Goal: Information Seeking & Learning: Learn about a topic

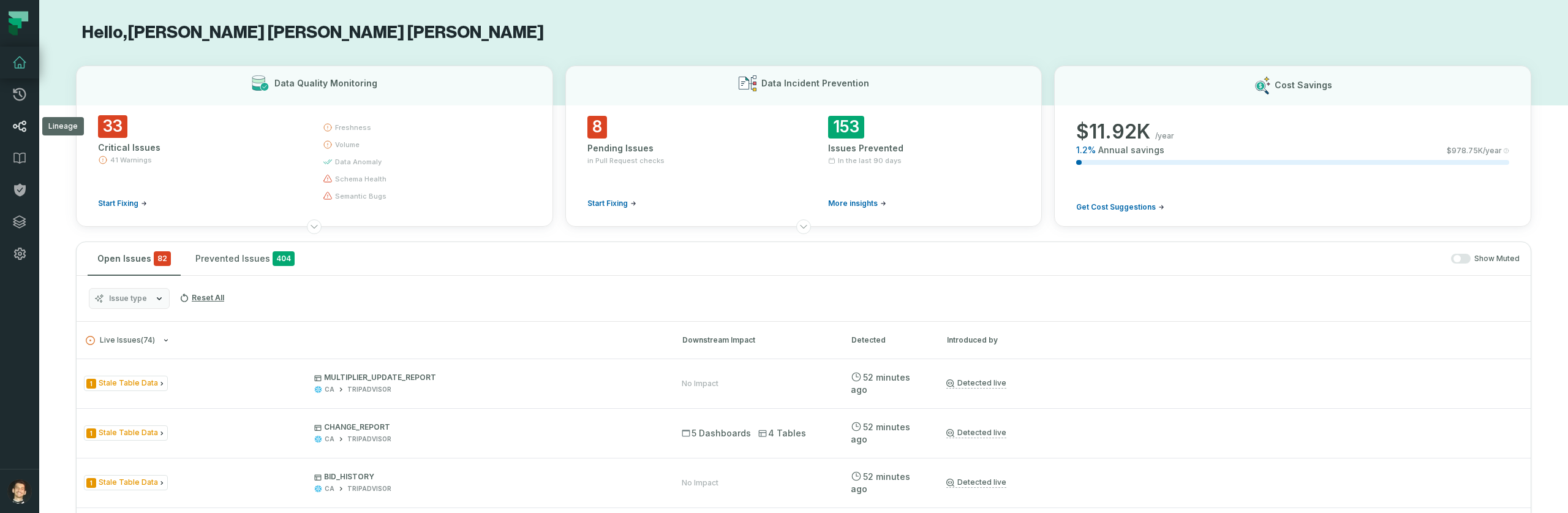
click at [24, 119] on icon at bounding box center [19, 126] width 14 height 14
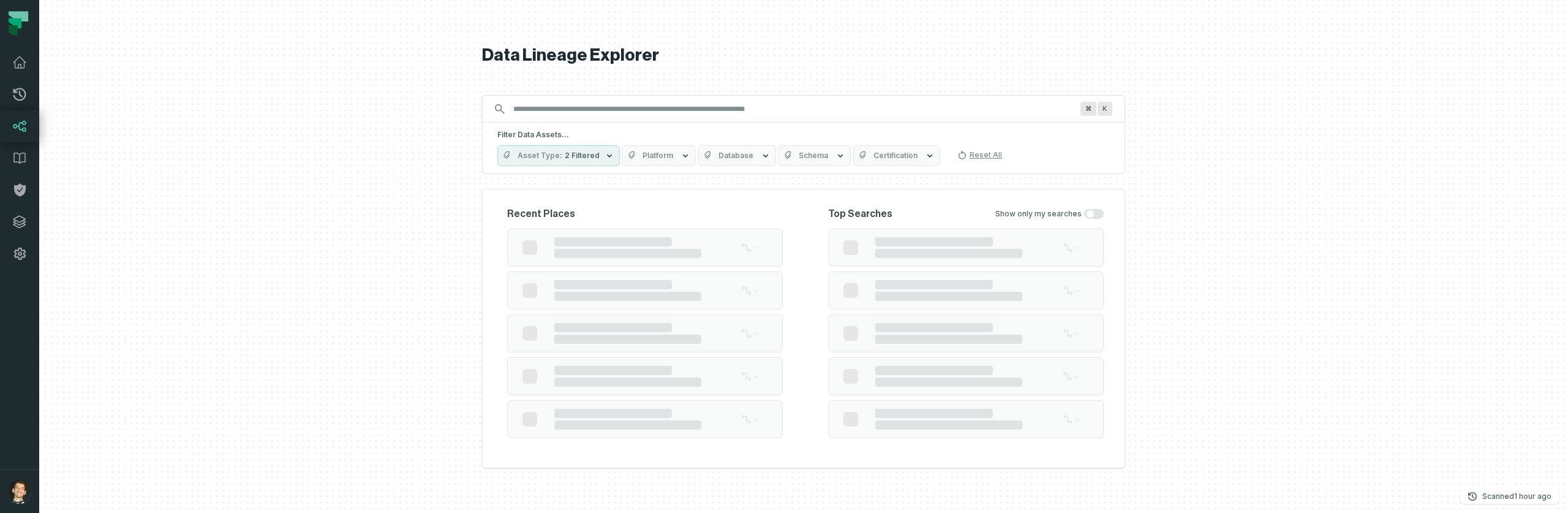
click at [562, 147] on button "Asset Type 2 Filtered" at bounding box center [558, 156] width 122 height 21
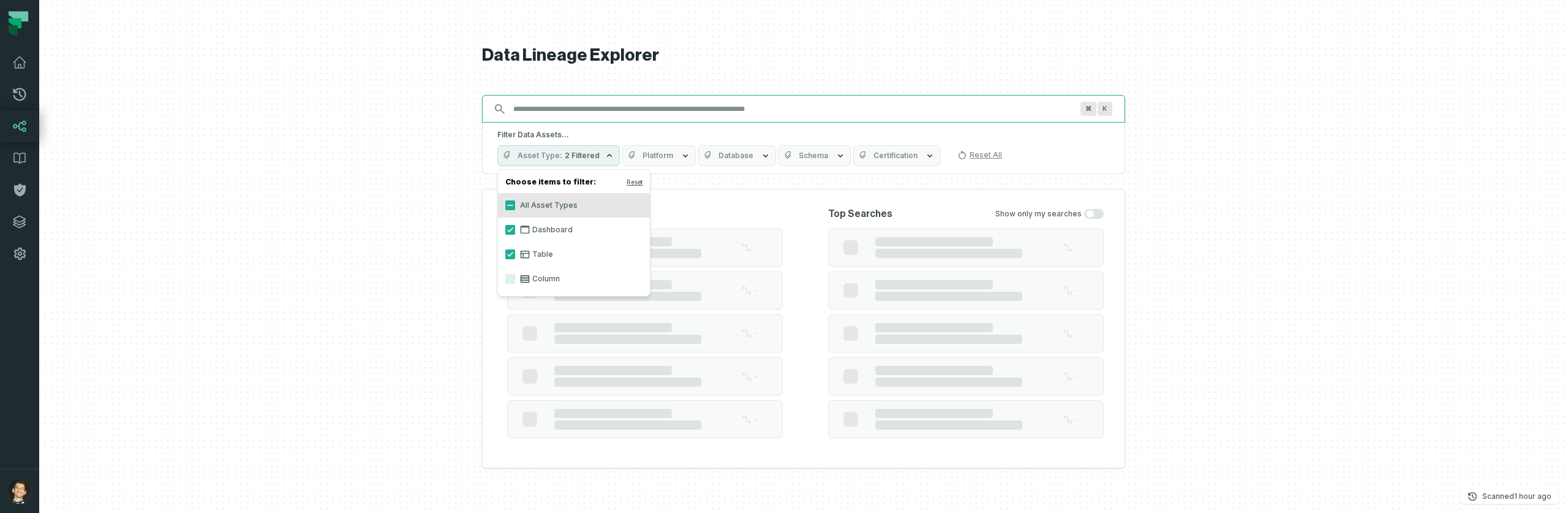
click at [560, 111] on div "⌘ K" at bounding box center [804, 108] width 643 height 28
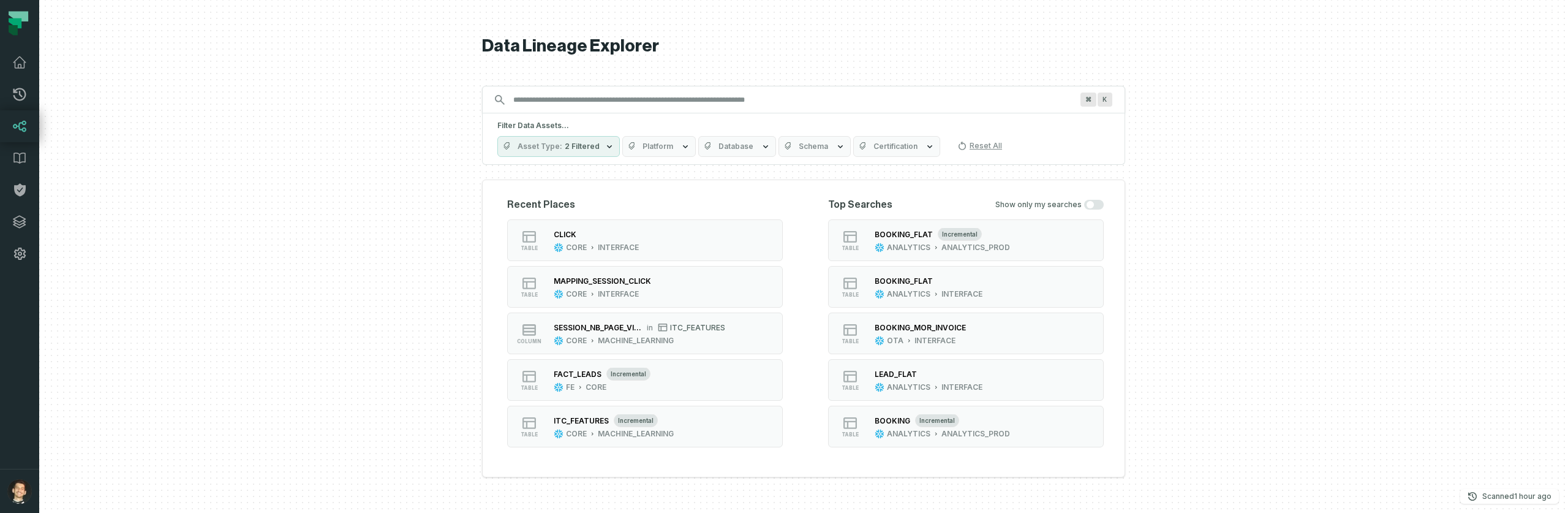
click at [605, 150] on icon "button" at bounding box center [610, 147] width 10 height 10
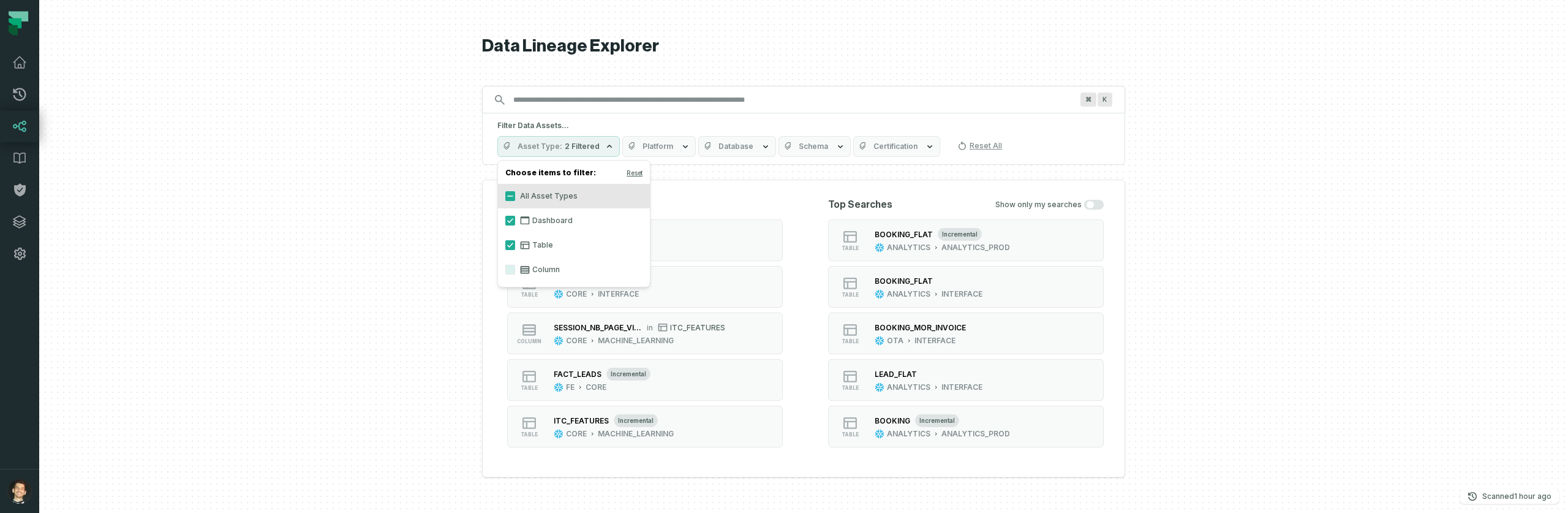
click at [587, 122] on h5 "Filter Data Assets..." at bounding box center [803, 126] width 612 height 10
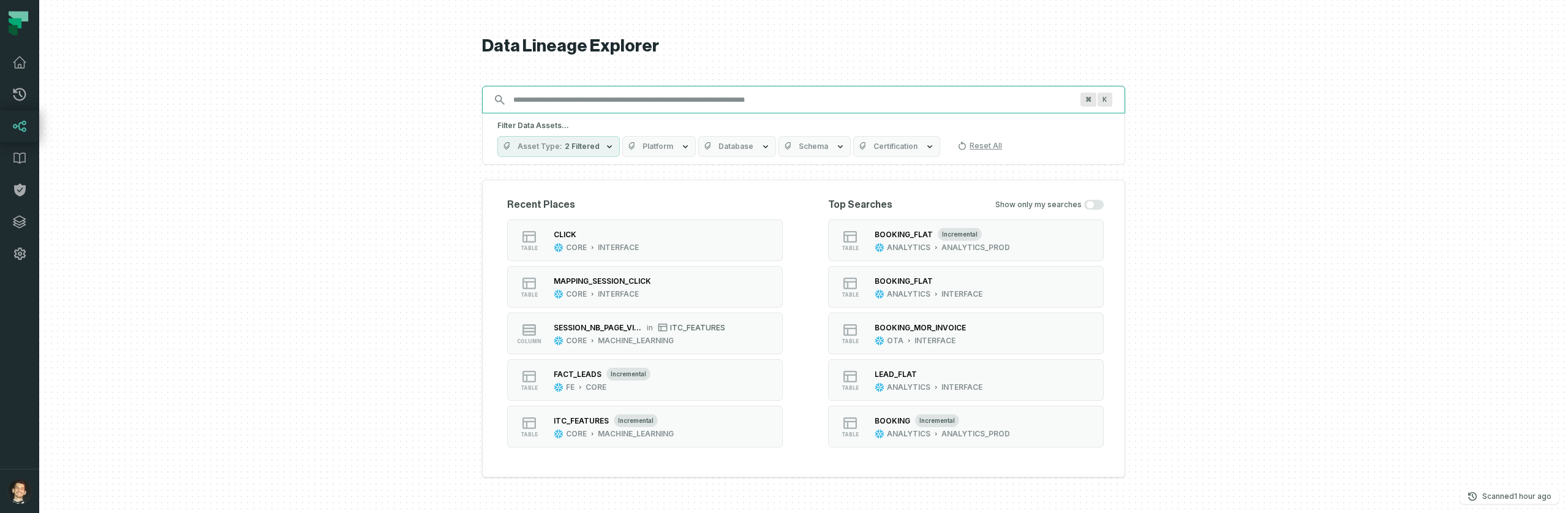
click at [580, 95] on input "Discovery Provider cmdk menu" at bounding box center [792, 100] width 573 height 19
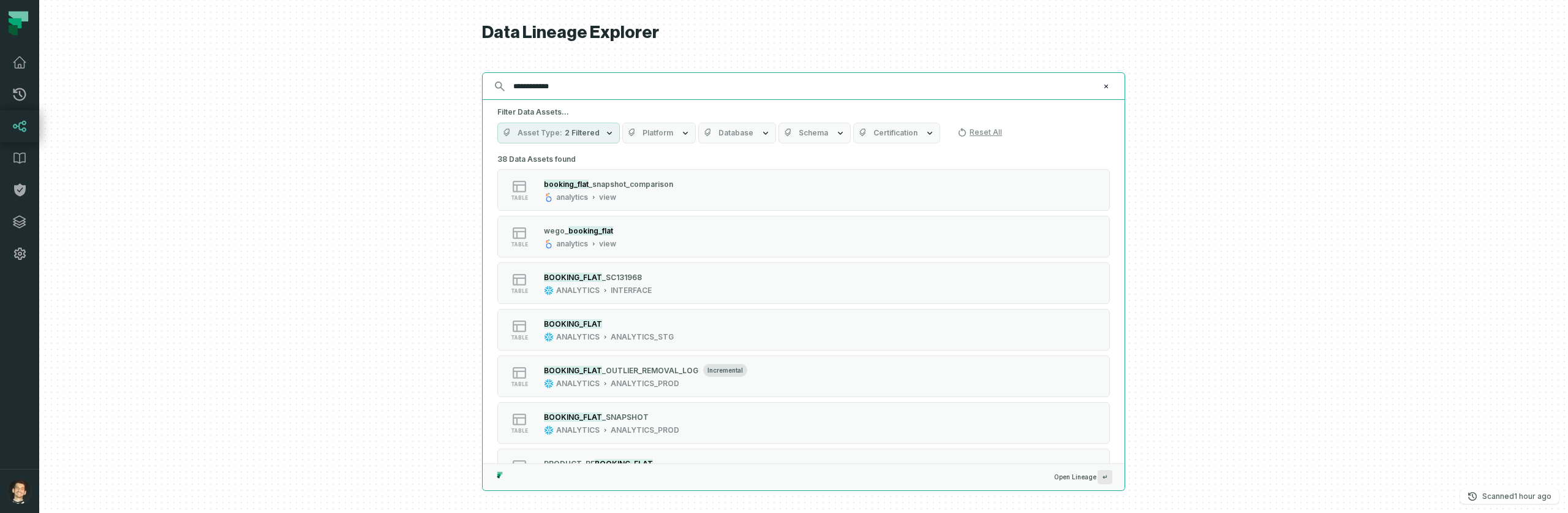
click at [577, 85] on input "**********" at bounding box center [802, 86] width 593 height 19
click at [577, 85] on input "**********" at bounding box center [802, 86] width 593 height 19
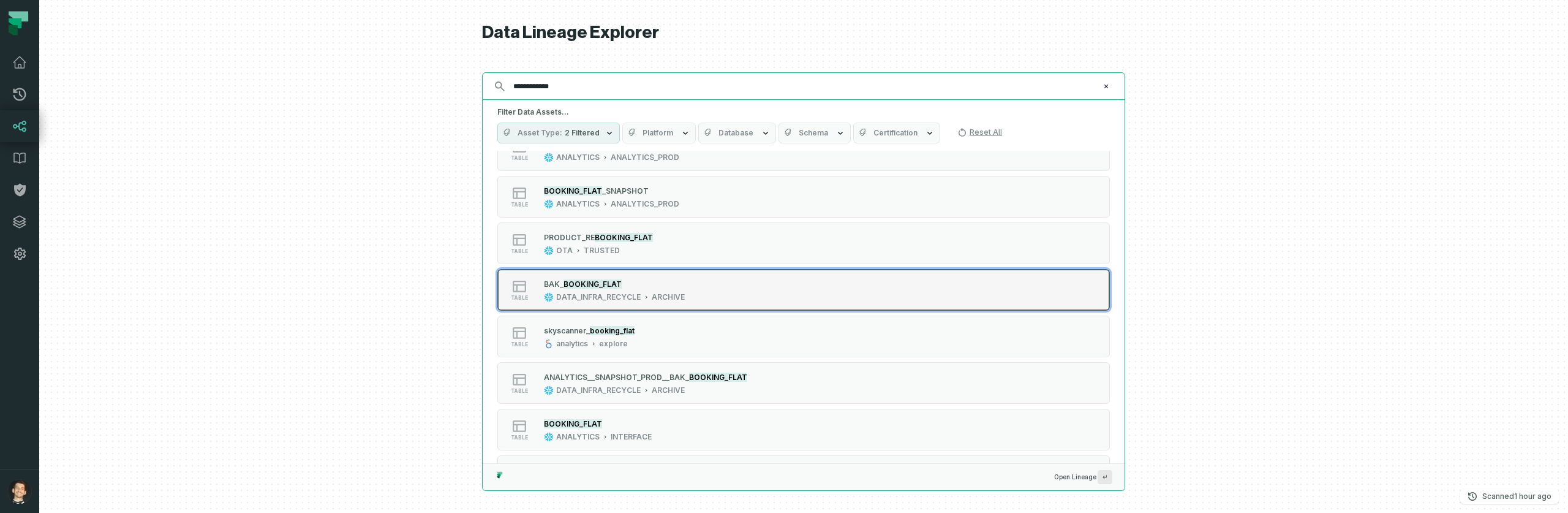
scroll to position [376, 0]
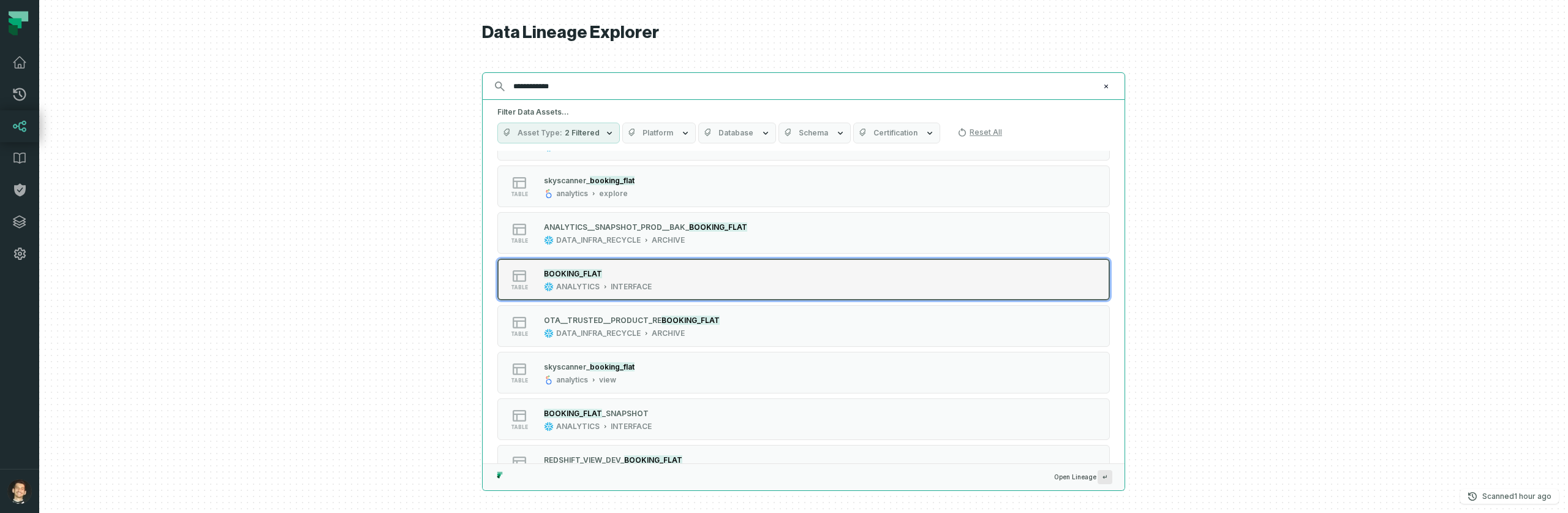
type input "**********"
click at [681, 271] on div "table BOOKING_FLAT ANALYTICS INTERFACE" at bounding box center [653, 279] width 307 height 25
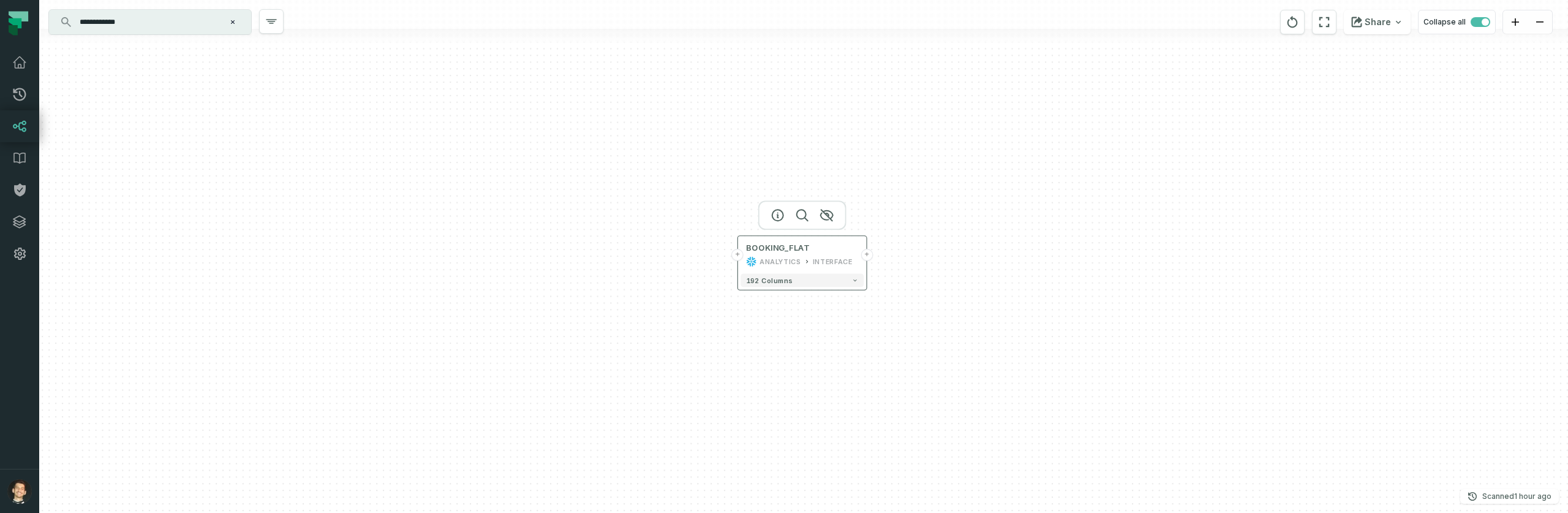
click at [741, 259] on button "+" at bounding box center [737, 255] width 13 height 13
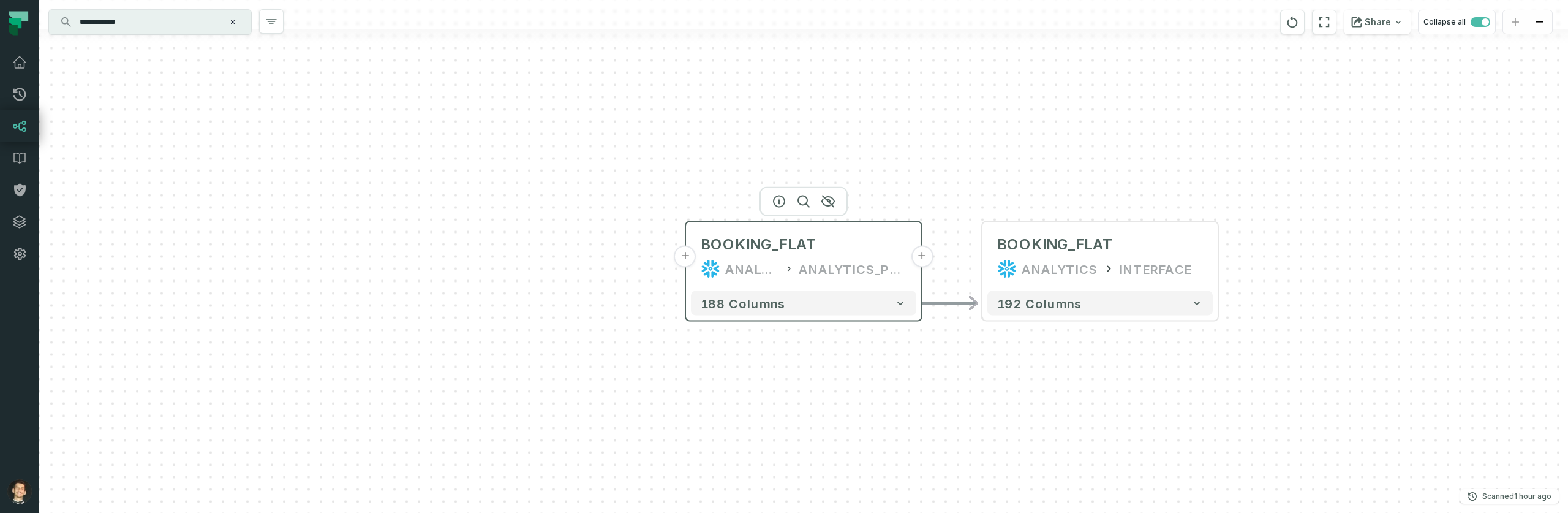
click at [688, 258] on button "+" at bounding box center [686, 257] width 22 height 22
click at [687, 260] on button "+" at bounding box center [685, 257] width 22 height 22
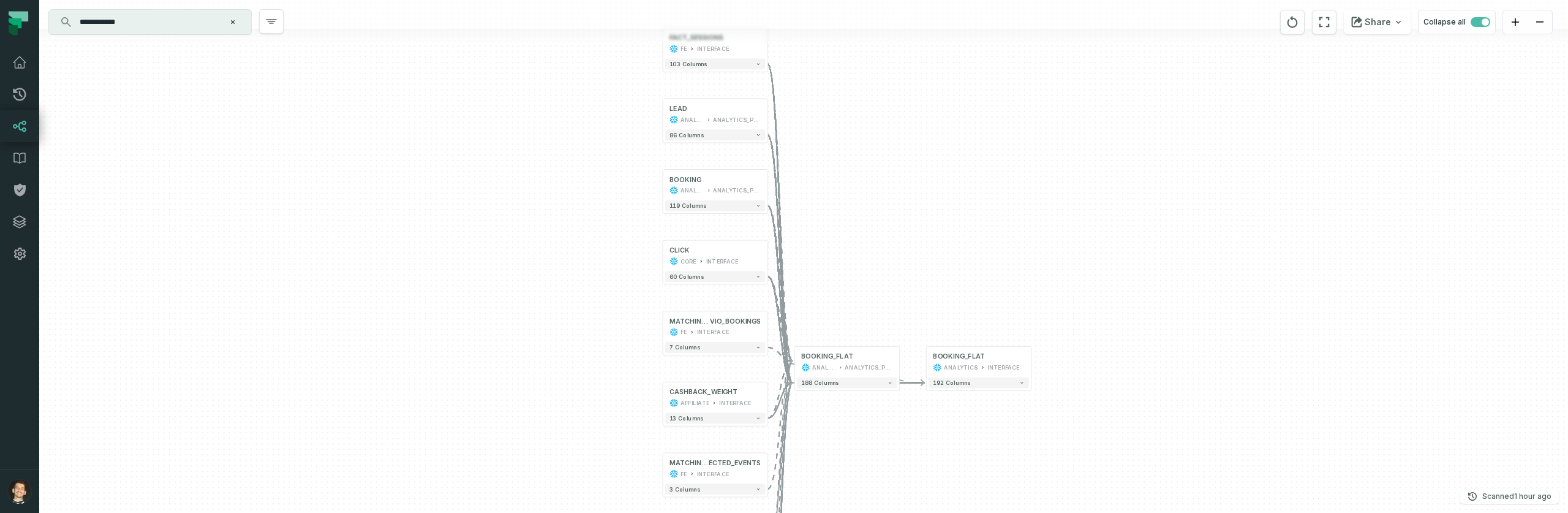
drag, startPoint x: 811, startPoint y: 157, endPoint x: 789, endPoint y: 202, distance: 50.1
click at [798, 202] on div "... FACT_SESSIONS FE INTERFACE ... 103 columns ... LEAD ANALYTICS ANALYTICS_PRO…" at bounding box center [803, 256] width 1529 height 513
click at [762, 191] on button "+" at bounding box center [765, 189] width 10 height 10
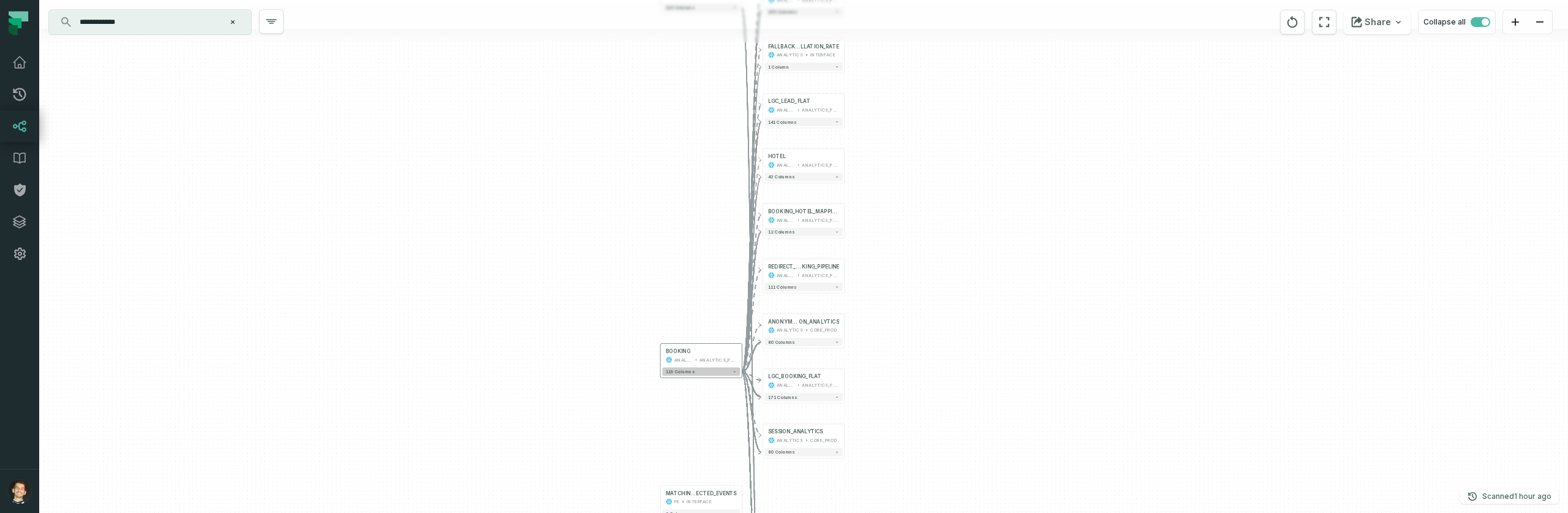
click at [730, 369] on button "119 columns" at bounding box center [701, 372] width 78 height 8
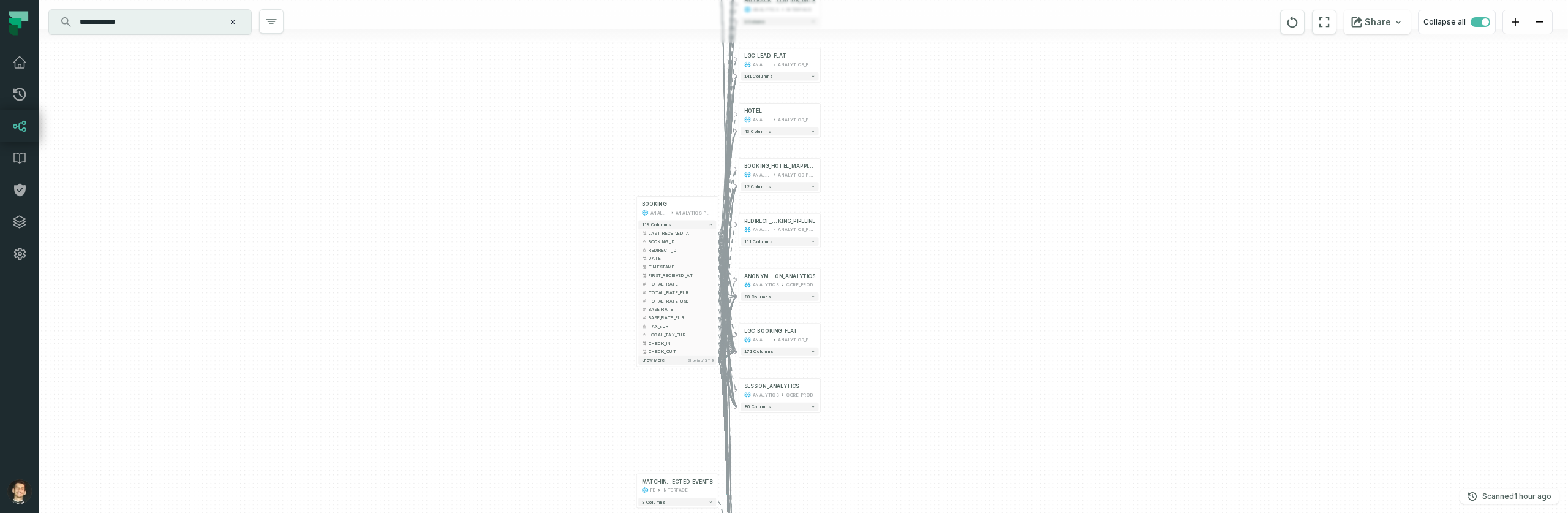
drag, startPoint x: 639, startPoint y: 300, endPoint x: 616, endPoint y: 145, distance: 156.7
click at [615, 143] on div "+ SESSION_ANALYTICS ANALYTICS CORE_PROD 80 columns + LGC_BOOKING_FLAT ANALYTICS…" at bounding box center [803, 256] width 1529 height 513
click at [669, 352] on button "Show more Showing 15 / 119" at bounding box center [676, 350] width 78 height 8
click at [28, 253] on link "Settings" at bounding box center [19, 254] width 39 height 32
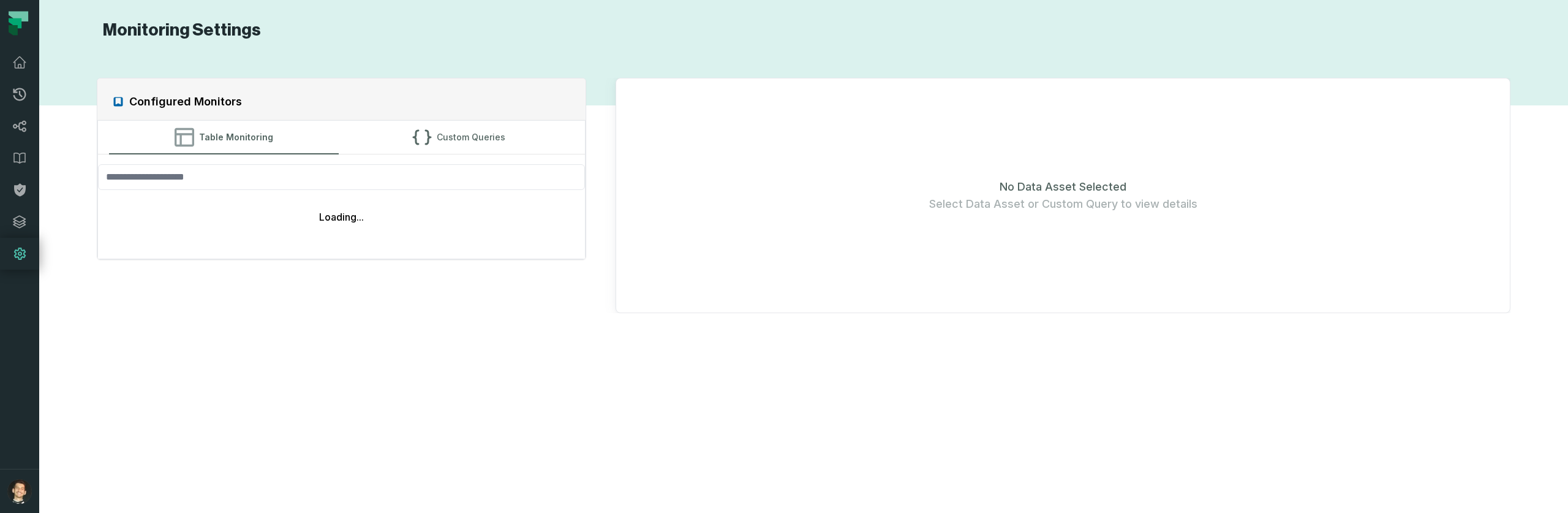
click at [19, 259] on icon at bounding box center [20, 254] width 12 height 13
click at [27, 164] on link "Data Catalog" at bounding box center [19, 158] width 39 height 32
click at [21, 161] on icon at bounding box center [19, 157] width 14 height 14
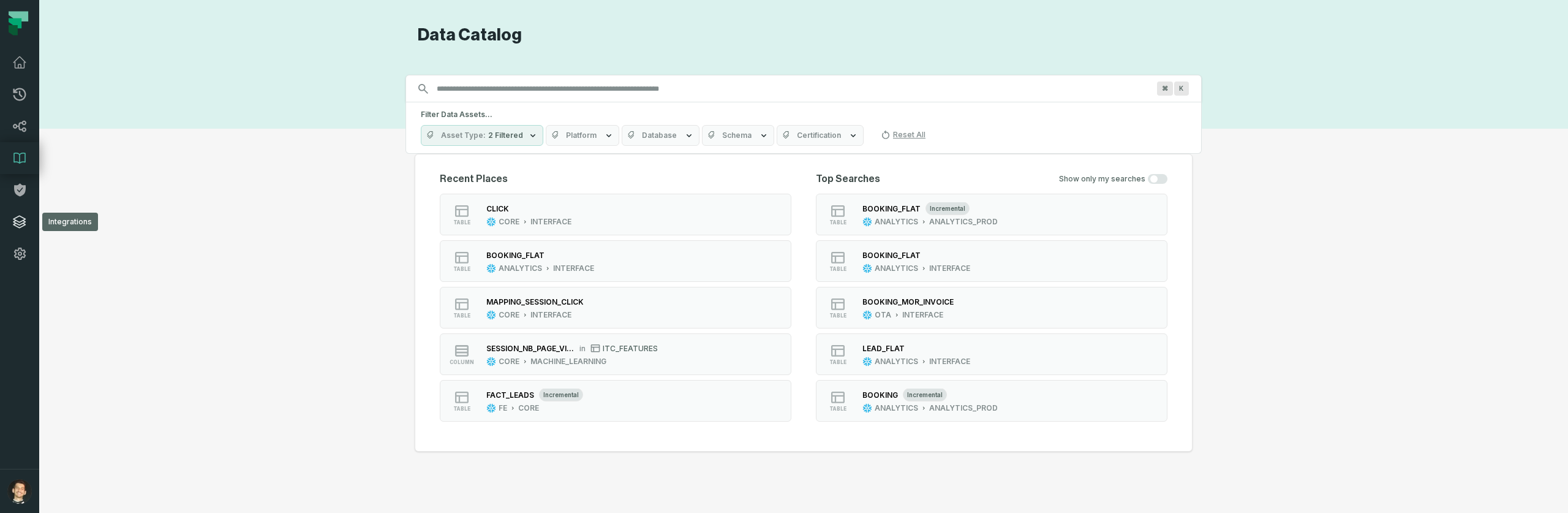
click at [19, 218] on icon at bounding box center [19, 221] width 14 height 14
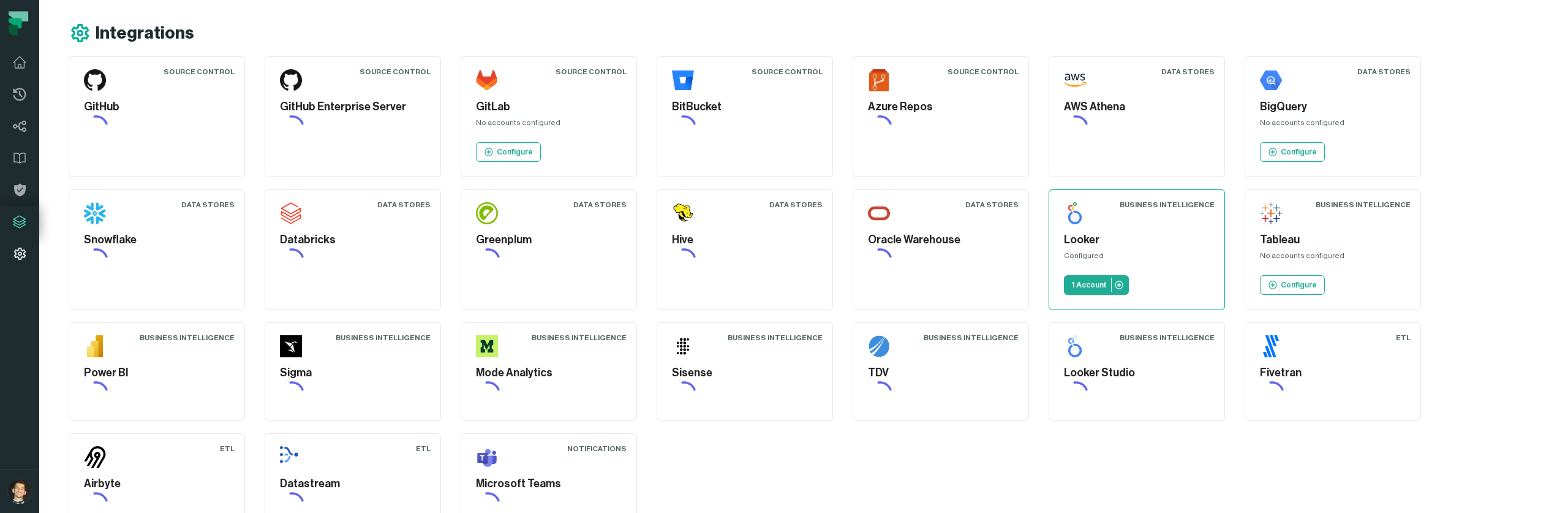
click at [13, 248] on icon at bounding box center [19, 254] width 14 height 14
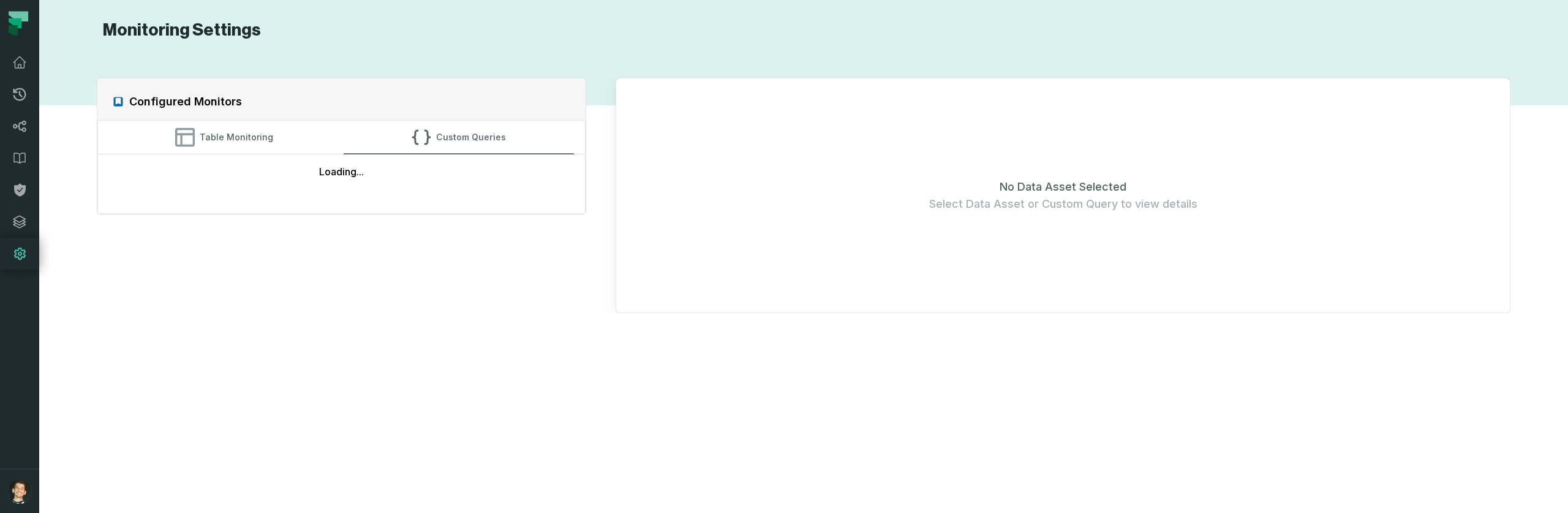
click at [431, 143] on icon "button" at bounding box center [420, 137] width 19 height 19
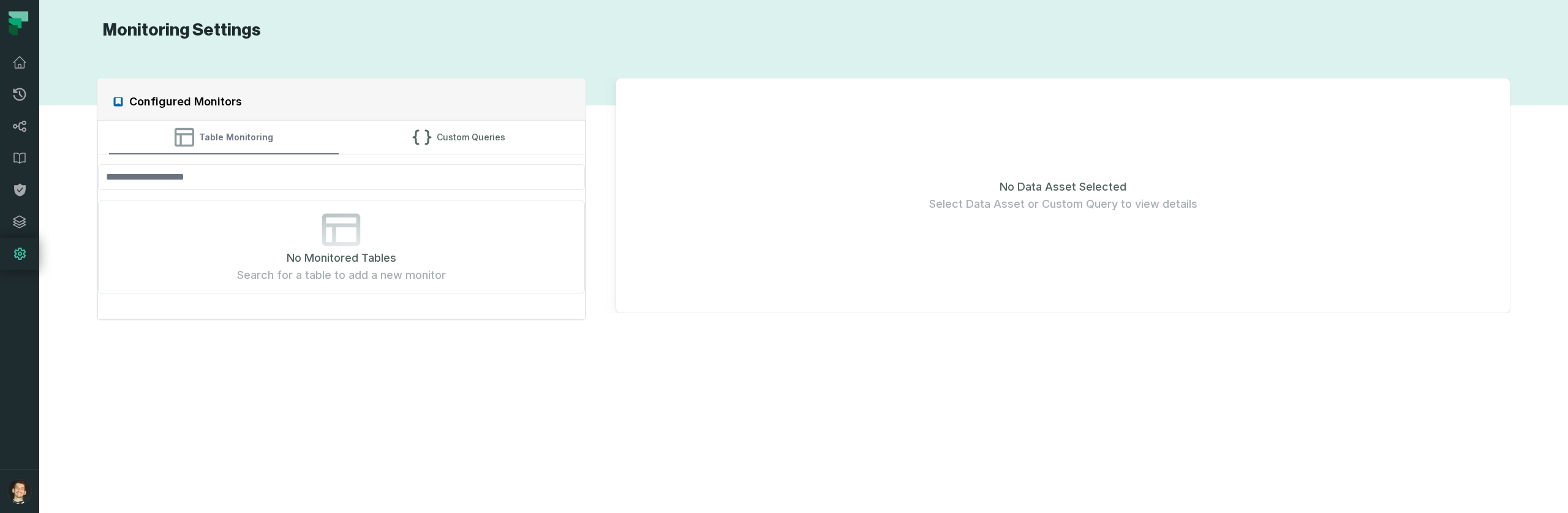
click at [218, 133] on button "Table Monitoring" at bounding box center [224, 137] width 231 height 33
click at [17, 59] on icon at bounding box center [19, 62] width 13 height 11
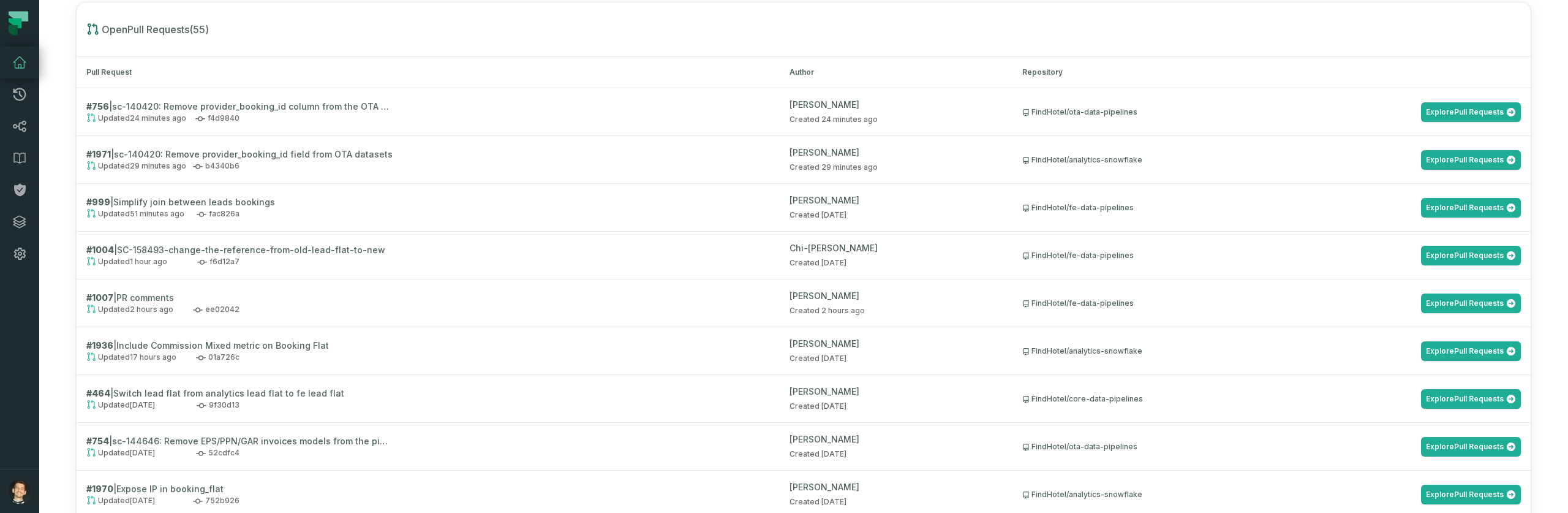
scroll to position [1686, 0]
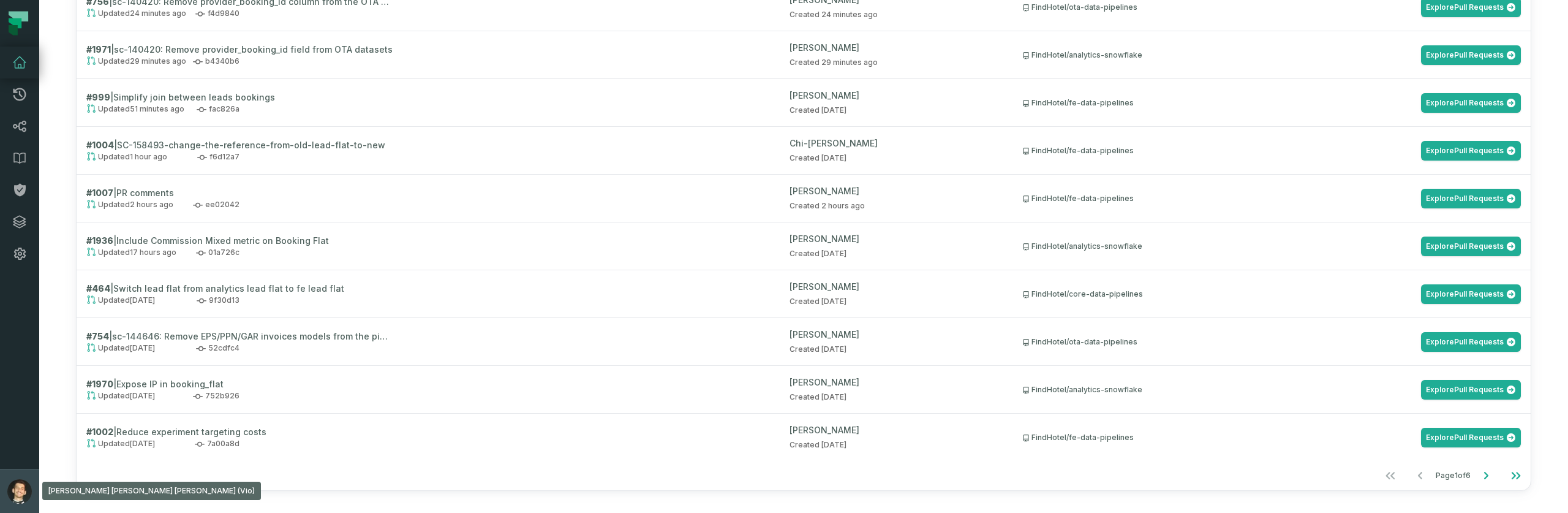
click at [11, 493] on img "button" at bounding box center [19, 491] width 24 height 25
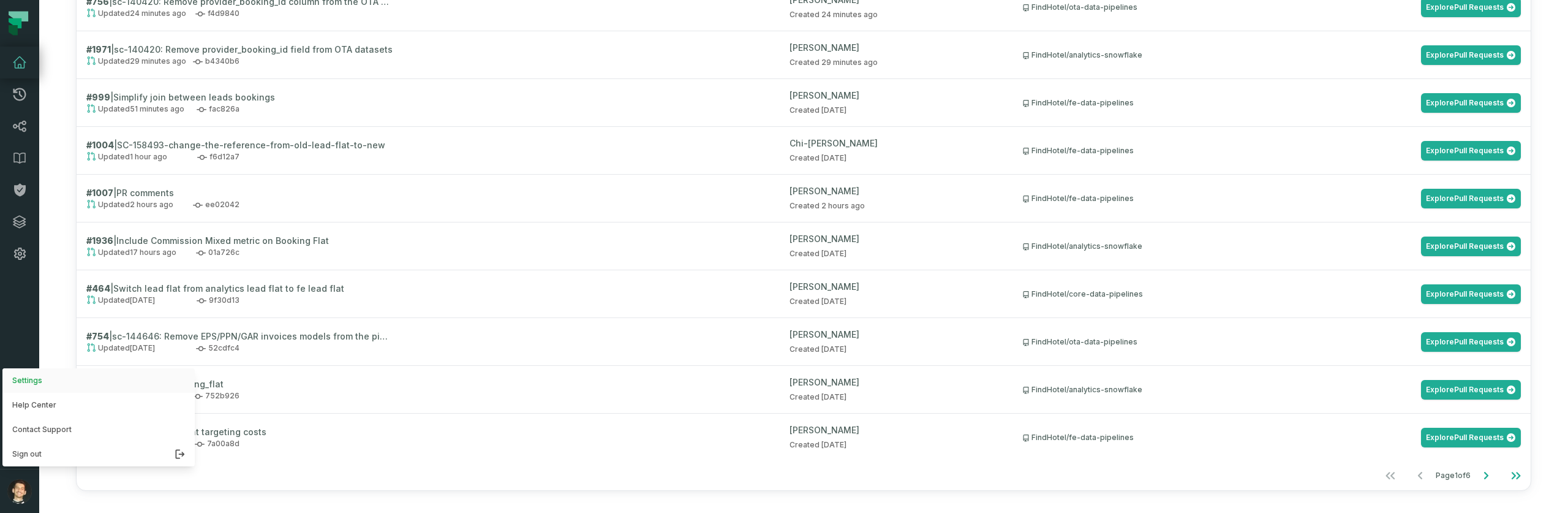
click at [46, 377] on button "Settings" at bounding box center [99, 380] width 193 height 25
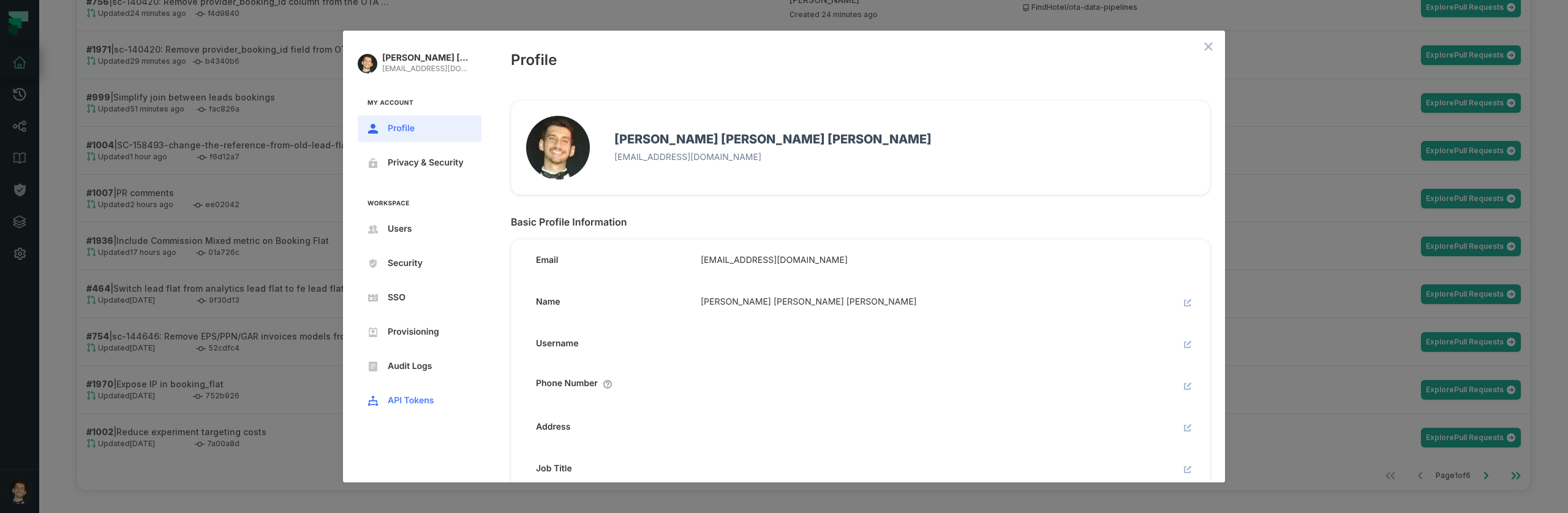
click at [414, 394] on button "API Tokens" at bounding box center [420, 401] width 124 height 27
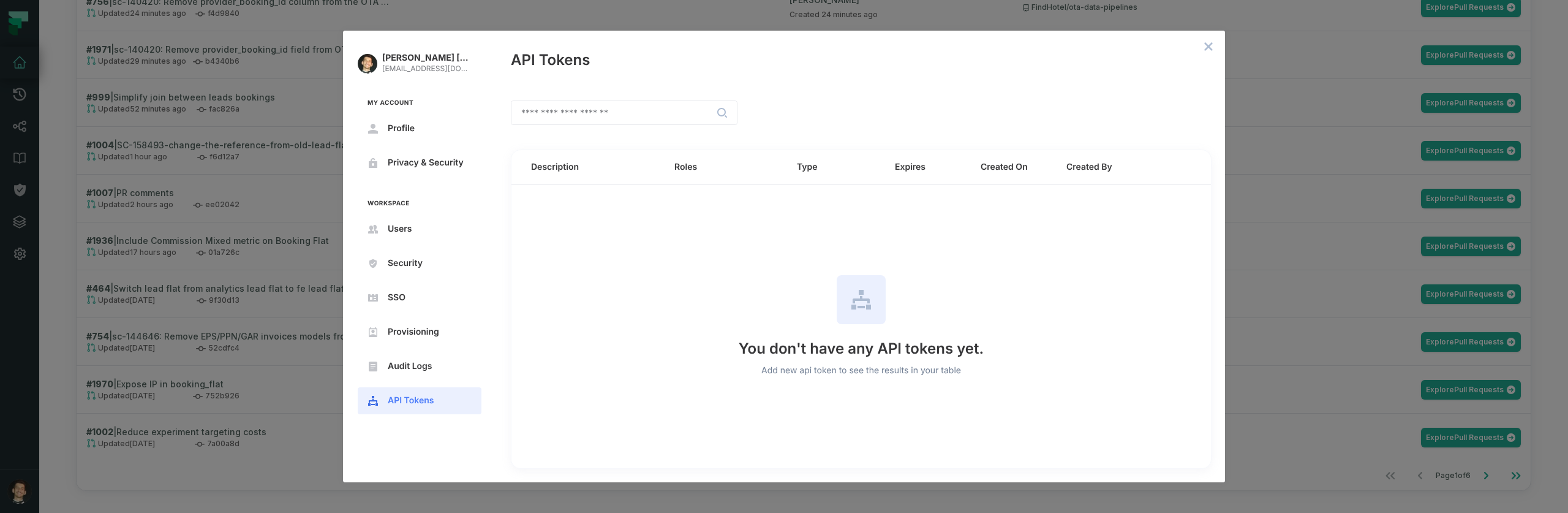
drag, startPoint x: 876, startPoint y: 382, endPoint x: 968, endPoint y: 393, distance: 92.7
click at [968, 393] on div "You don't have any API tokens yet. Add new api token to see the results in your…" at bounding box center [861, 326] width 699 height 283
drag, startPoint x: 631, startPoint y: 314, endPoint x: 534, endPoint y: 316, distance: 97.0
click at [631, 314] on div "You don't have any API tokens yet. Add new api token to see the results in your…" at bounding box center [861, 326] width 699 height 283
drag, startPoint x: 914, startPoint y: 314, endPoint x: 860, endPoint y: 300, distance: 55.8
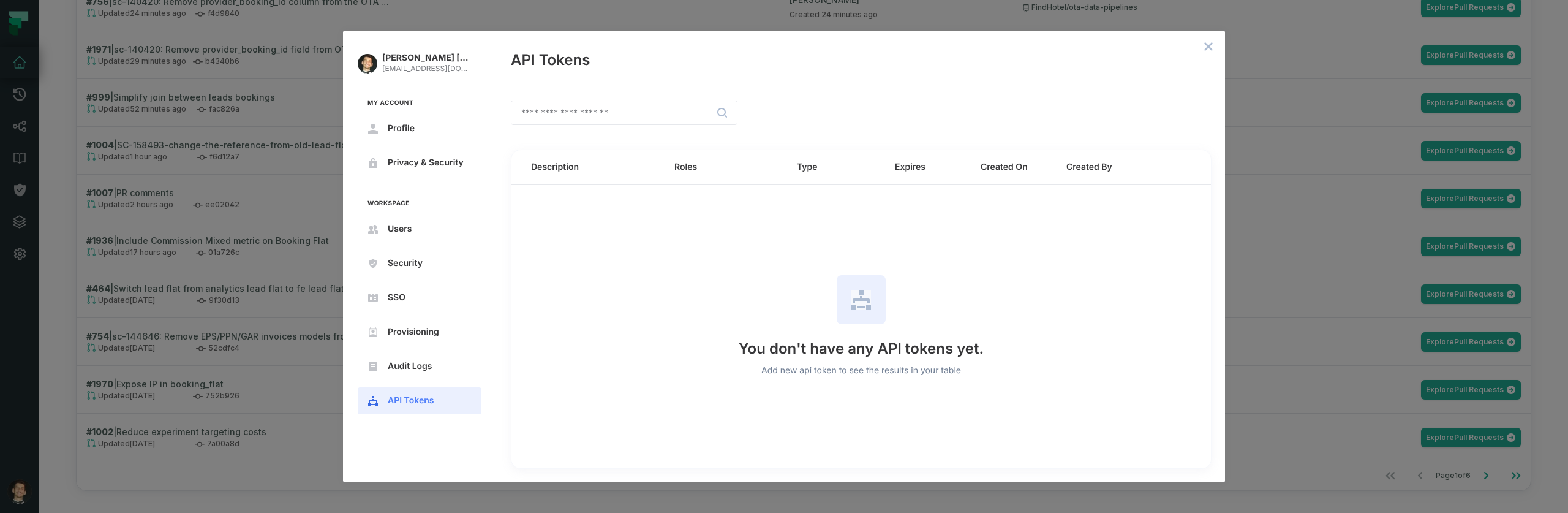
click at [914, 314] on div "You don't have any API tokens yet. Add new api token to see the results in your…" at bounding box center [861, 326] width 699 height 283
drag, startPoint x: 860, startPoint y: 300, endPoint x: 841, endPoint y: 318, distance: 26.2
click at [860, 299] on icon at bounding box center [861, 299] width 17 height 8
drag, startPoint x: 822, startPoint y: 343, endPoint x: 802, endPoint y: 364, distance: 29.0
click at [822, 344] on span "You don't have any API tokens yet." at bounding box center [861, 348] width 245 height 19
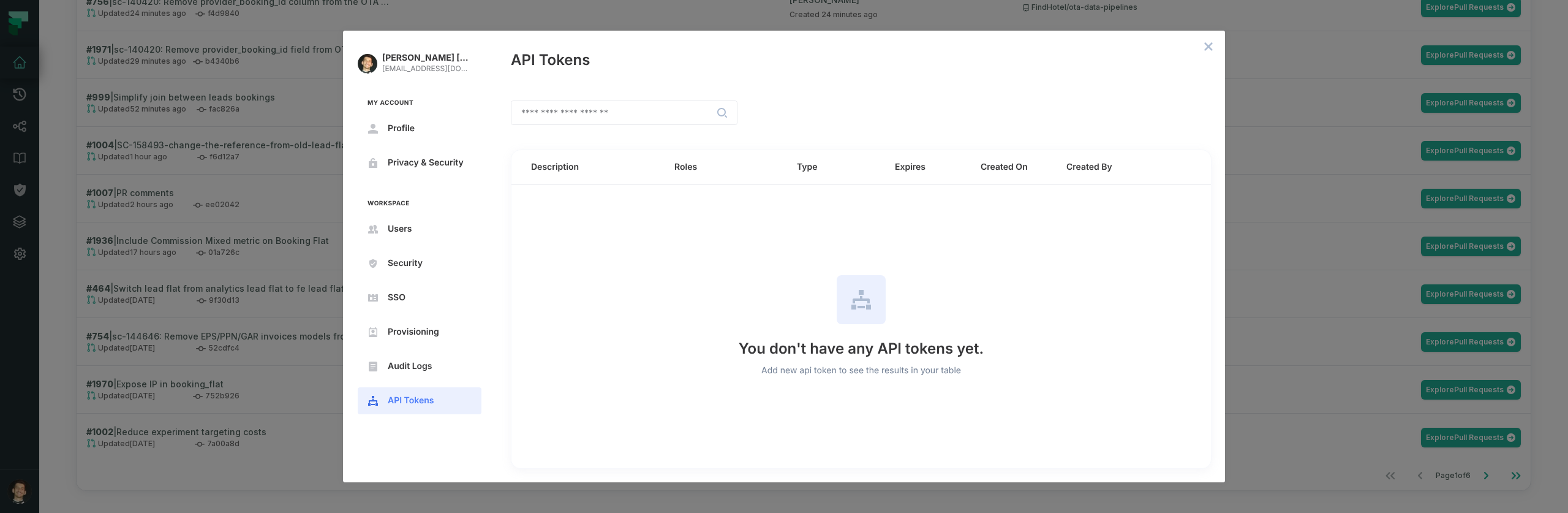
drag, startPoint x: 793, startPoint y: 379, endPoint x: 858, endPoint y: 376, distance: 65.1
click at [795, 378] on div "You don't have any API tokens yet. Add new api token to see the results in your…" at bounding box center [861, 326] width 699 height 283
drag, startPoint x: 858, startPoint y: 376, endPoint x: 887, endPoint y: 373, distance: 29.2
click at [863, 375] on span "Add new api token to see the results in your table" at bounding box center [861, 370] width 199 height 14
drag, startPoint x: 887, startPoint y: 373, endPoint x: 910, endPoint y: 368, distance: 23.5
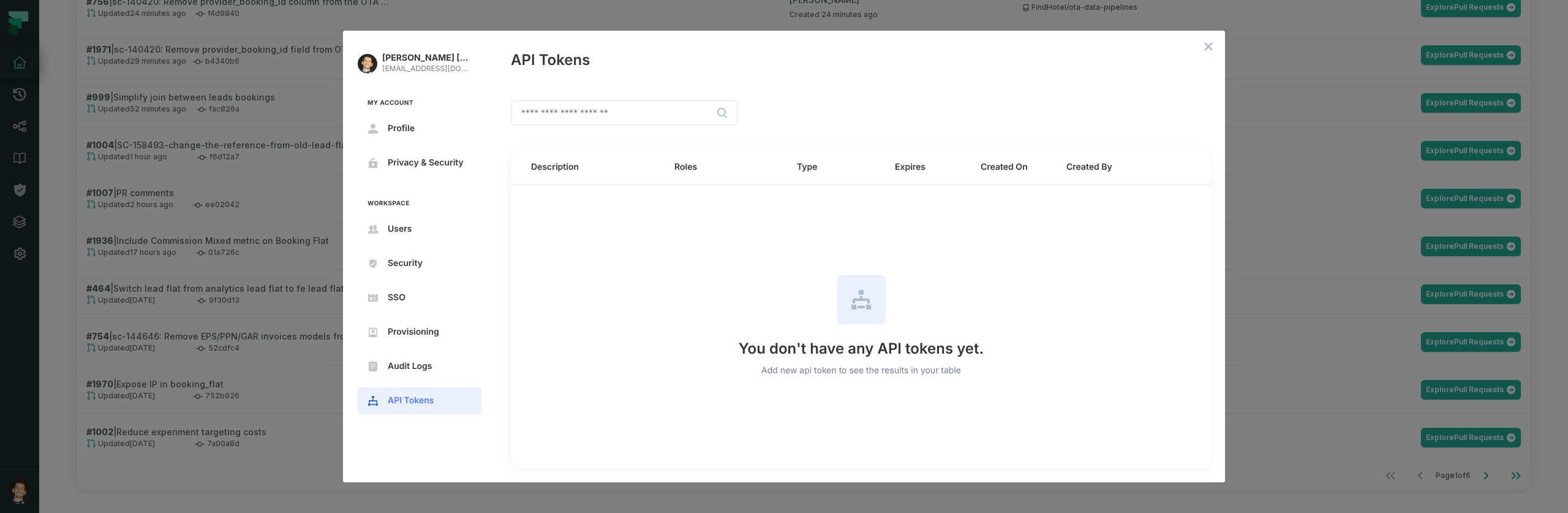
click at [899, 371] on span "Add new api token to see the results in your table" at bounding box center [861, 370] width 199 height 14
click at [245, 238] on div "[PERSON_NAME] [PERSON_NAME] [PERSON_NAME] [EMAIL_ADDRESS][DOMAIN_NAME] My Accou…" at bounding box center [784, 256] width 1568 height 513
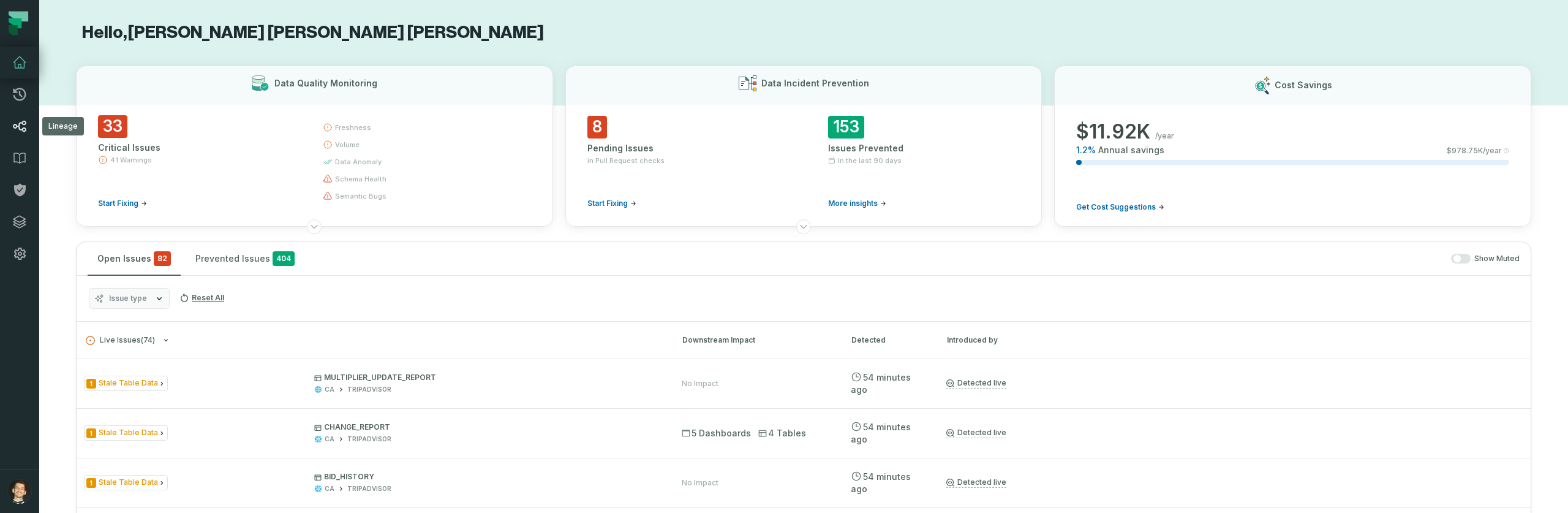
click at [32, 123] on link "Lineage" at bounding box center [19, 127] width 39 height 32
click at [15, 126] on icon at bounding box center [19, 126] width 14 height 14
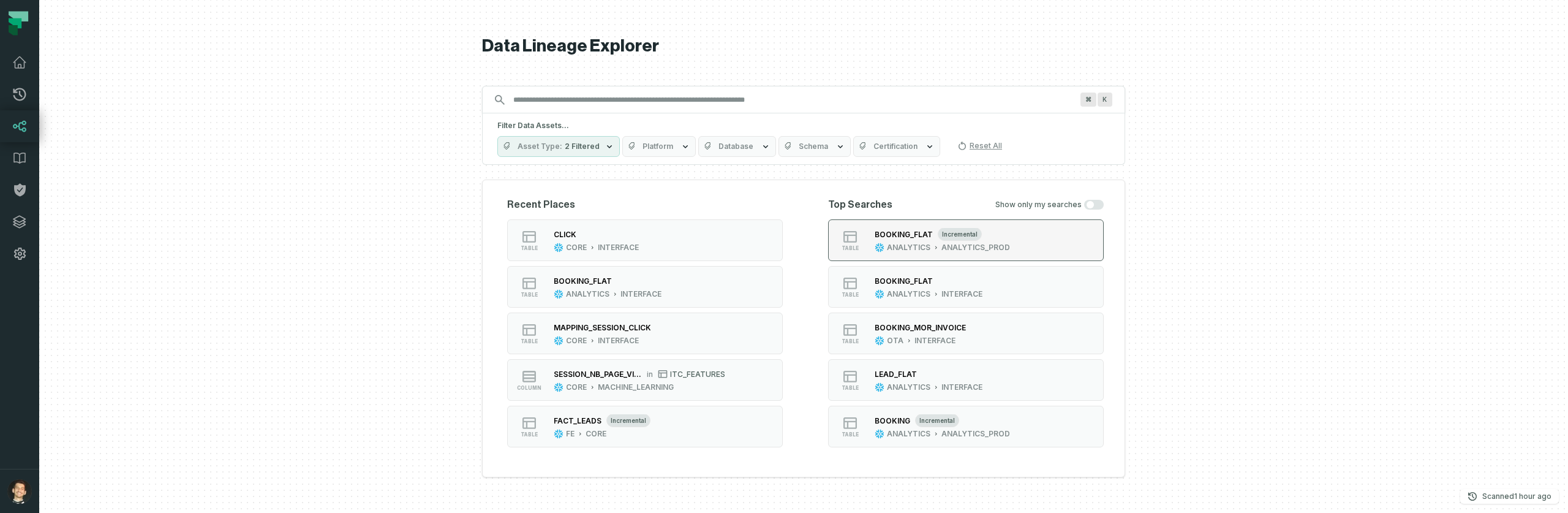
click at [893, 237] on div "BOOKING_FLAT" at bounding box center [903, 234] width 58 height 9
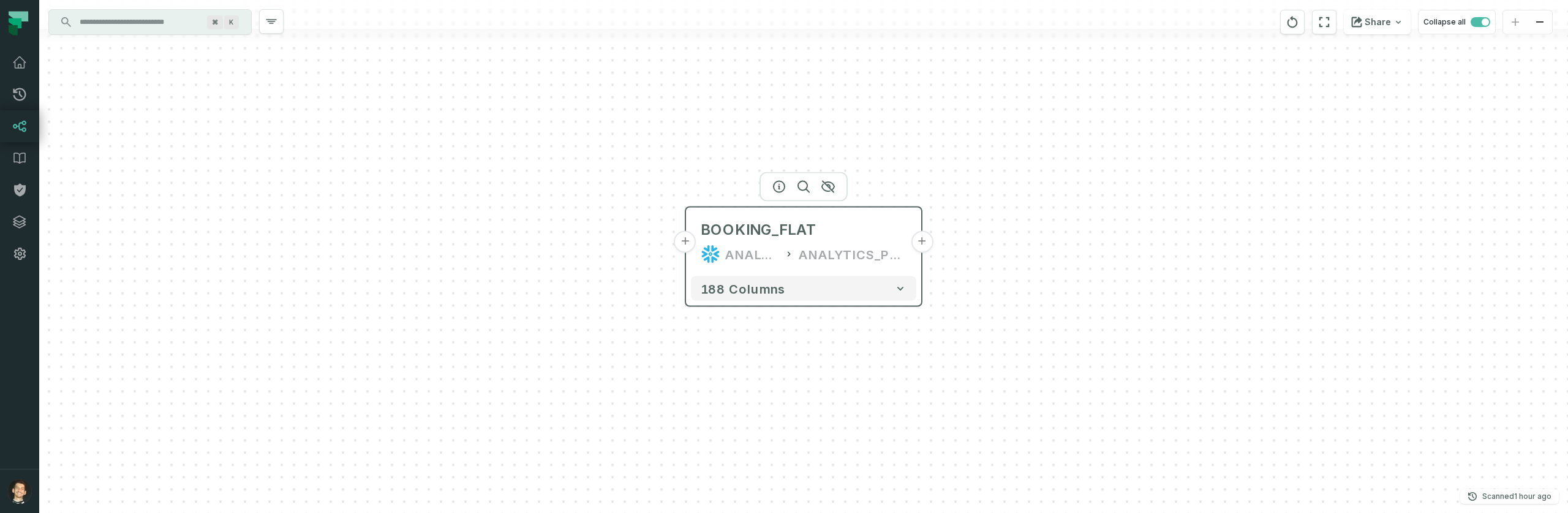
click at [686, 241] on button "+" at bounding box center [686, 242] width 22 height 22
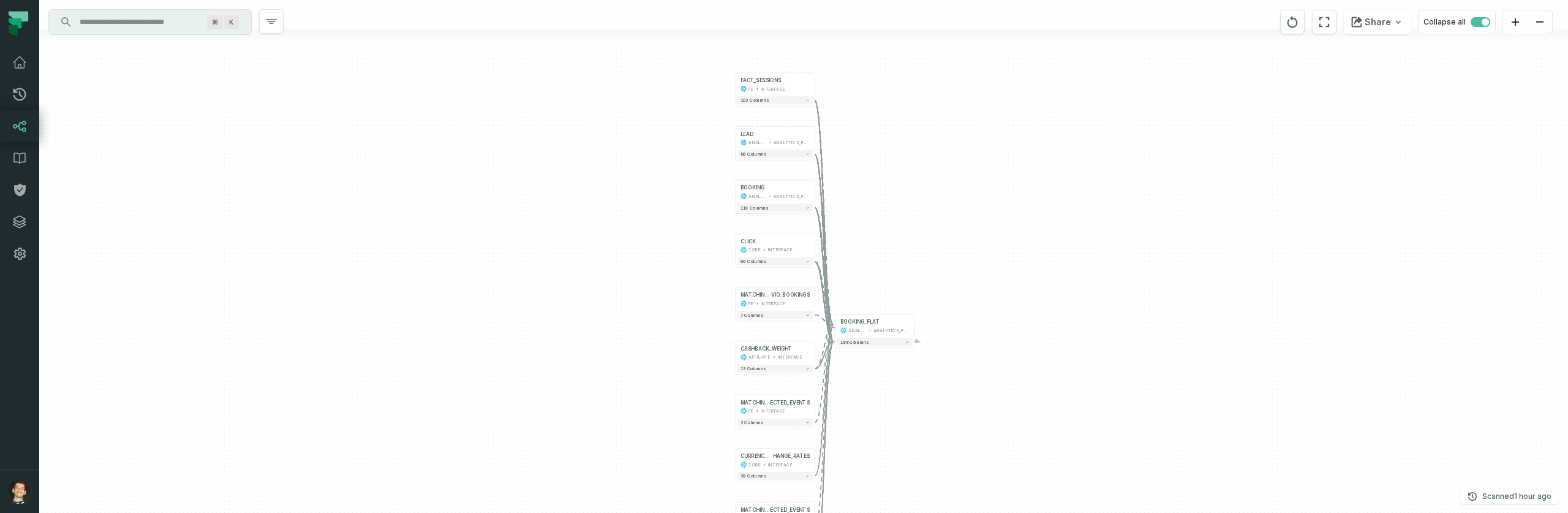
drag, startPoint x: 840, startPoint y: 191, endPoint x: 811, endPoint y: 212, distance: 35.8
click at [826, 213] on div "+ FACT_SESSIONS FE INTERFACE + 103 columns + LEAD ANALYTICS ANALYTICS_PROD + 86…" at bounding box center [803, 256] width 1529 height 513
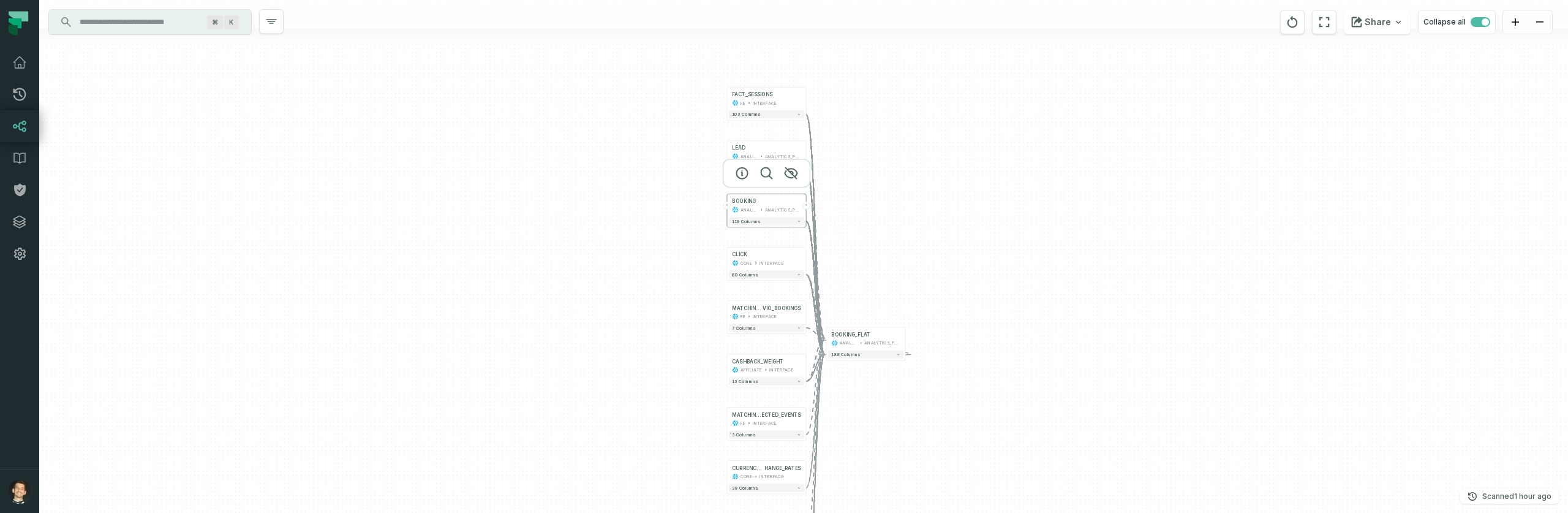
click at [806, 207] on button "+" at bounding box center [806, 205] width 8 height 8
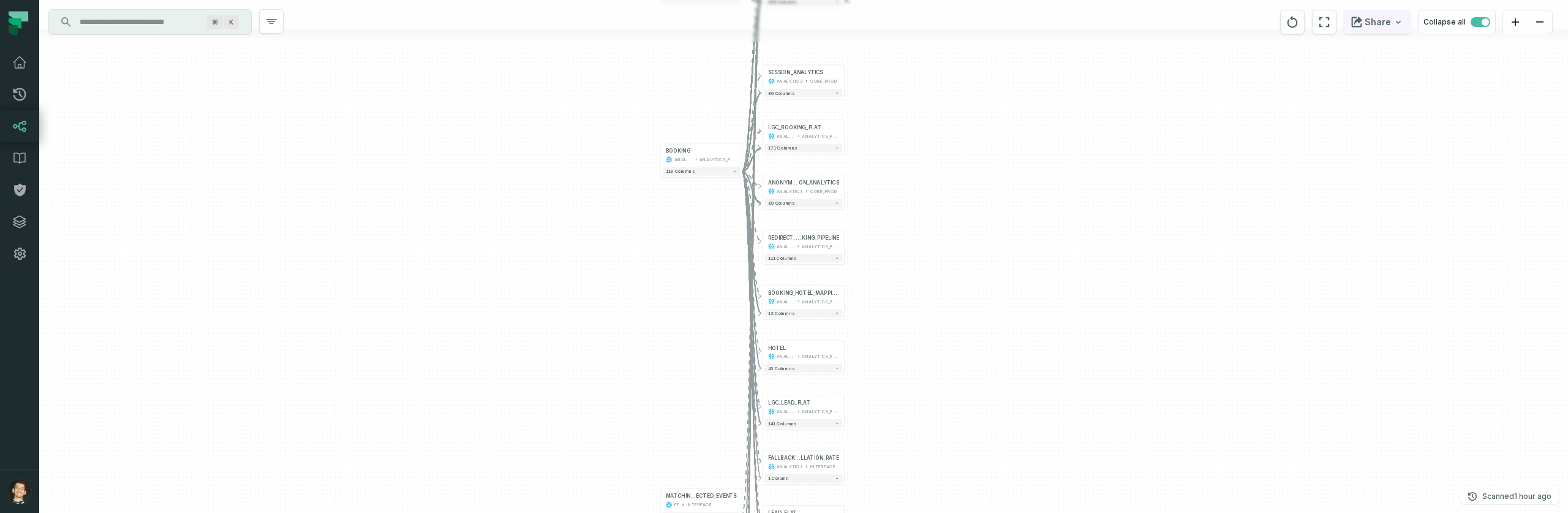
click at [1405, 31] on button "Share" at bounding box center [1376, 22] width 67 height 25
click at [735, 169] on icon "button" at bounding box center [735, 171] width 4 height 4
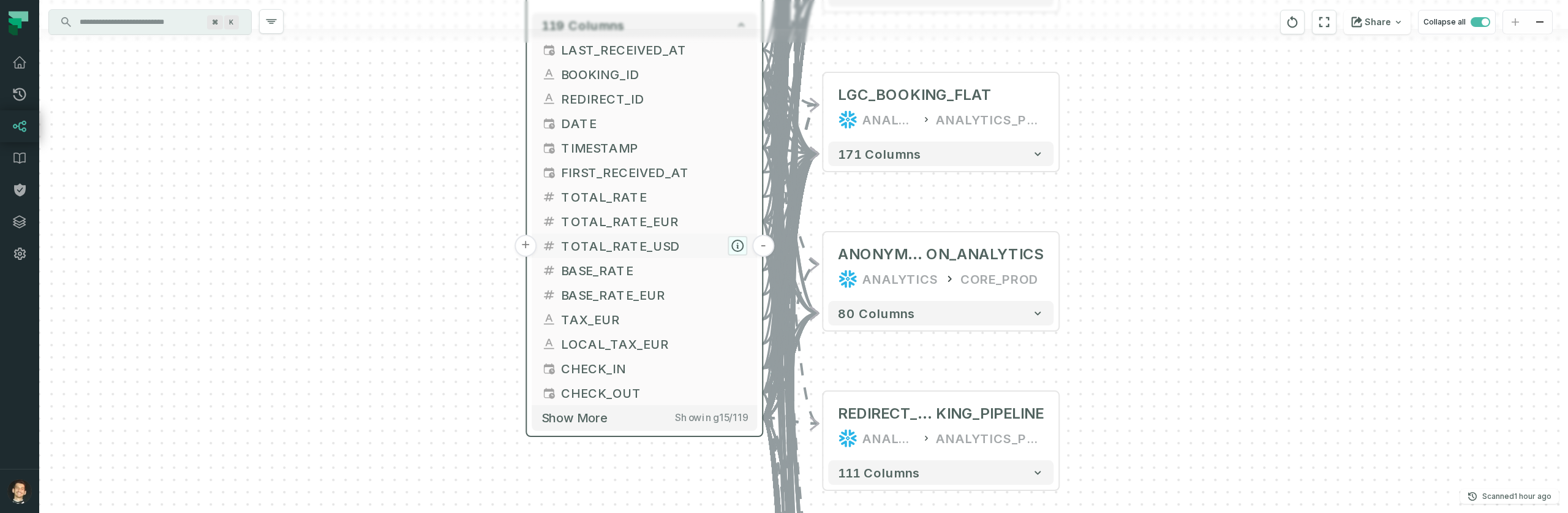
click at [734, 246] on icon "button" at bounding box center [737, 245] width 11 height 11
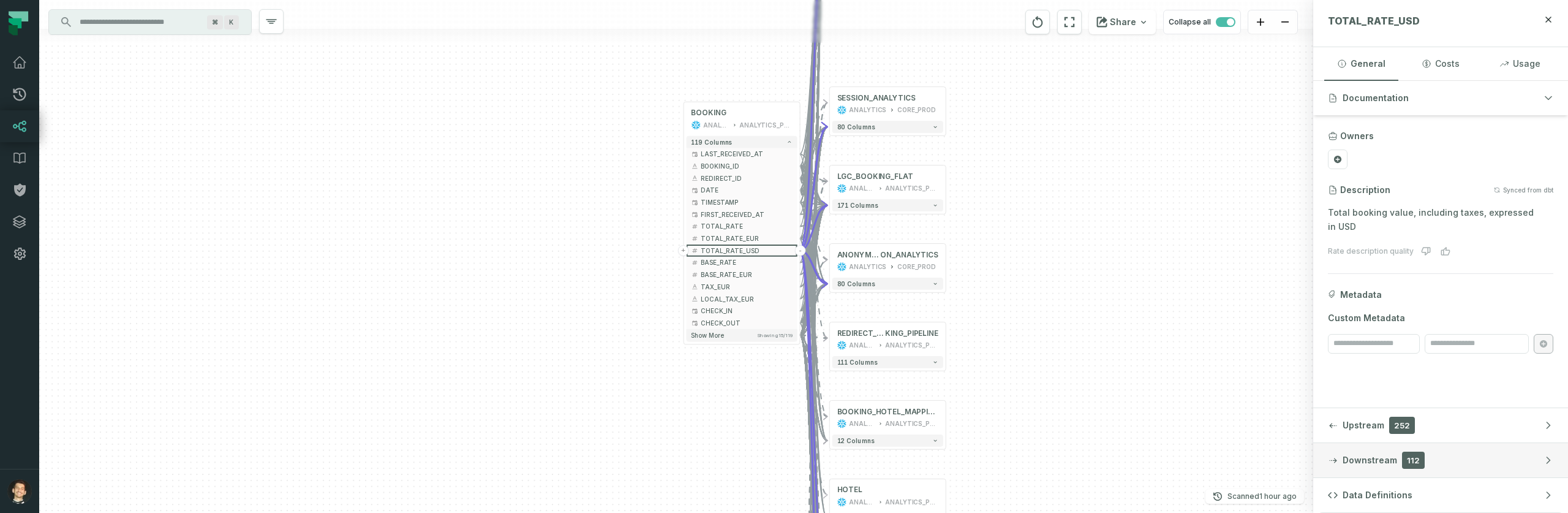
click at [1433, 450] on button "Downstream 112" at bounding box center [1440, 460] width 255 height 35
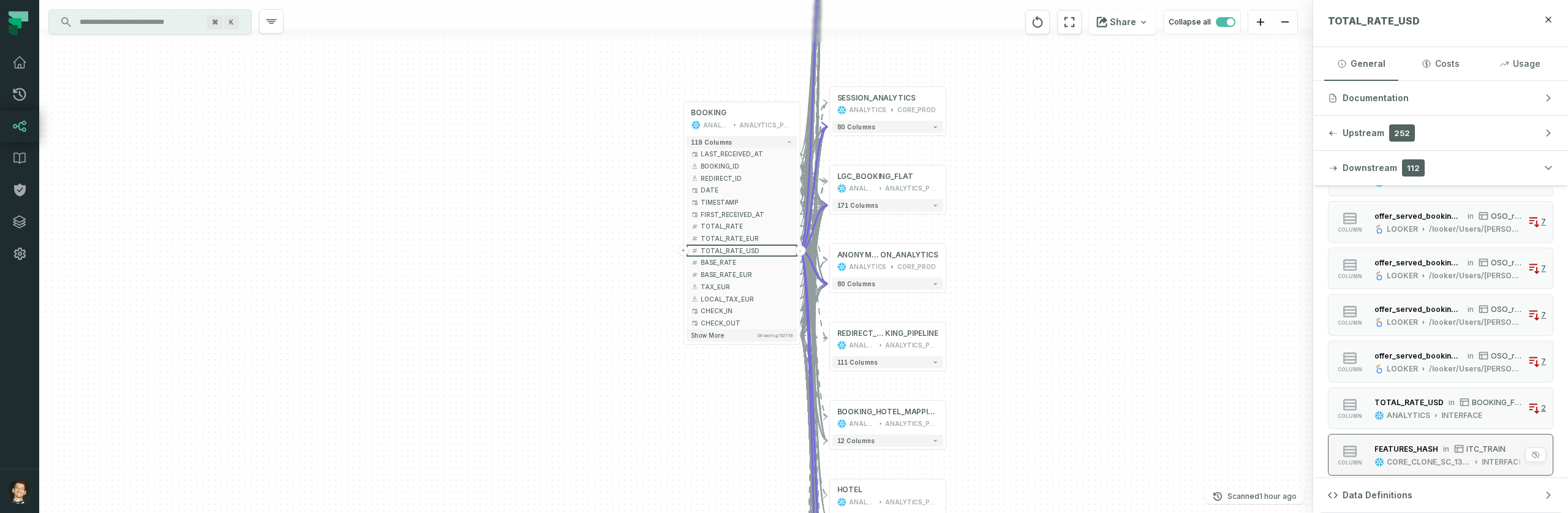
scroll to position [1454, 0]
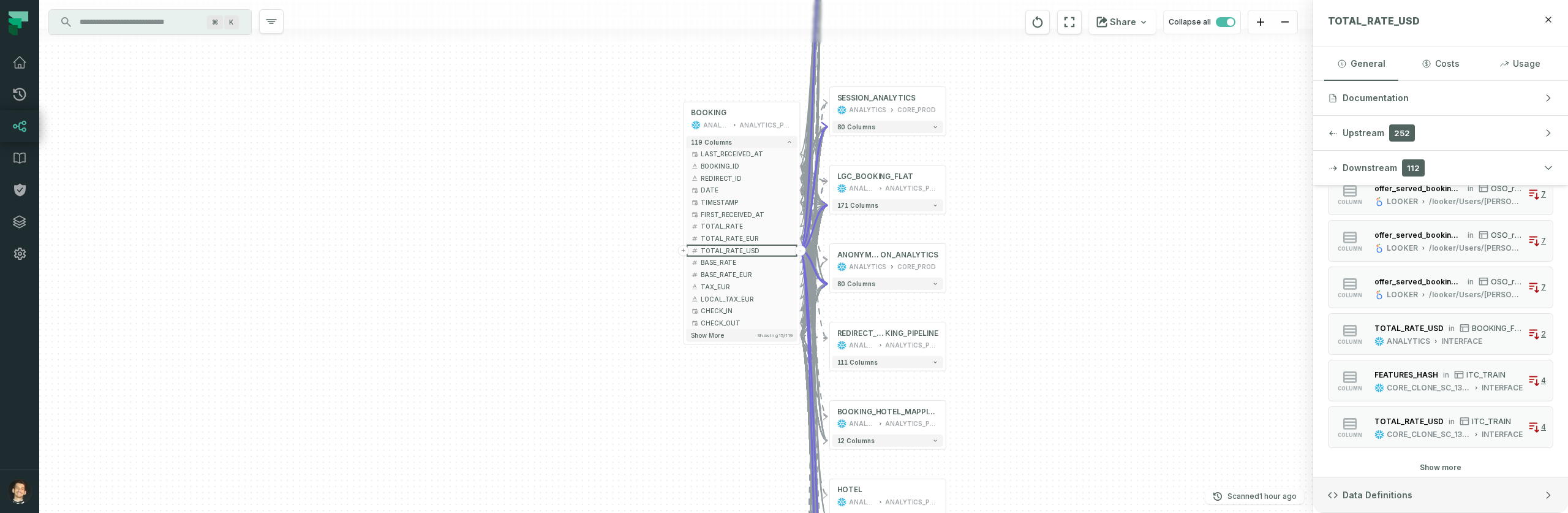
click at [1406, 492] on span "Data Definitions" at bounding box center [1377, 495] width 70 height 13
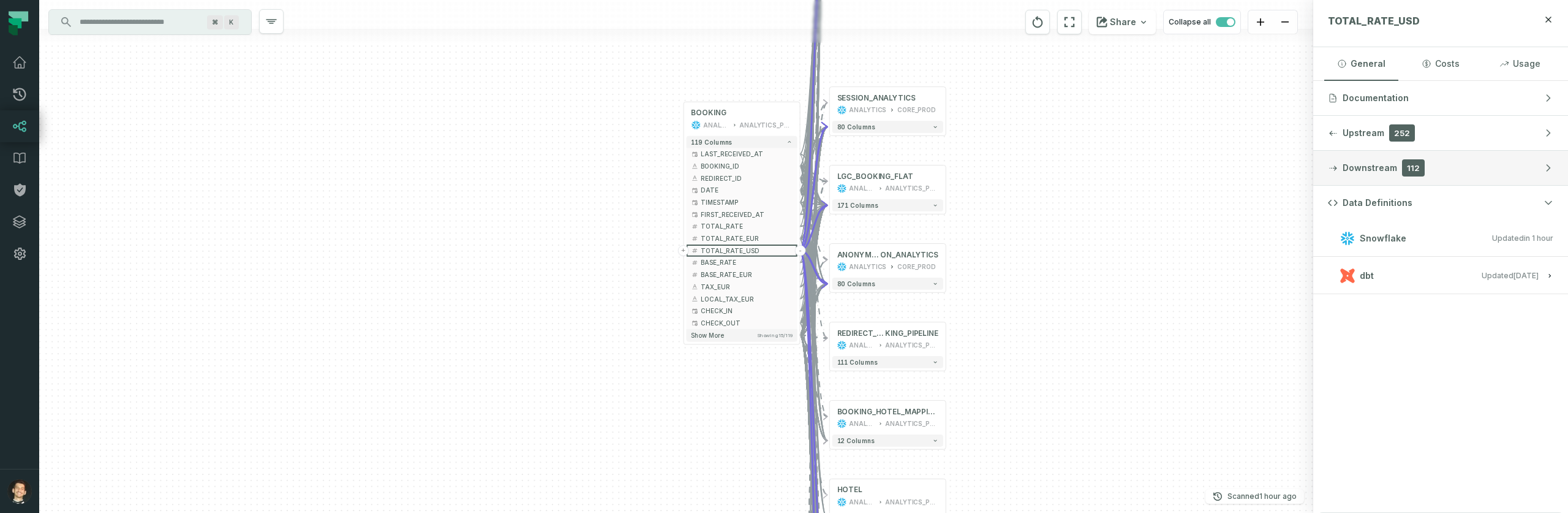
click at [1368, 171] on span "Downstream" at bounding box center [1370, 168] width 55 height 13
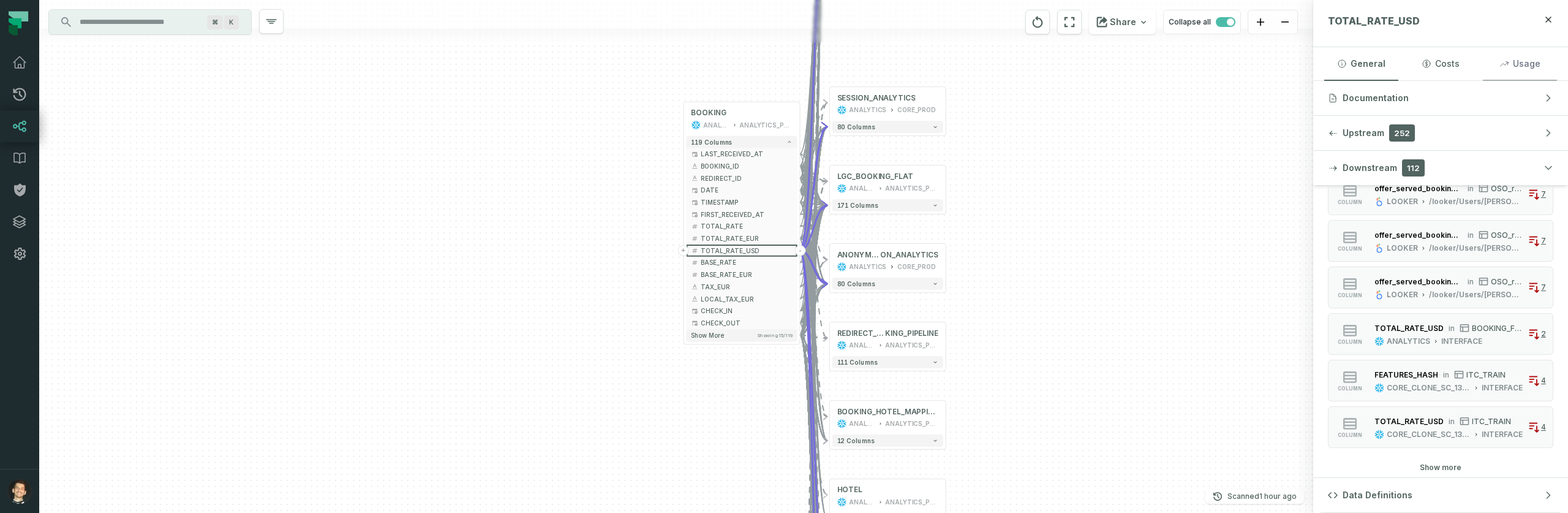
click at [1502, 69] on button "Usage" at bounding box center [1520, 63] width 74 height 33
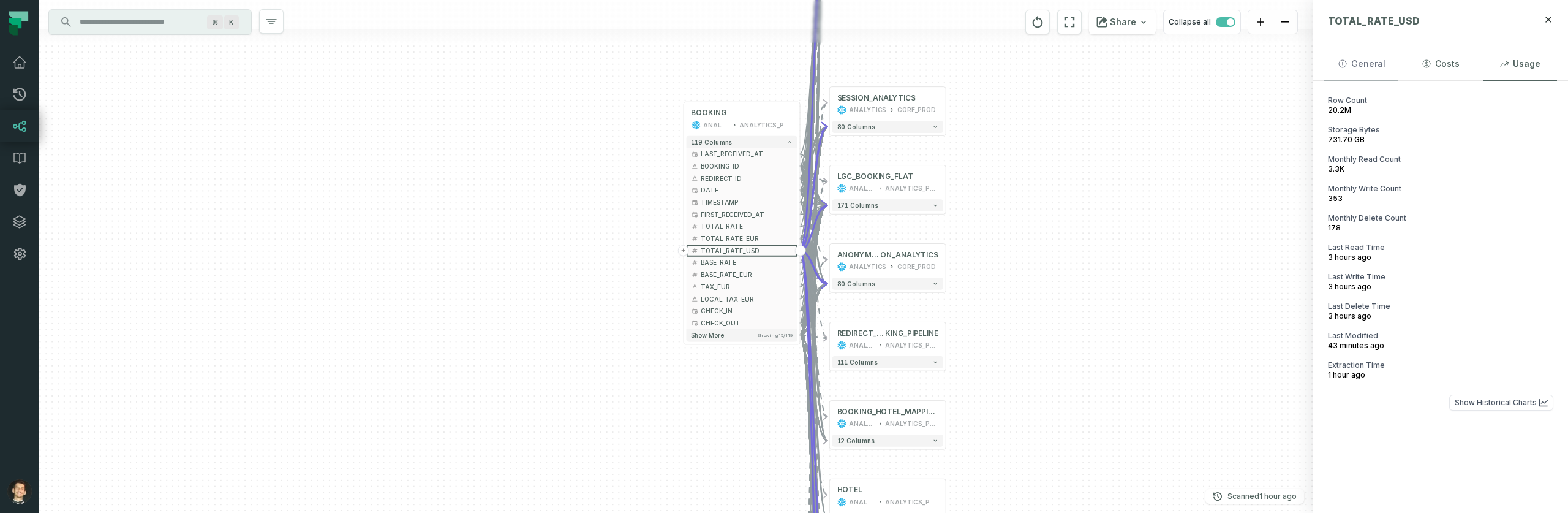
click at [1377, 70] on button "General" at bounding box center [1361, 63] width 74 height 33
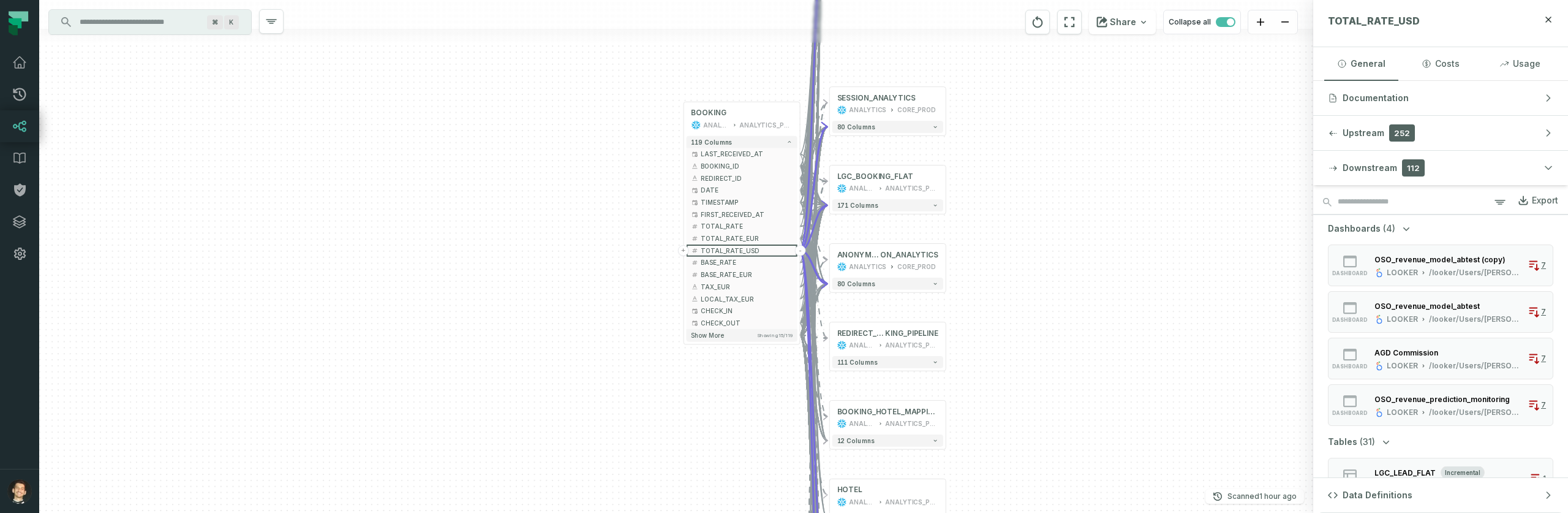
click at [1532, 198] on div "Export" at bounding box center [1544, 200] width 26 height 11
click at [1522, 207] on link "Export" at bounding box center [1533, 202] width 51 height 21
click at [275, 21] on icon "button" at bounding box center [271, 21] width 14 height 14
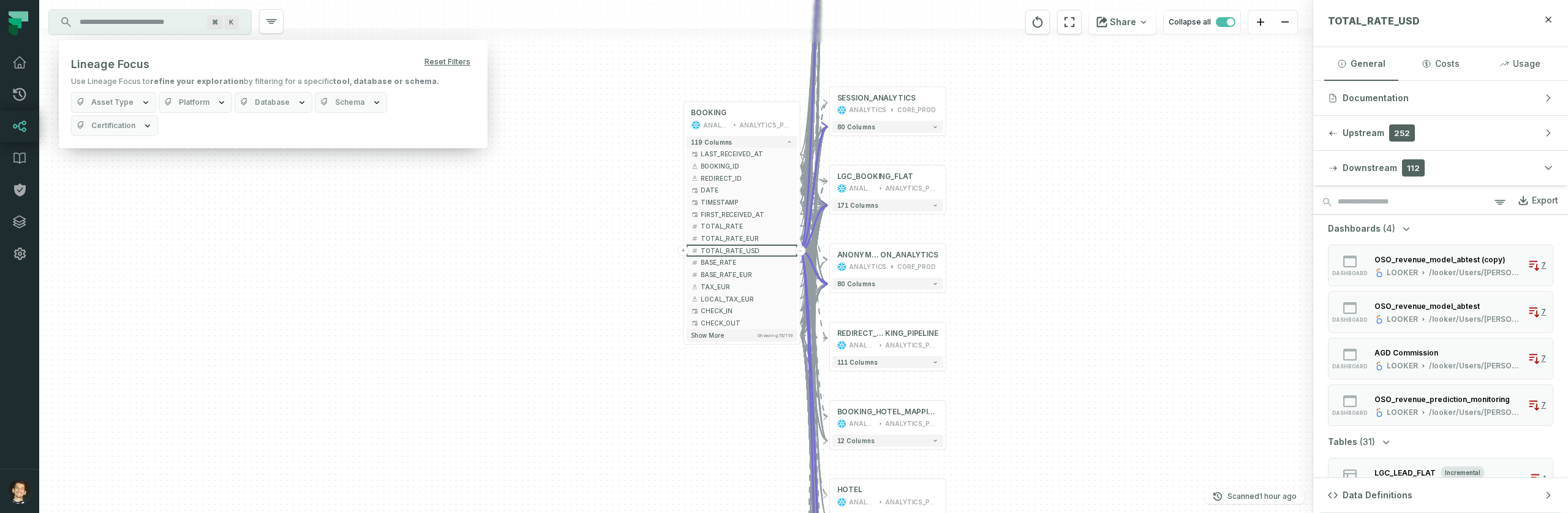
click at [228, 191] on div "+ SESSION_ANALYTICS ANALYTICS CORE_PROD 80 columns + LGC_BOOKING_FLAT ANALYTICS…" at bounding box center [675, 256] width 1274 height 513
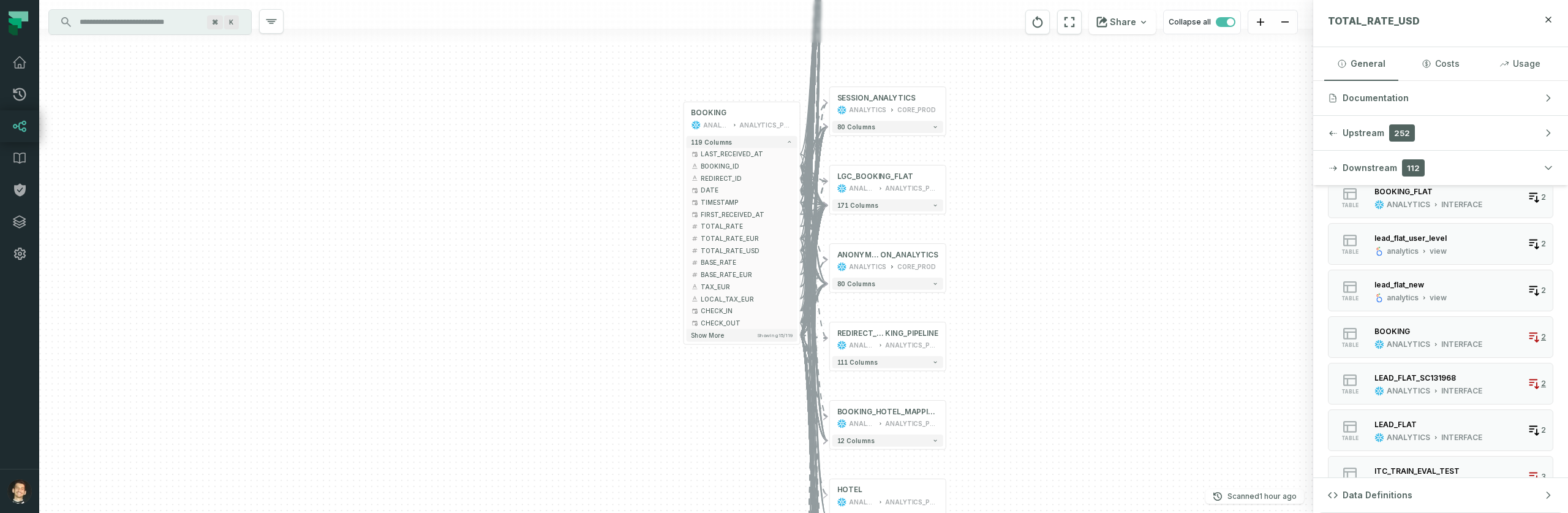
scroll to position [0, 0]
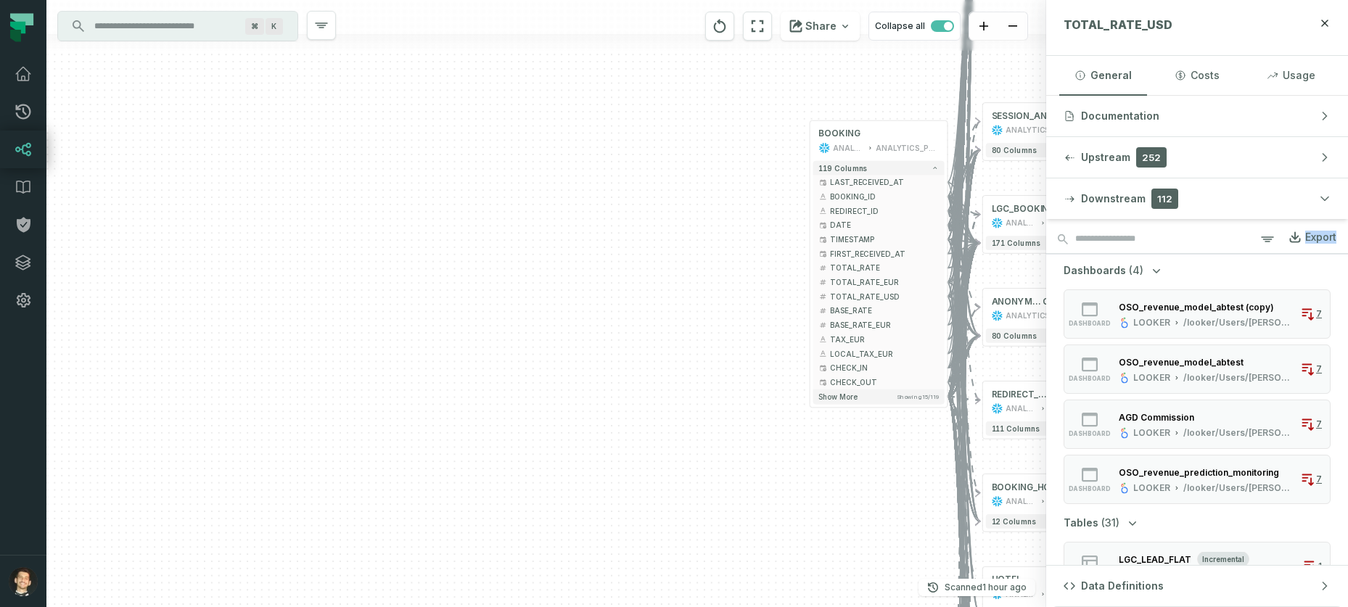
click at [1305, 241] on div "Export" at bounding box center [1320, 237] width 31 height 13
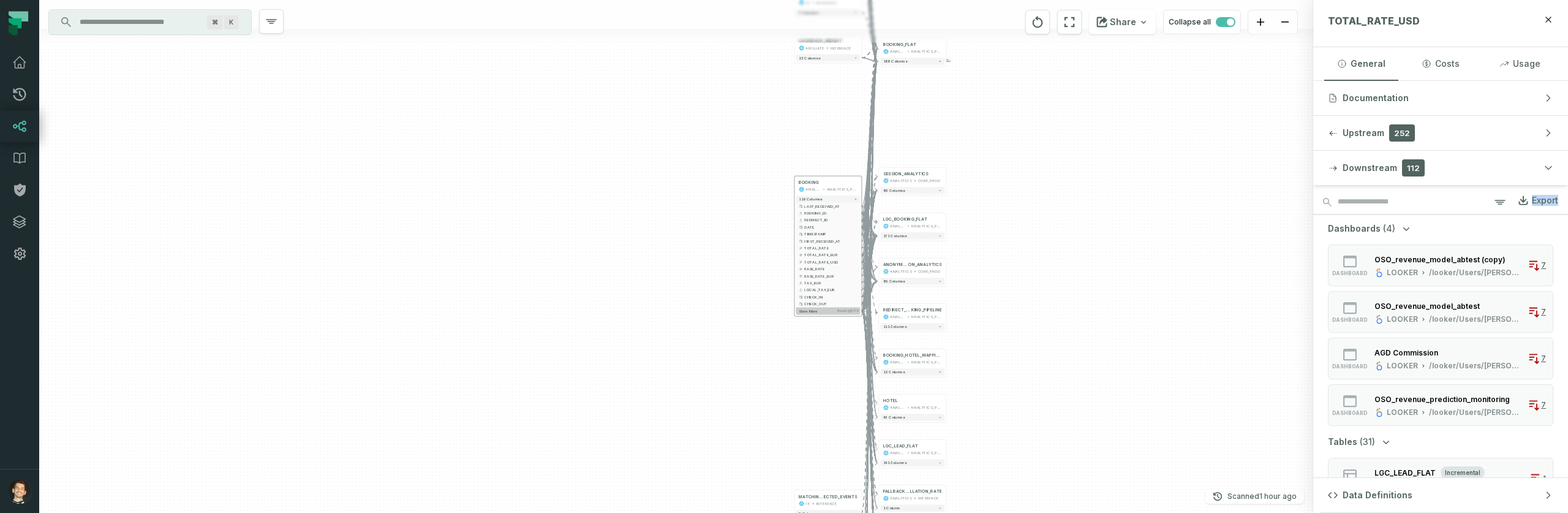
click at [833, 308] on button "Show more Showing 15 / 119" at bounding box center [828, 311] width 64 height 8
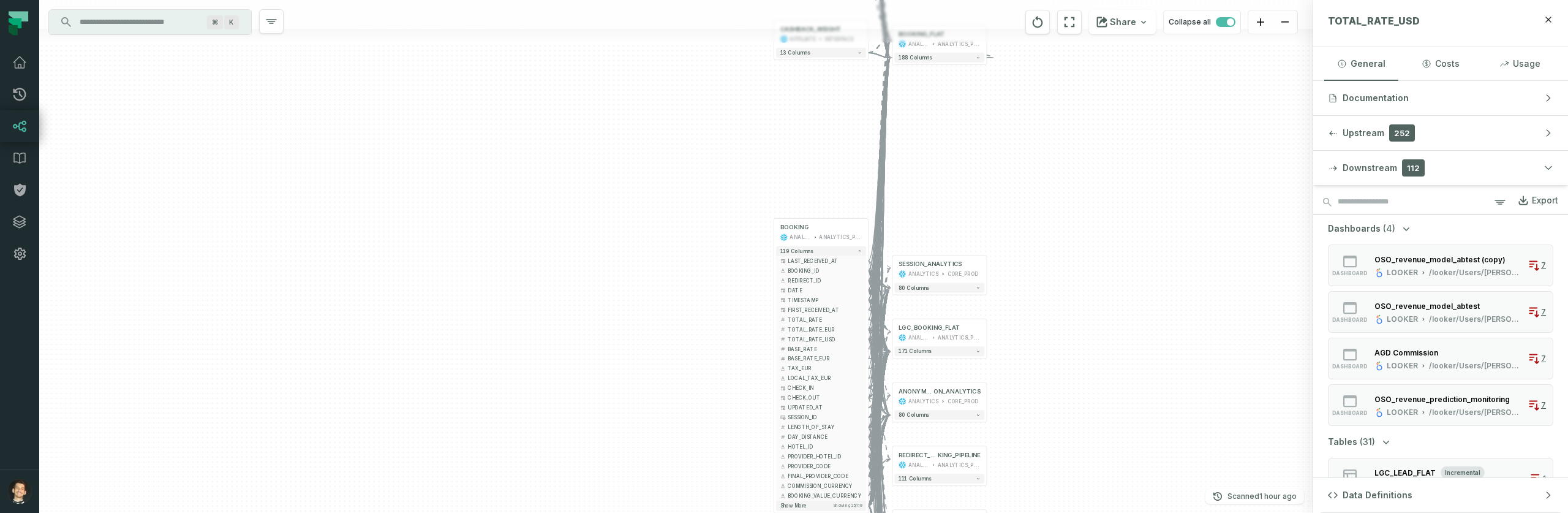
click at [1539, 20] on header "TOTAL_RATE_USD" at bounding box center [1440, 24] width 255 height 47
click at [1546, 21] on icon "button" at bounding box center [1549, 19] width 6 height 6
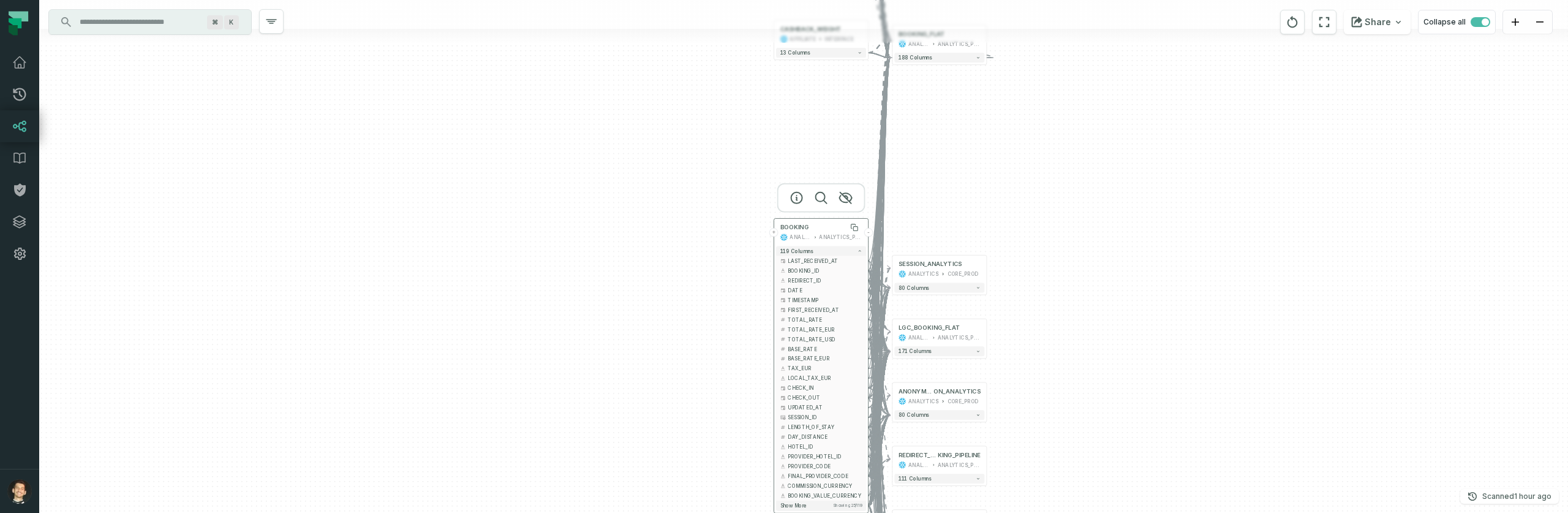
click at [798, 226] on span "BOOKING" at bounding box center [794, 227] width 28 height 8
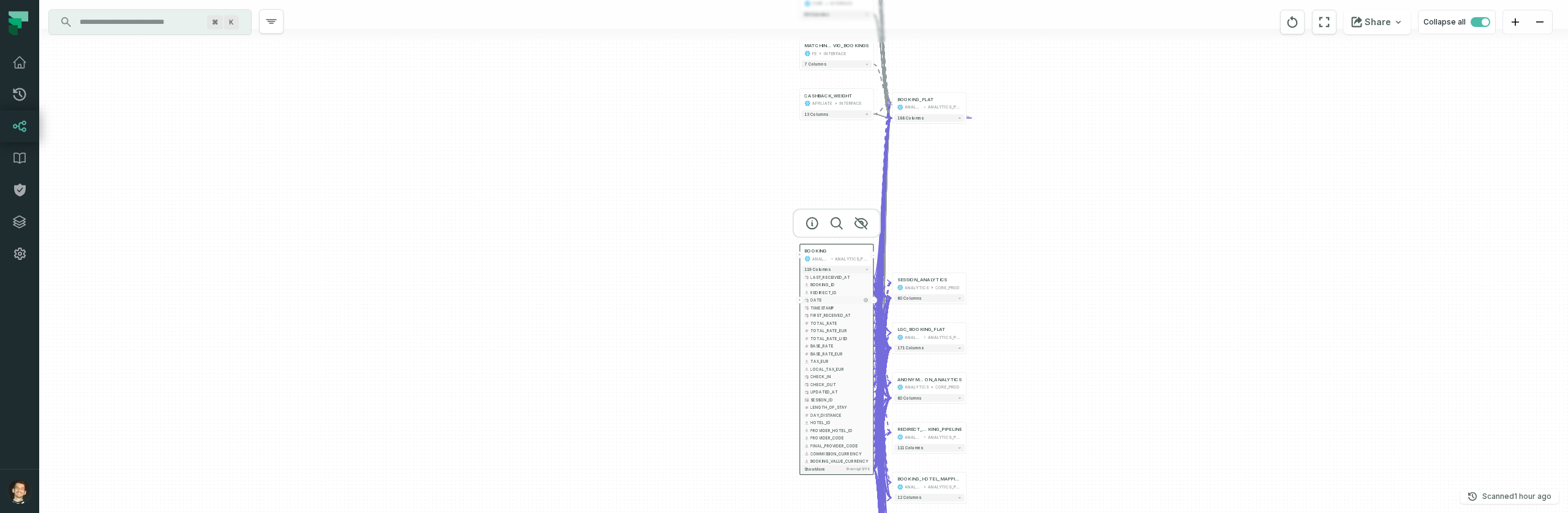
click at [844, 301] on span "DATE" at bounding box center [839, 300] width 58 height 6
click at [838, 314] on span "FIRST_RECEIVED_AT" at bounding box center [839, 315] width 58 height 6
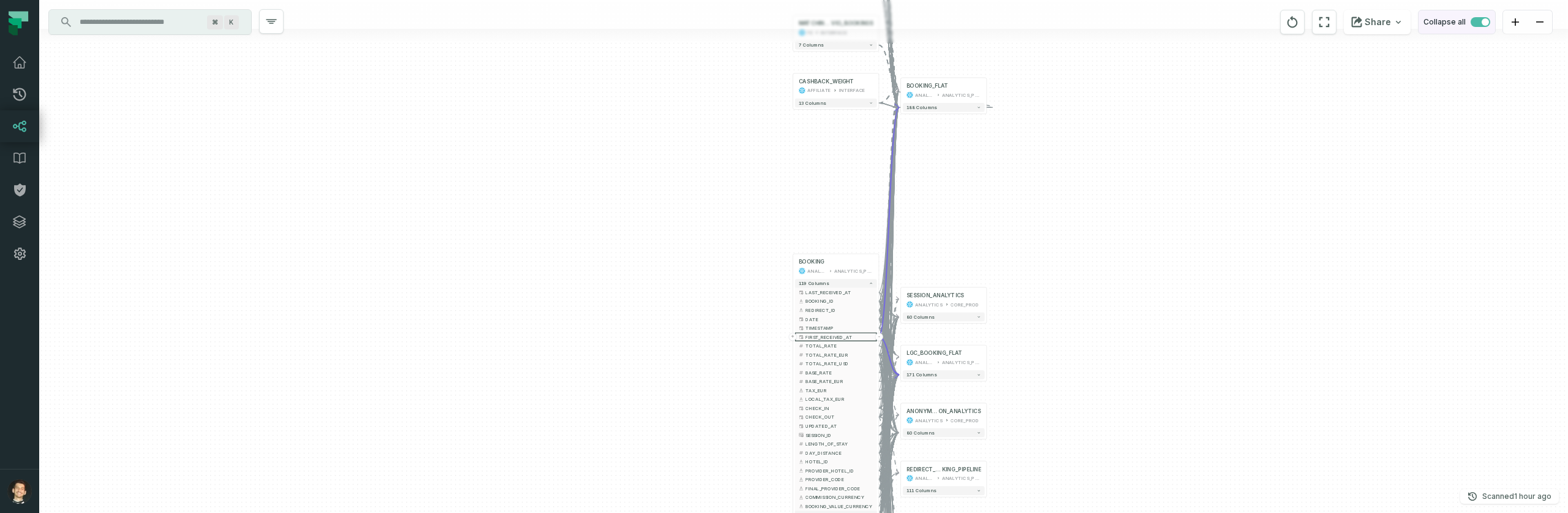
click at [1480, 21] on span "button" at bounding box center [1480, 22] width 19 height 10
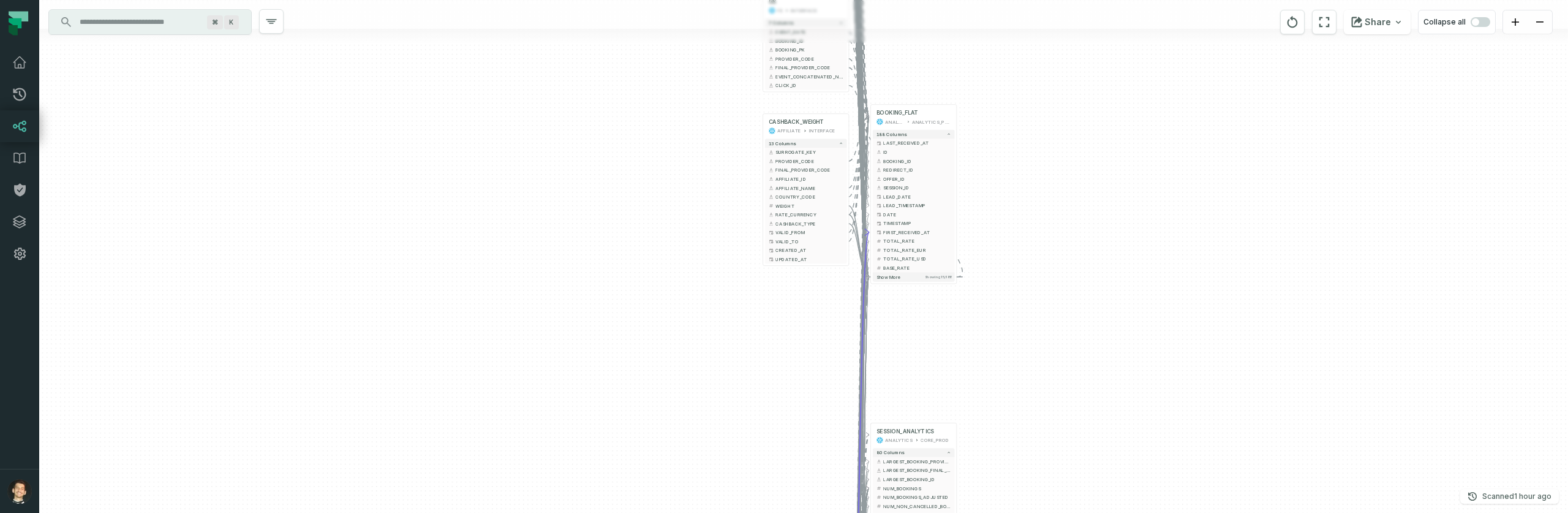
drag, startPoint x: 1397, startPoint y: 139, endPoint x: 1342, endPoint y: 282, distance: 153.2
click at [1366, 276] on div "+ SESSION_ANALYTICS ANALYTICS CORE_PROD 80 columns - LARGEST_BOOKING_PROVIDER_C…" at bounding box center [803, 256] width 1529 height 513
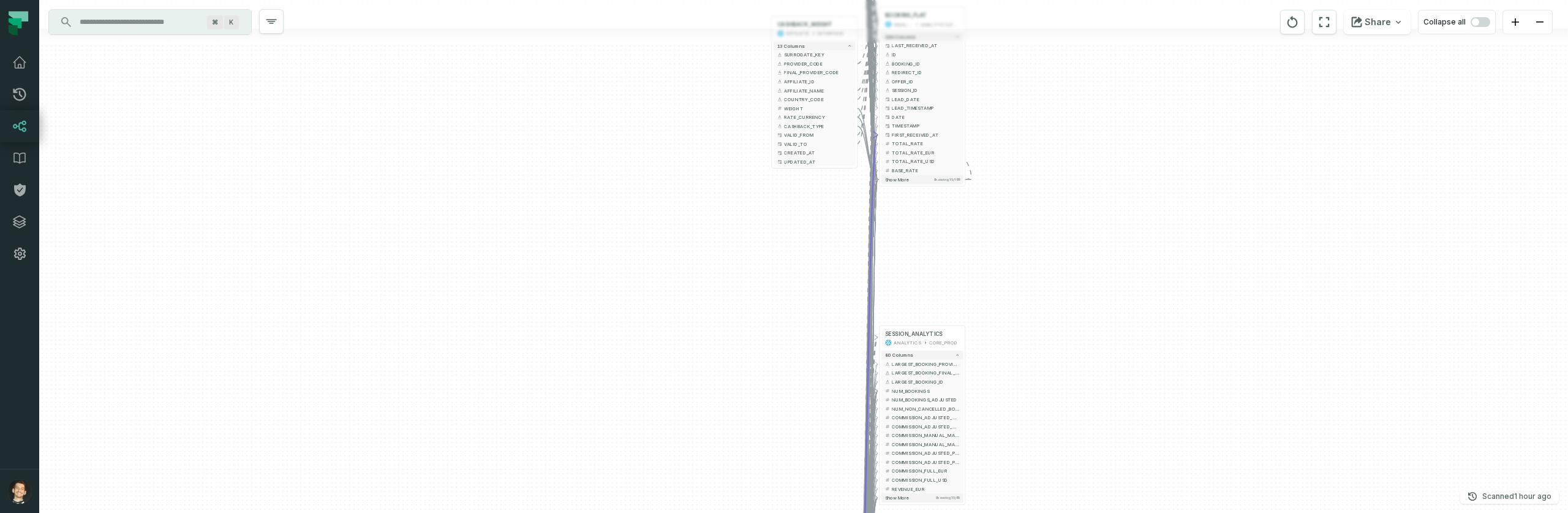
drag, startPoint x: 1088, startPoint y: 286, endPoint x: 1087, endPoint y: 32, distance: 254.0
click at [1088, 28] on div "+ SESSION_ANALYTICS ANALYTICS CORE_PROD 80 columns - LARGEST_BOOKING_PROVIDER_C…" at bounding box center [803, 256] width 1529 height 513
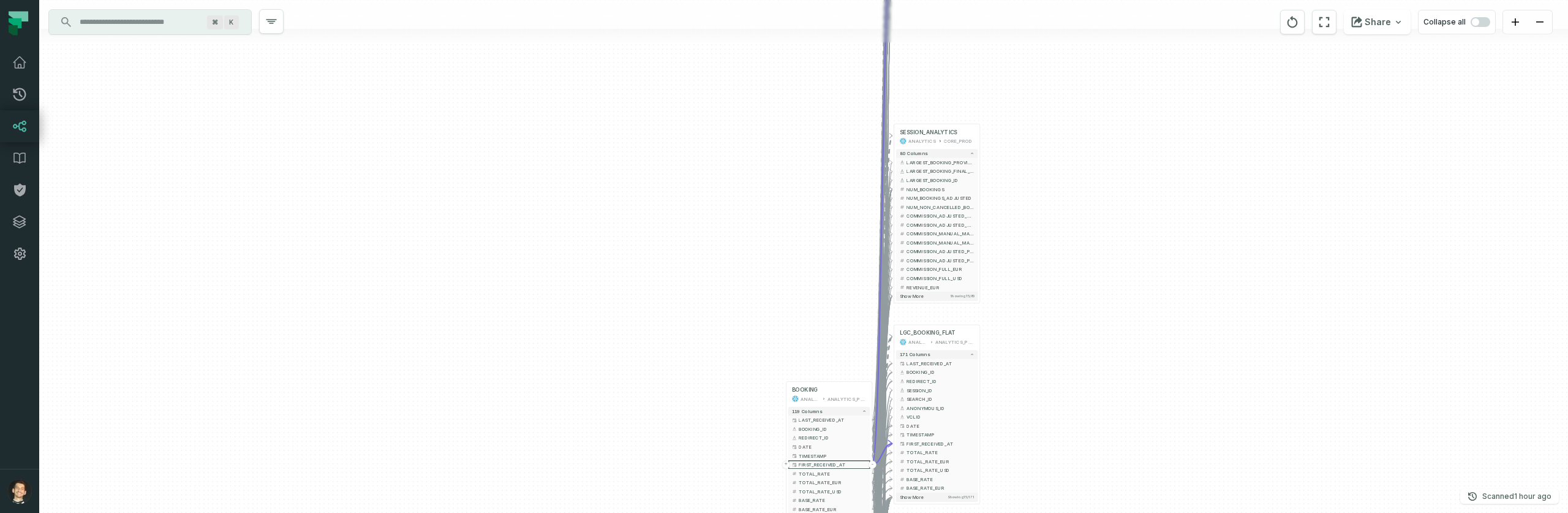
drag, startPoint x: 1085, startPoint y: 168, endPoint x: 1077, endPoint y: 80, distance: 88.4
click at [1077, 80] on div "+ SESSION_ANALYTICS ANALYTICS CORE_PROD 80 columns - LARGEST_BOOKING_PROVIDER_C…" at bounding box center [803, 256] width 1529 height 513
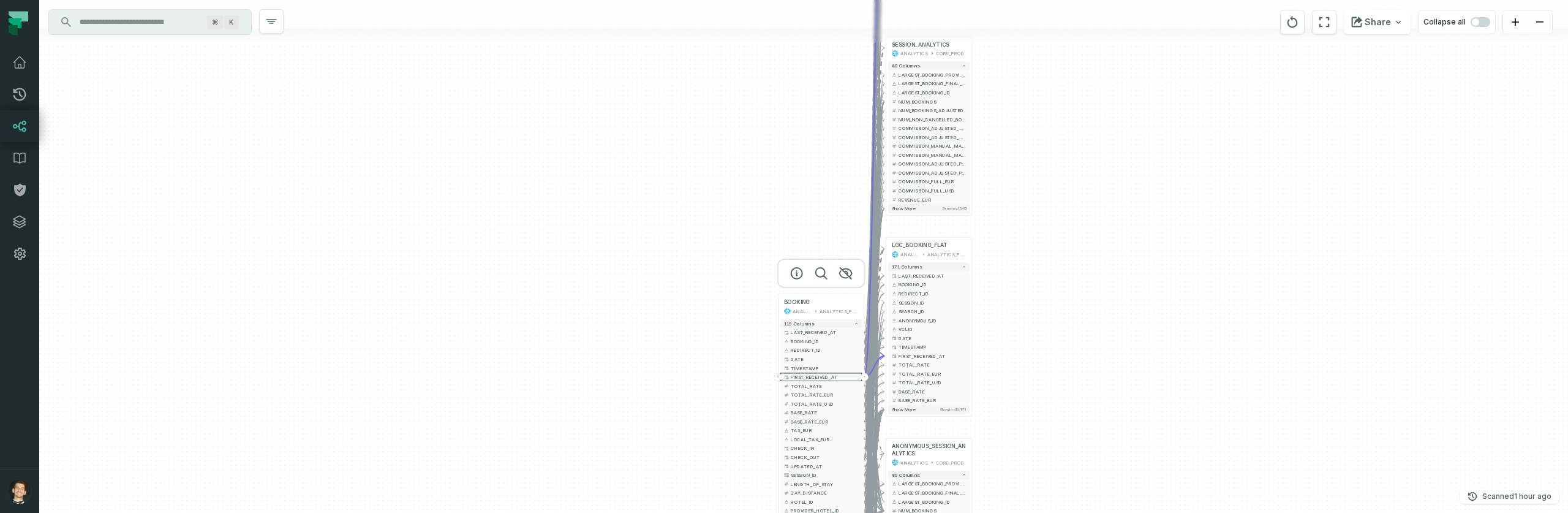
click at [829, 288] on div at bounding box center [822, 273] width 88 height 30
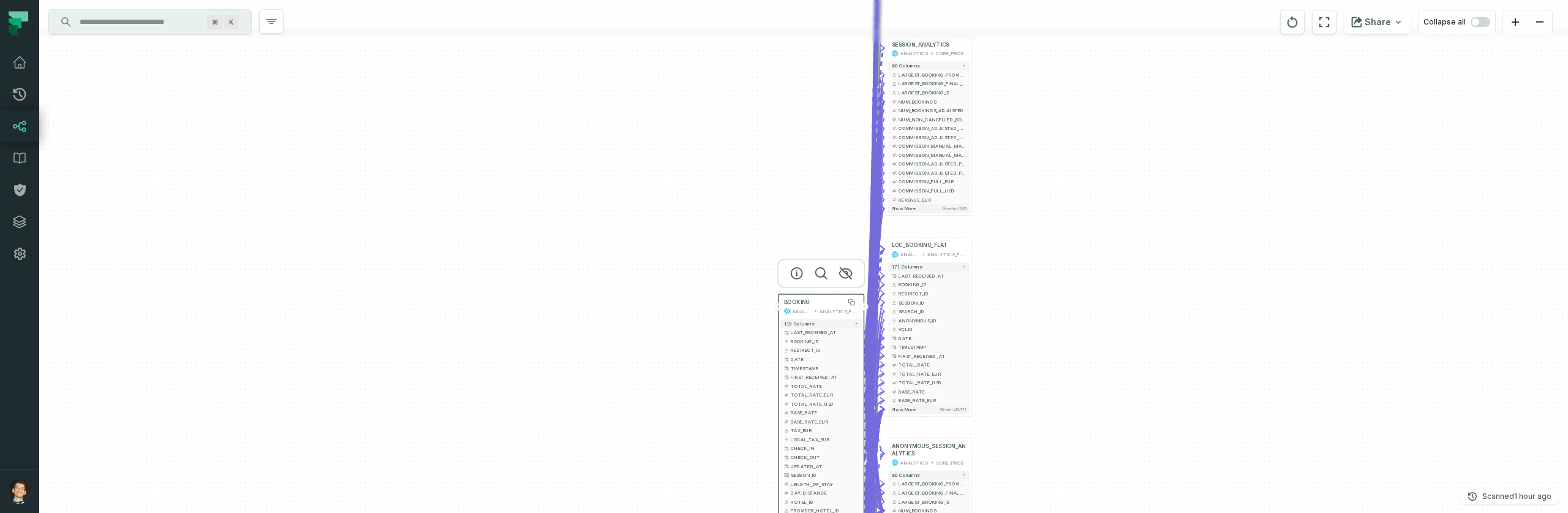
click at [827, 300] on div "BOOKING" at bounding box center [821, 302] width 74 height 8
click at [795, 272] on icon "button" at bounding box center [796, 273] width 14 height 14
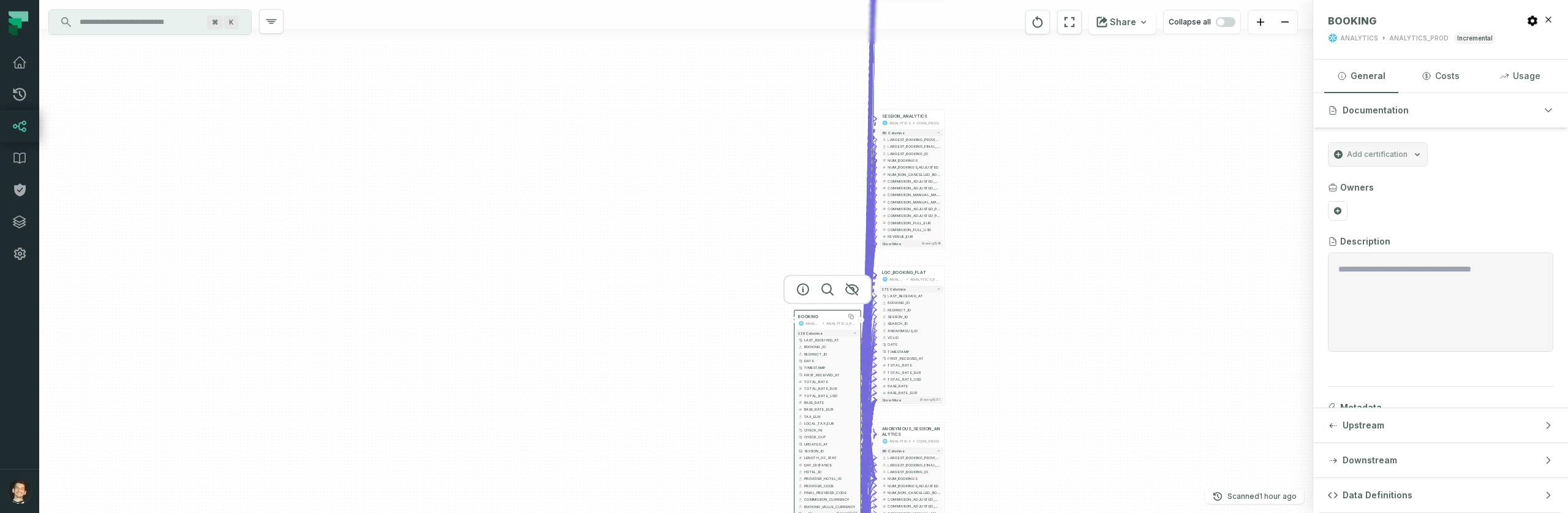
click at [818, 314] on div "BOOKING" at bounding box center [827, 316] width 58 height 6
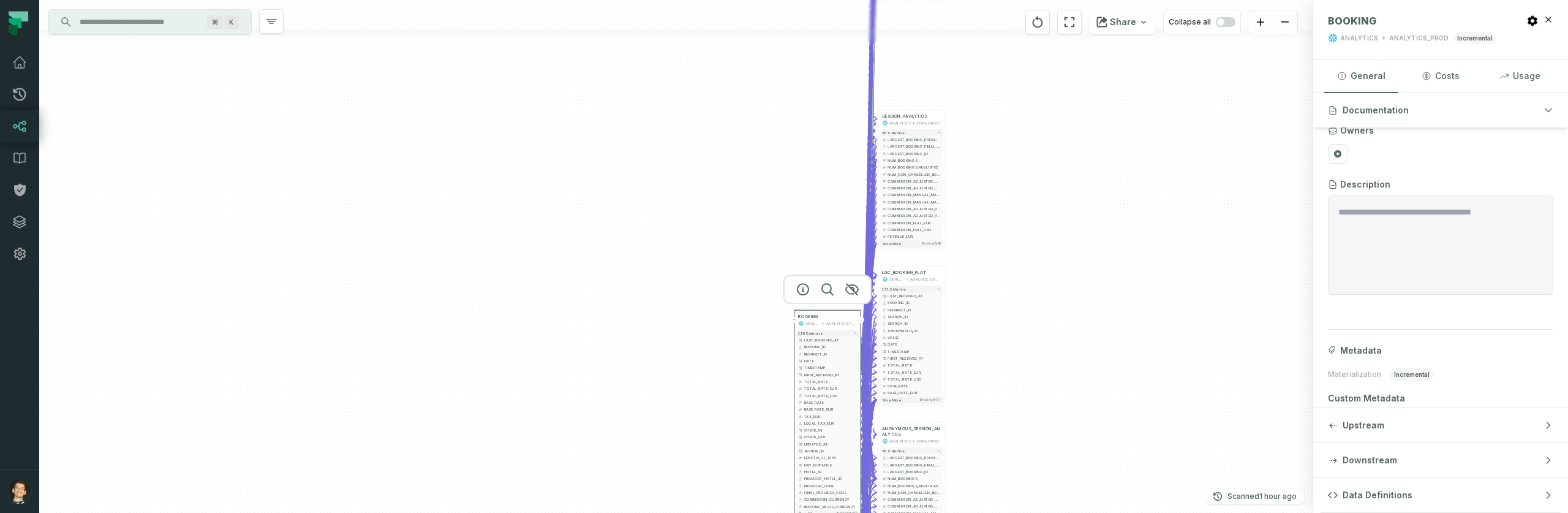
scroll to position [98, 0]
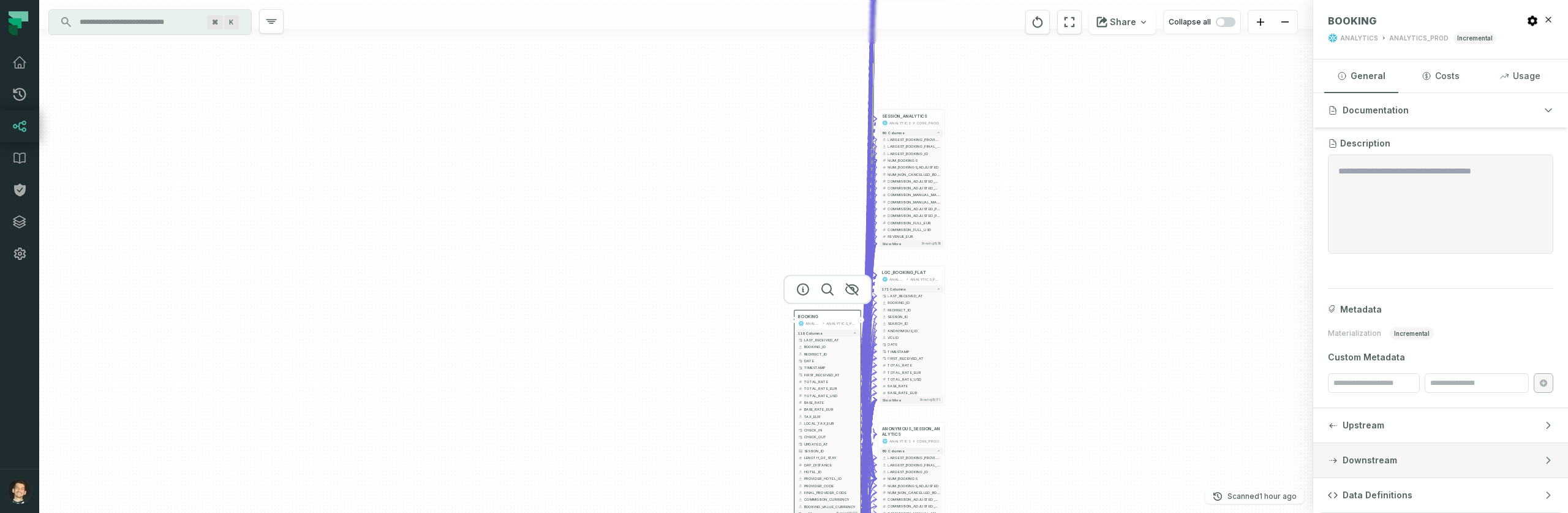
click at [1402, 452] on button "Downstream" at bounding box center [1440, 460] width 255 height 35
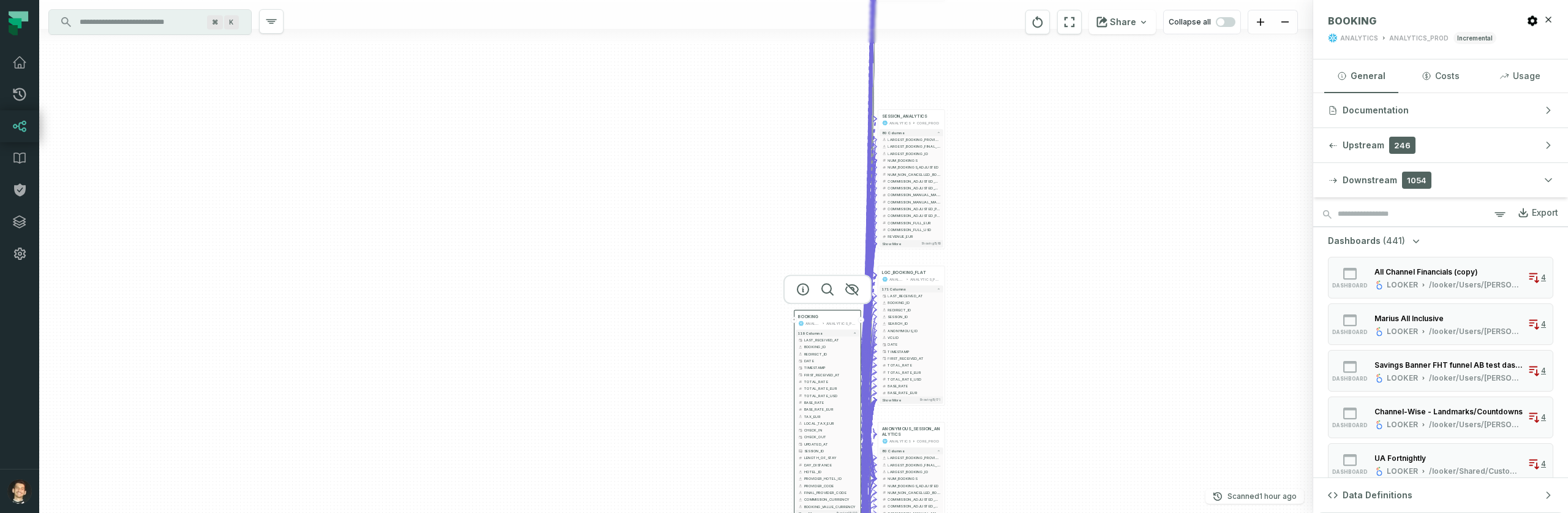
click at [1536, 216] on div "Export" at bounding box center [1544, 212] width 26 height 11
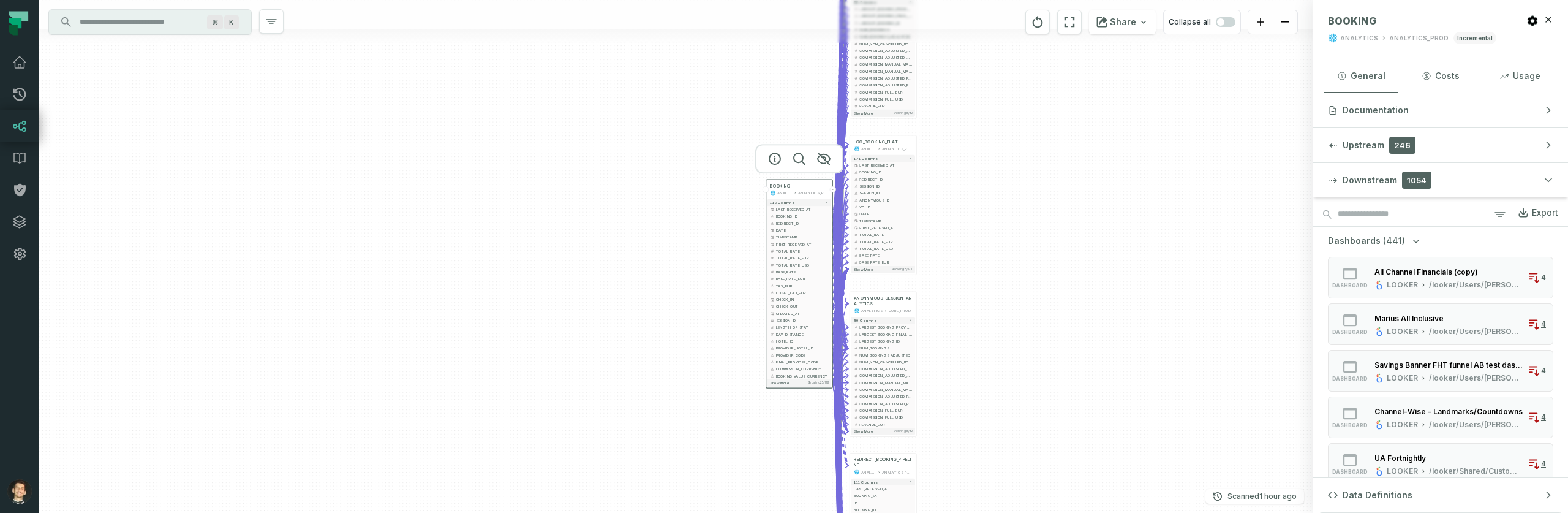
drag, startPoint x: 1105, startPoint y: 150, endPoint x: 1130, endPoint y: 184, distance: 42.2
click at [1103, 141] on div "+ SESSION_ANALYTICS ANALYTICS CORE_PROD 80 columns - LARGEST_BOOKING_PROVIDER_C…" at bounding box center [675, 256] width 1274 height 513
click at [1516, 184] on button "Downstream 1054" at bounding box center [1440, 180] width 255 height 35
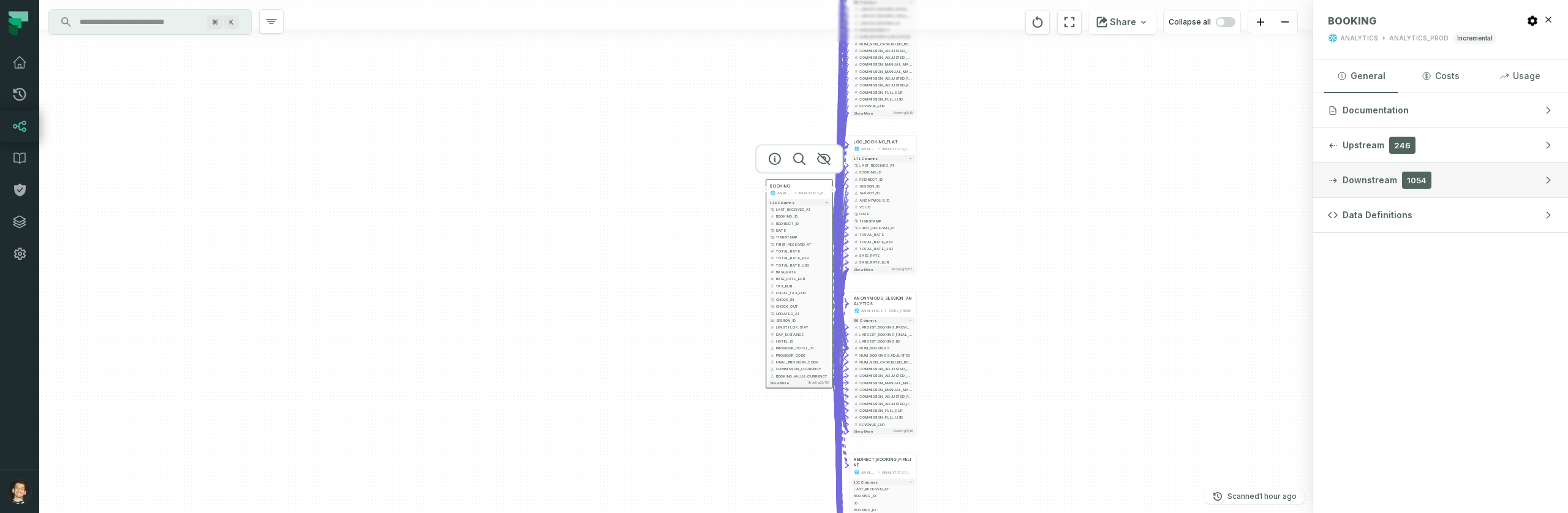
click at [1516, 184] on button "Downstream 1054" at bounding box center [1440, 180] width 255 height 35
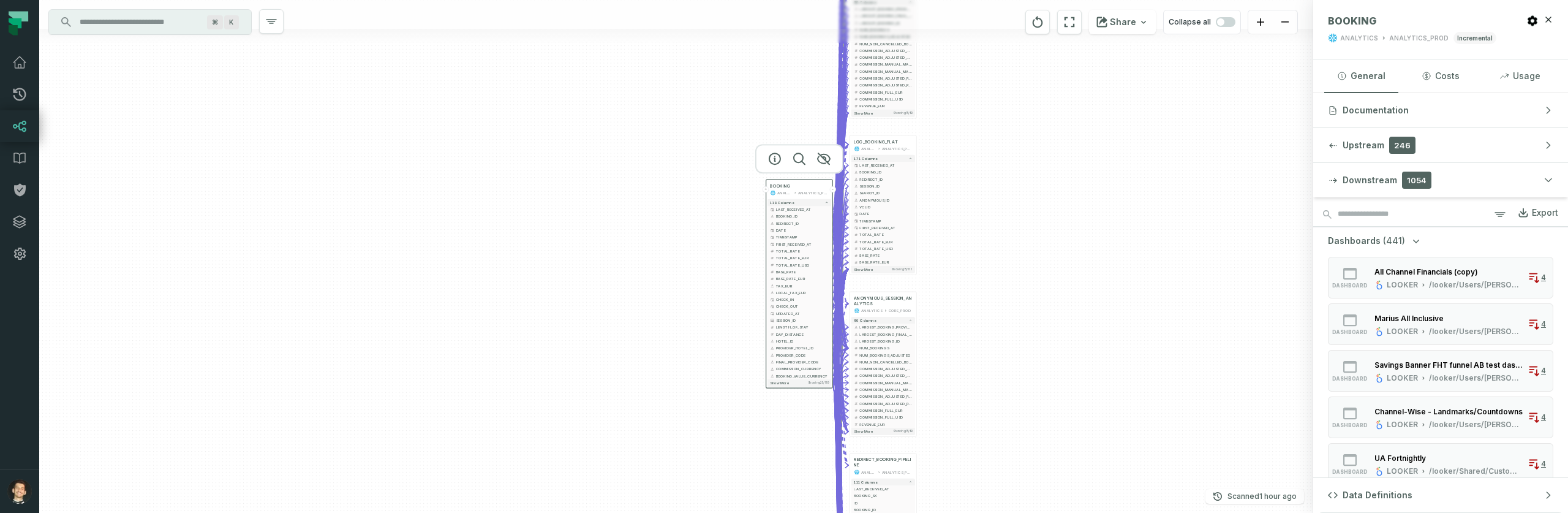
click at [1507, 209] on link "Export" at bounding box center [1533, 215] width 51 height 21
click at [1493, 223] on button "button" at bounding box center [1500, 215] width 14 height 21
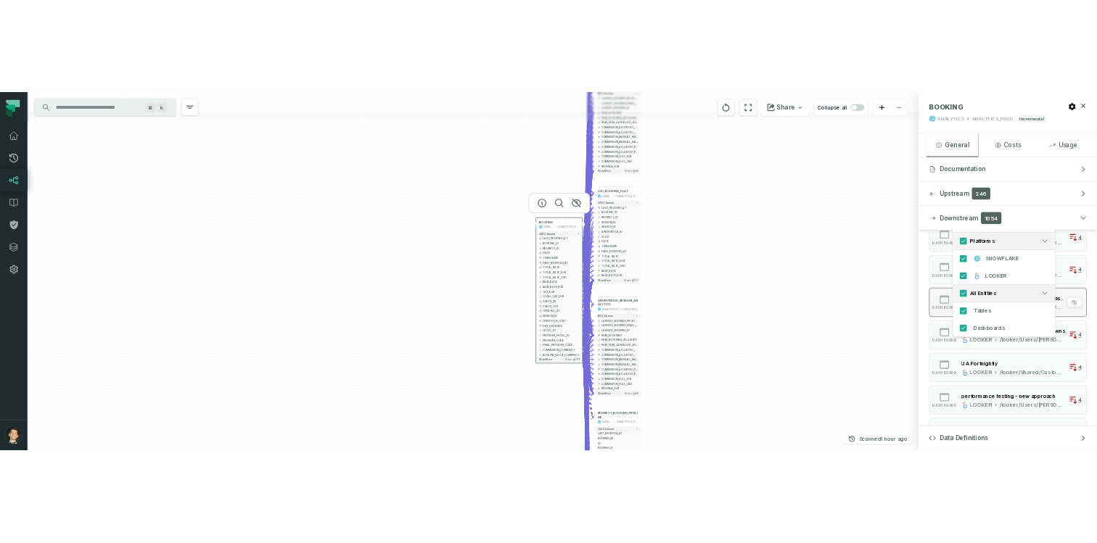
scroll to position [0, 0]
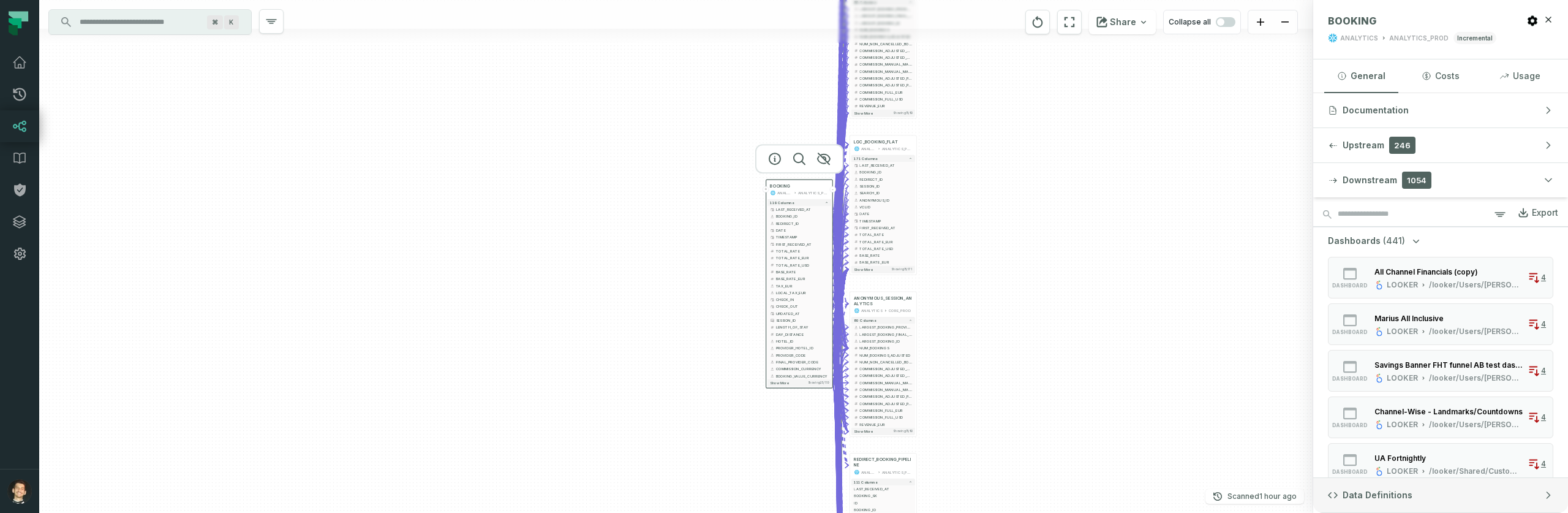
click at [1386, 500] on span "Data Definitions" at bounding box center [1377, 495] width 70 height 13
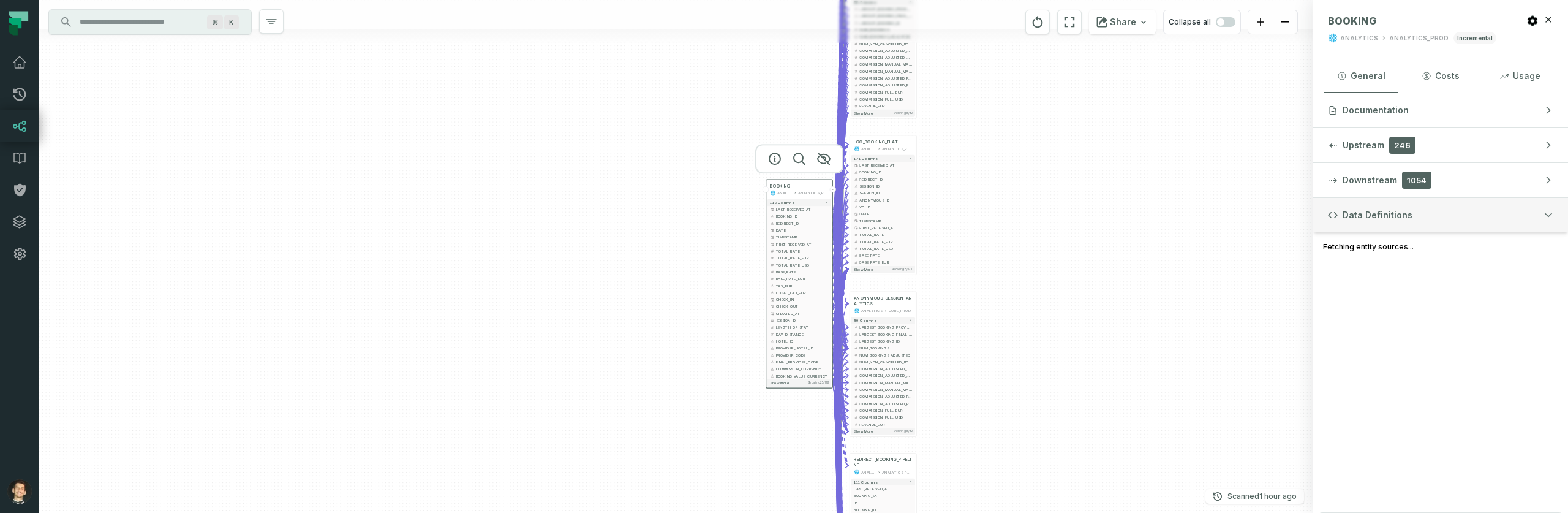
click at [1375, 216] on span "Data Definitions" at bounding box center [1377, 215] width 70 height 13
click at [1361, 205] on button "Data Definitions" at bounding box center [1440, 215] width 255 height 35
click at [1386, 102] on button "Documentation" at bounding box center [1440, 110] width 255 height 35
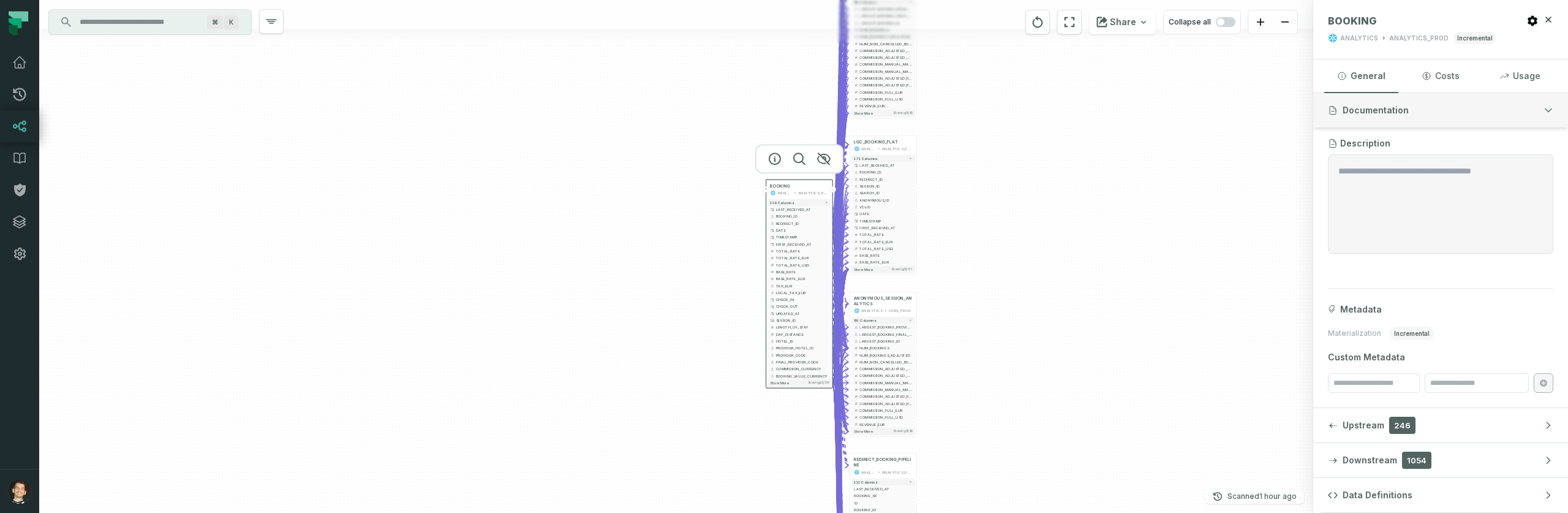
click at [1427, 107] on button "Documentation" at bounding box center [1440, 110] width 255 height 35
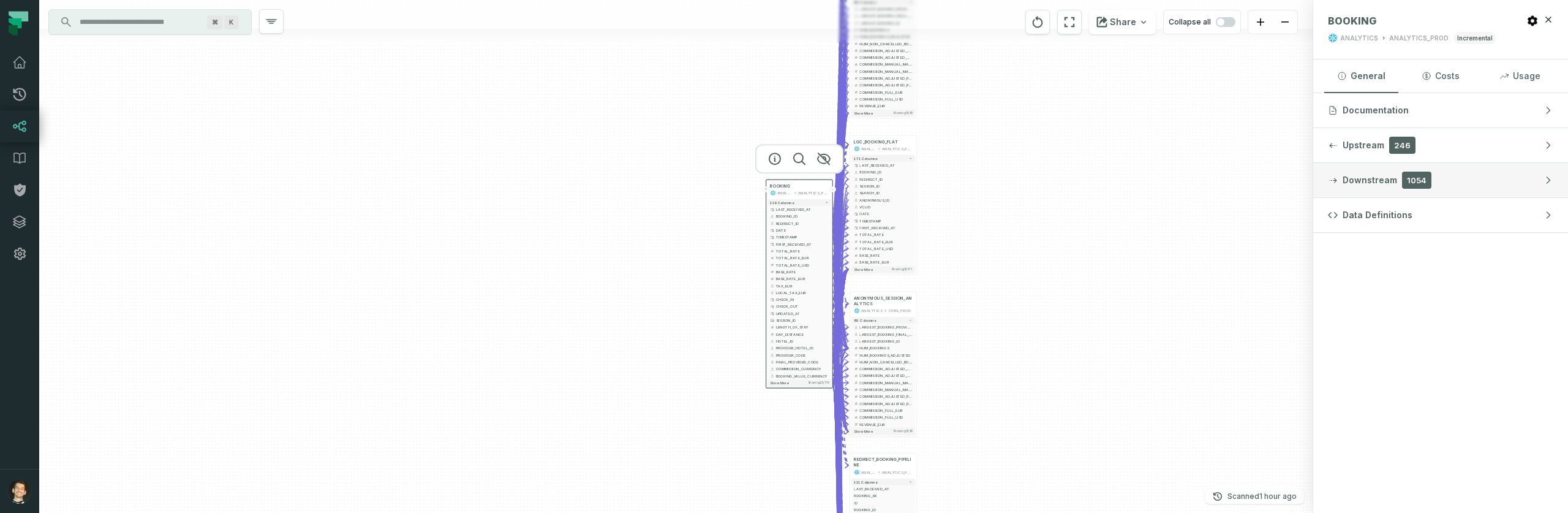
click at [1395, 177] on button "Downstream 1054" at bounding box center [1440, 180] width 255 height 35
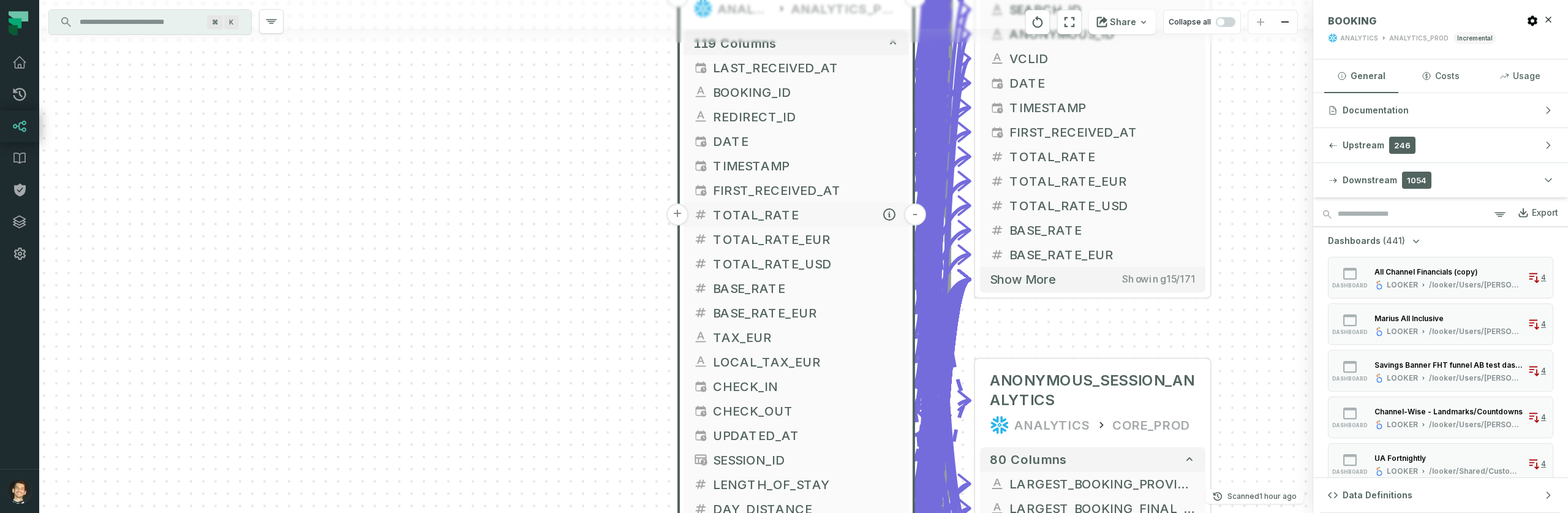
click at [822, 211] on span "TOTAL_RATE" at bounding box center [806, 215] width 187 height 19
click at [815, 269] on span "TOTAL_RATE_USD" at bounding box center [806, 263] width 187 height 19
click at [829, 267] on span "TOTAL_RATE_USD" at bounding box center [806, 263] width 187 height 19
click at [808, 262] on span "TOTAL_RATE_USD" at bounding box center [806, 263] width 187 height 19
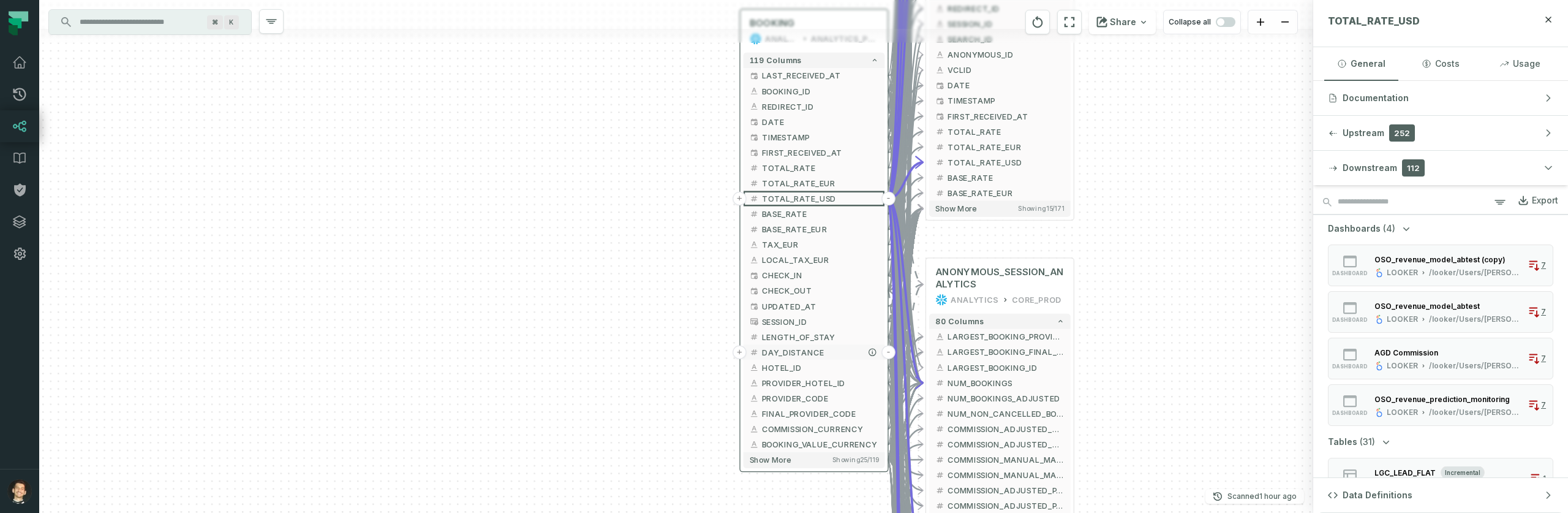
drag, startPoint x: 831, startPoint y: 412, endPoint x: 831, endPoint y: 357, distance: 55.0
click at [833, 352] on span "DAY_DISTANCE" at bounding box center [820, 352] width 117 height 12
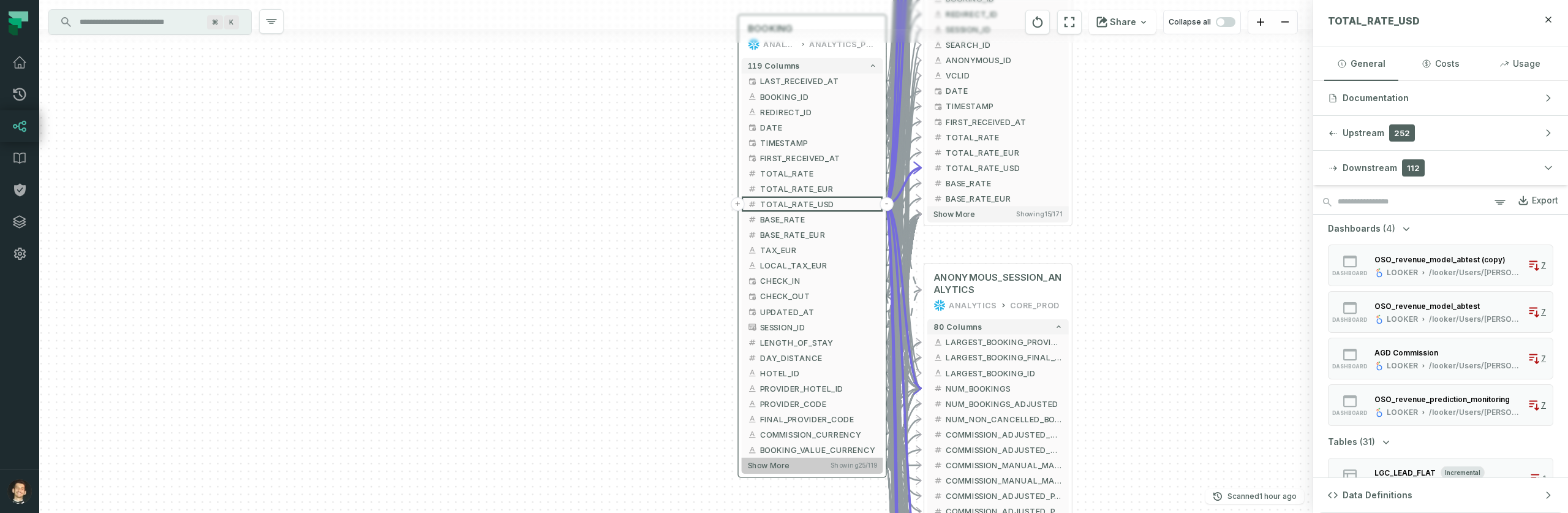
click at [795, 465] on button "Show more Showing 25 / 119" at bounding box center [812, 466] width 142 height 16
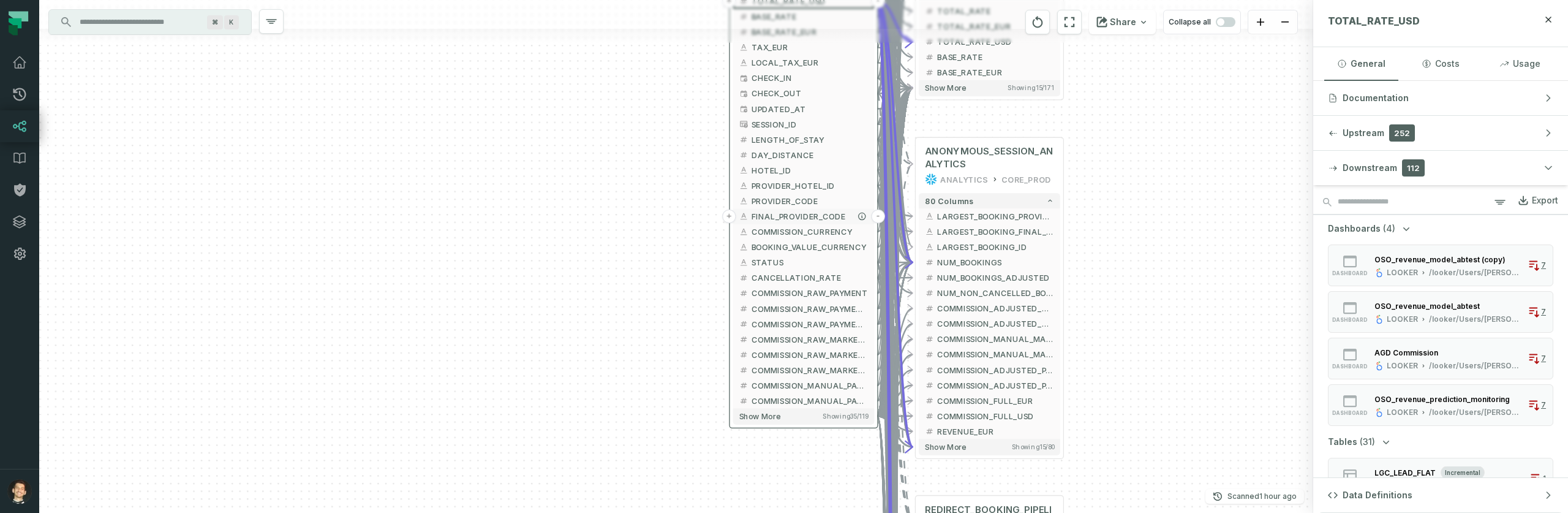
drag, startPoint x: 798, startPoint y: 387, endPoint x: 784, endPoint y: 214, distance: 173.6
click at [784, 214] on span "FINAL_PROVIDER_CODE" at bounding box center [810, 217] width 117 height 12
click at [806, 356] on span "COMMISSION_RAW_MARKETING_EUR" at bounding box center [810, 355] width 117 height 12
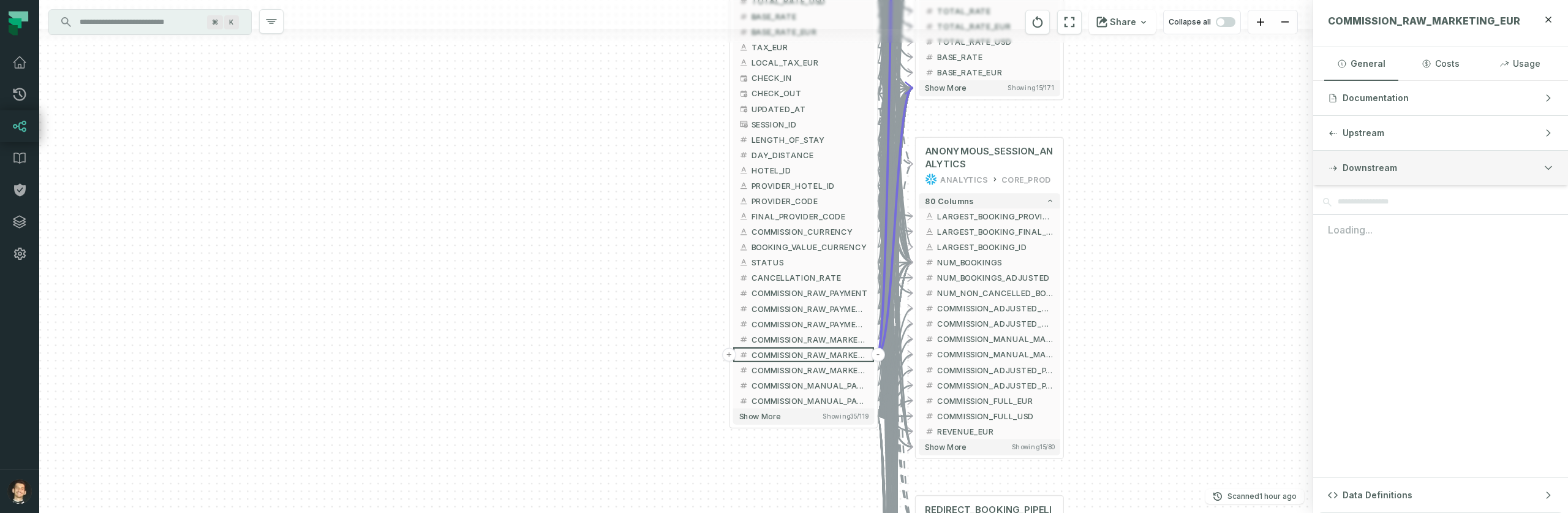
click at [1459, 166] on button "Downstream" at bounding box center [1440, 167] width 255 height 35
click at [1392, 173] on span "Downstream" at bounding box center [1370, 168] width 55 height 13
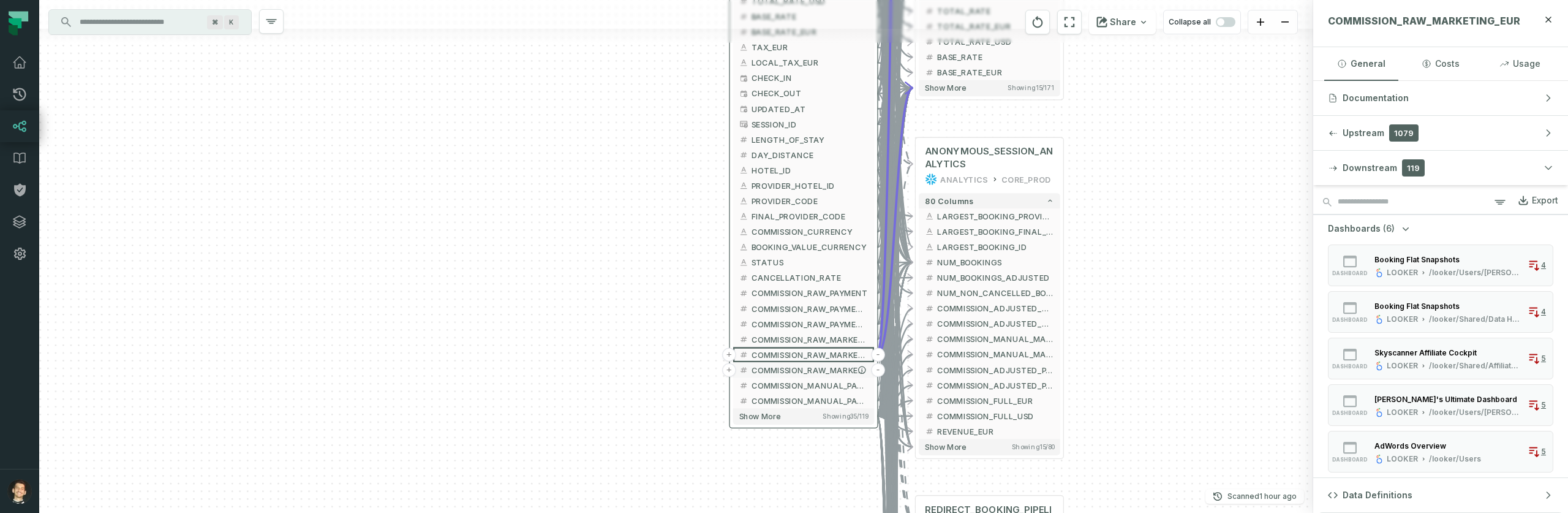
click at [811, 372] on span "COMMISSION_RAW_MARKETING_USD" at bounding box center [810, 370] width 117 height 12
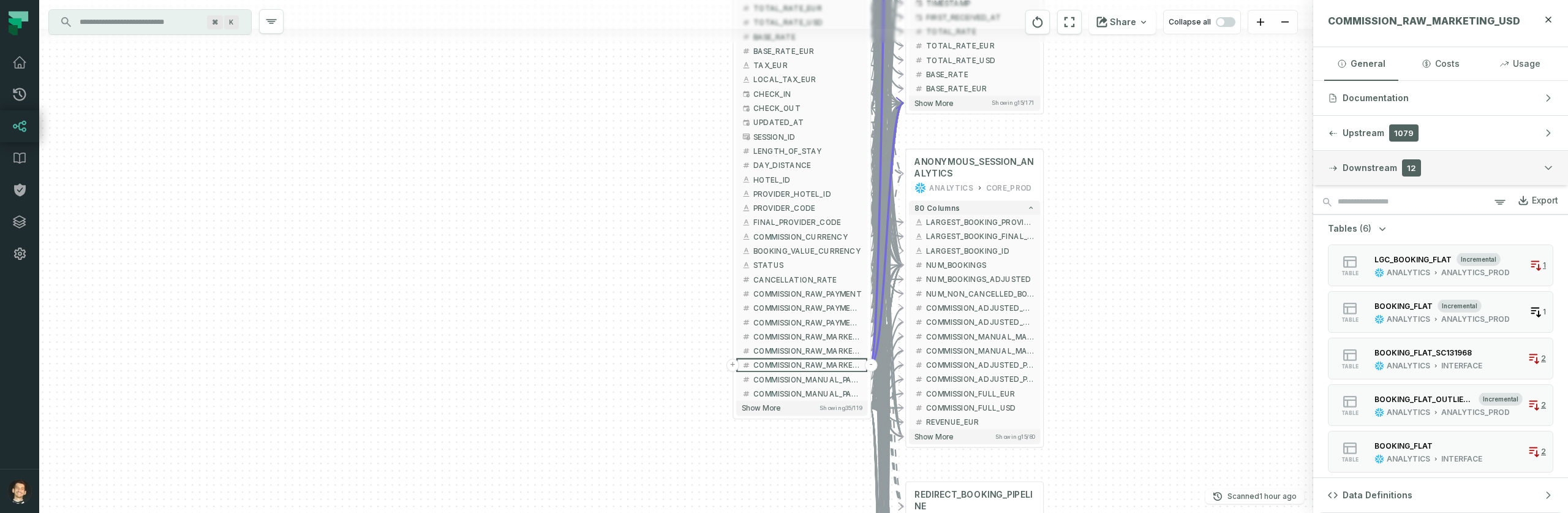
click at [1482, 163] on button "Downstream 12" at bounding box center [1440, 167] width 255 height 35
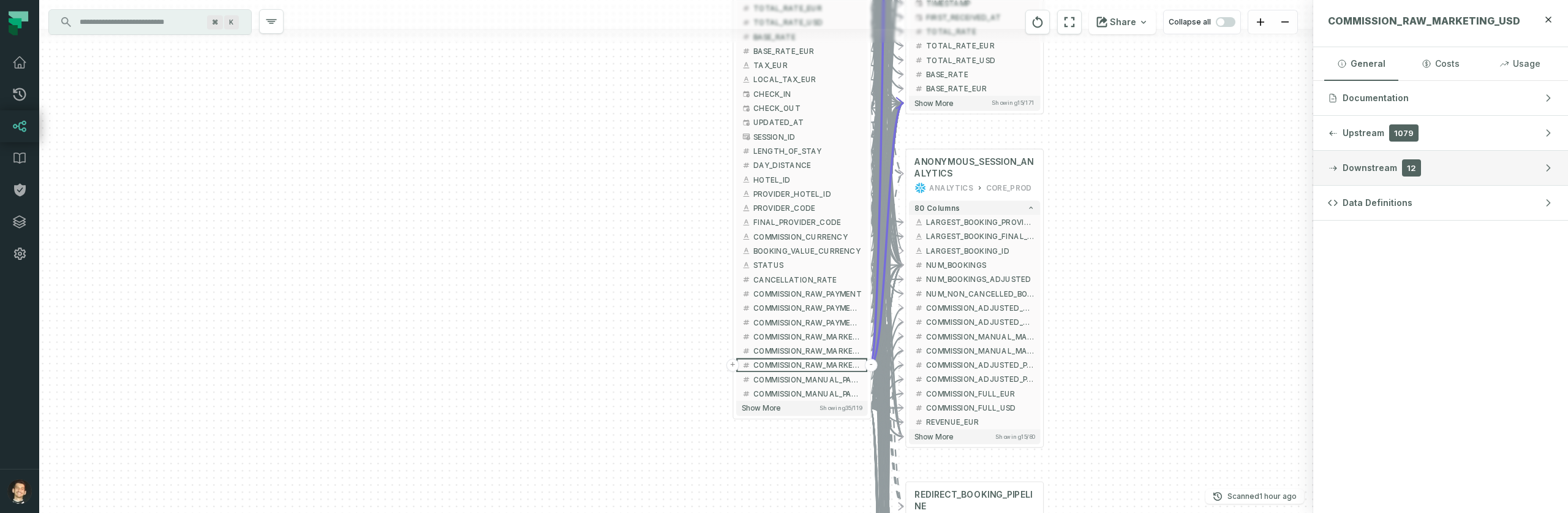
click at [1482, 163] on button "Downstream 12" at bounding box center [1440, 167] width 255 height 35
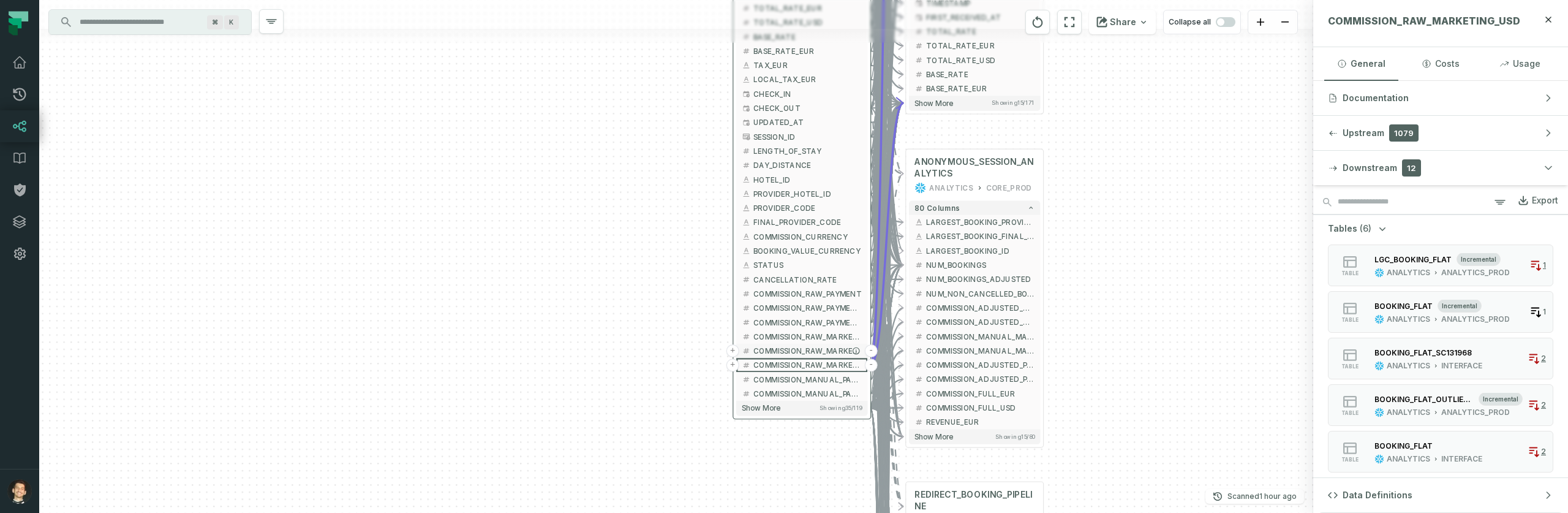
click at [818, 345] on button "COMMISSION_RAW_MARKETING_EUR" at bounding box center [801, 351] width 131 height 14
click at [818, 298] on span "COMMISSION_RAW_PAYMENT" at bounding box center [807, 294] width 108 height 10
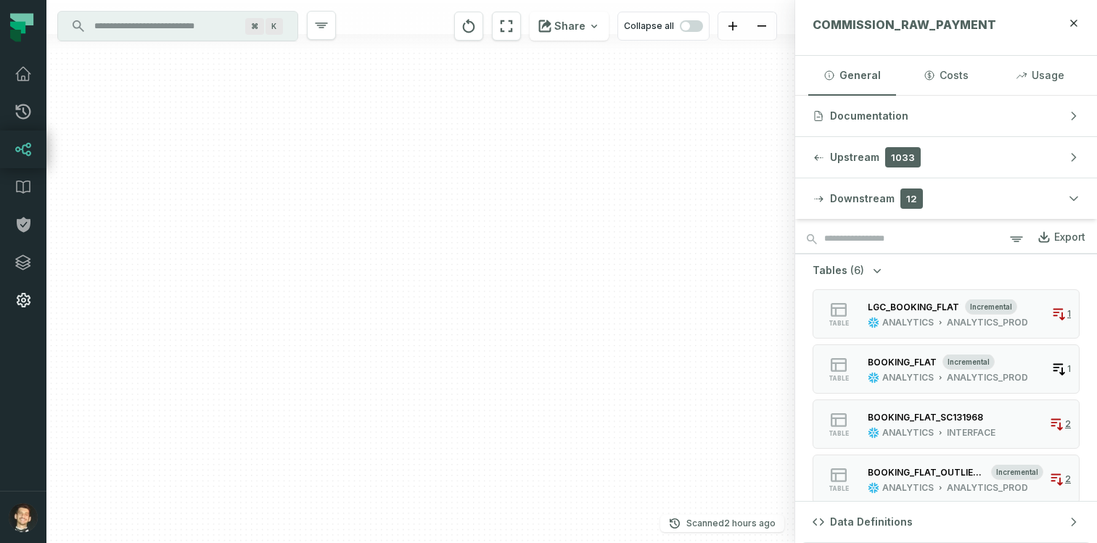
click at [24, 297] on icon at bounding box center [23, 300] width 17 height 17
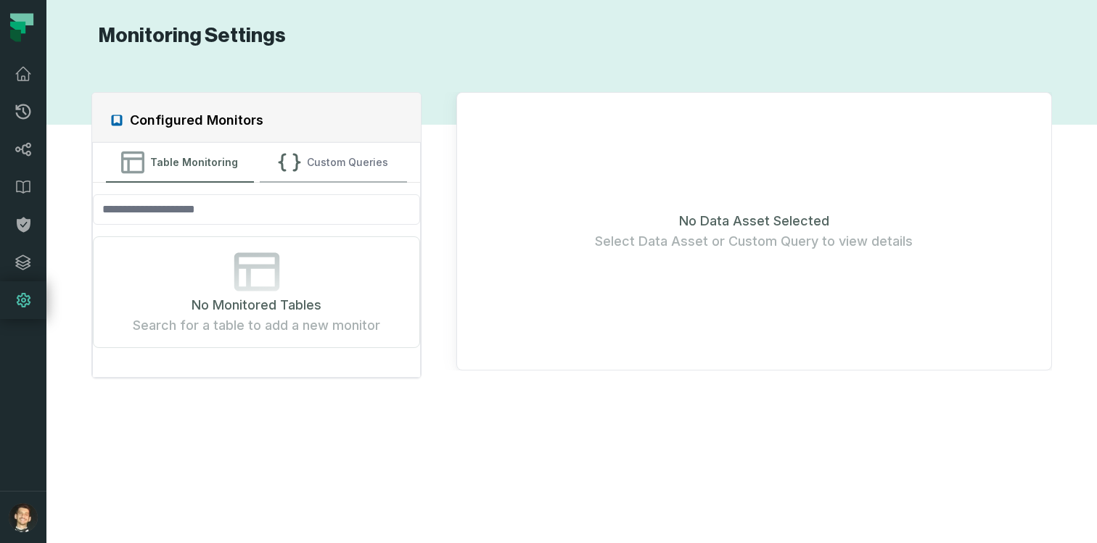
click at [315, 173] on button "Custom Queries" at bounding box center [333, 162] width 147 height 39
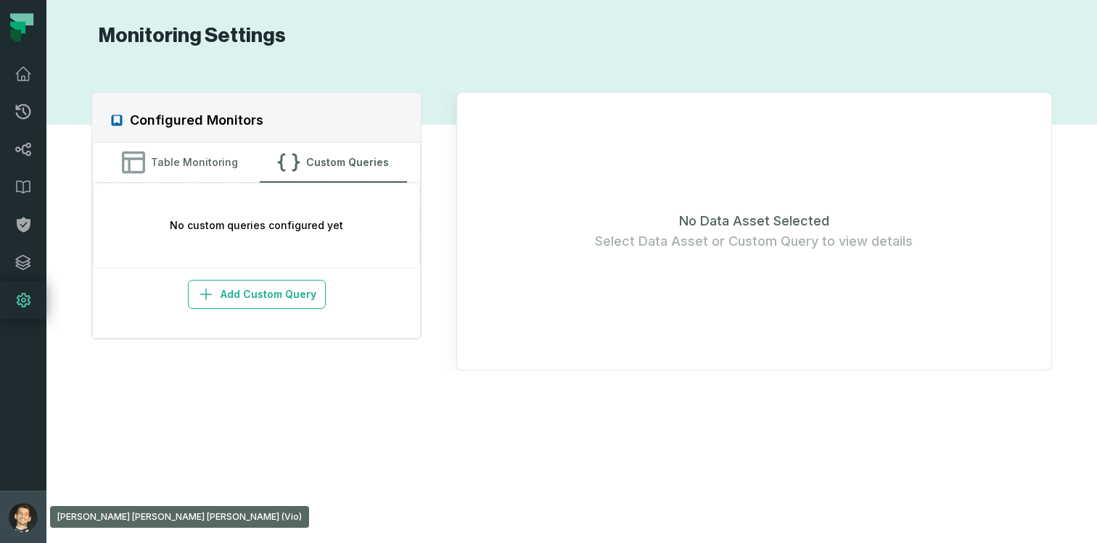
click at [28, 504] on img "button" at bounding box center [23, 517] width 29 height 29
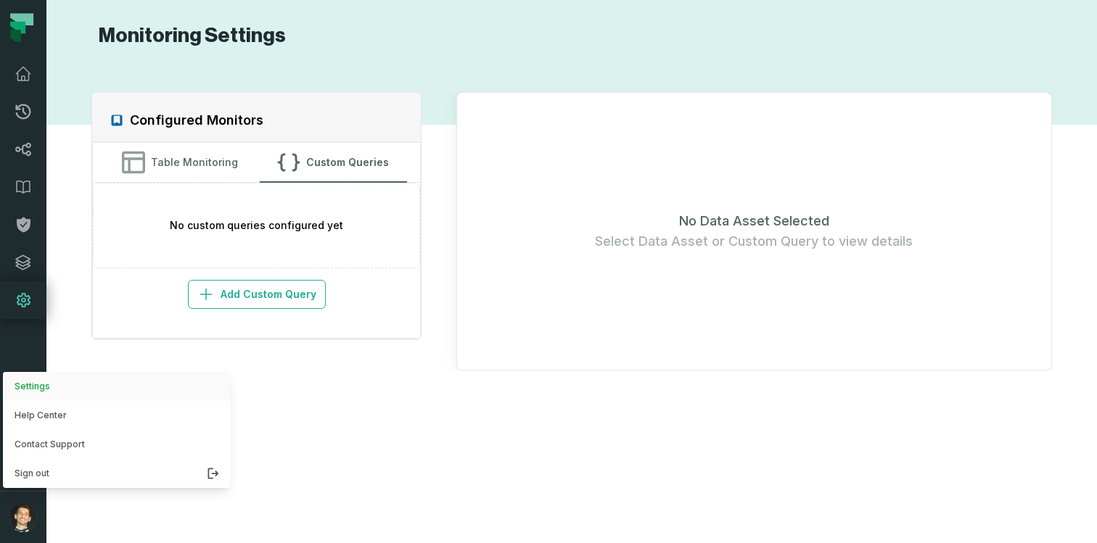
click at [46, 390] on button "Settings" at bounding box center [117, 386] width 228 height 29
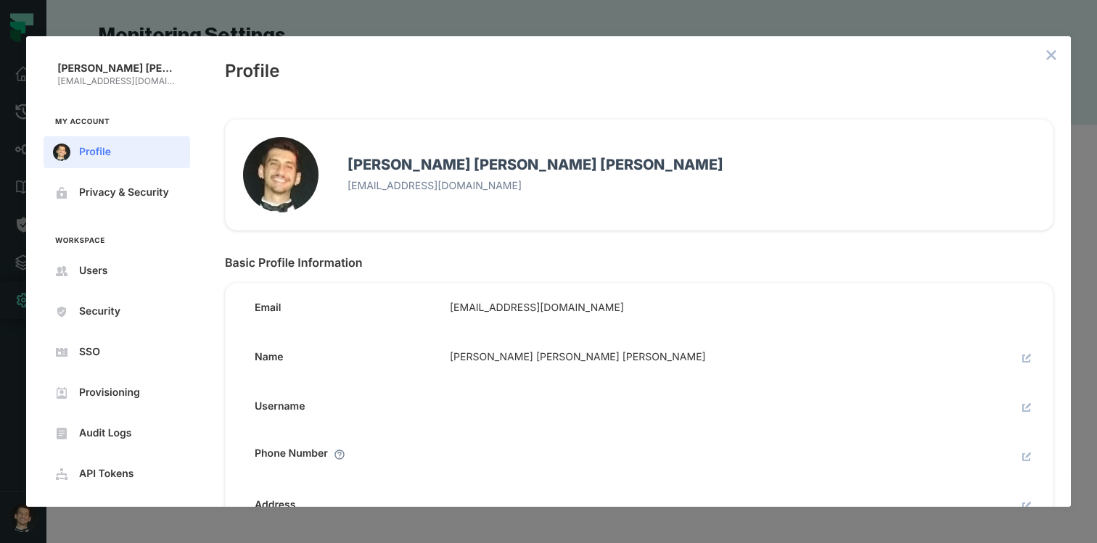
scroll to position [7, 0]
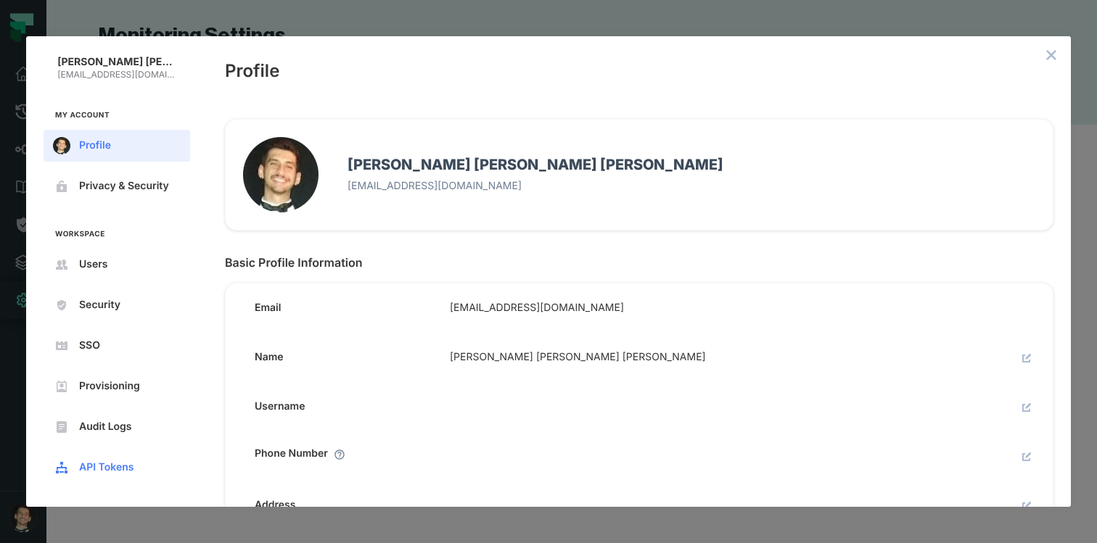
click at [105, 463] on span "API Tokens" at bounding box center [128, 468] width 99 height 12
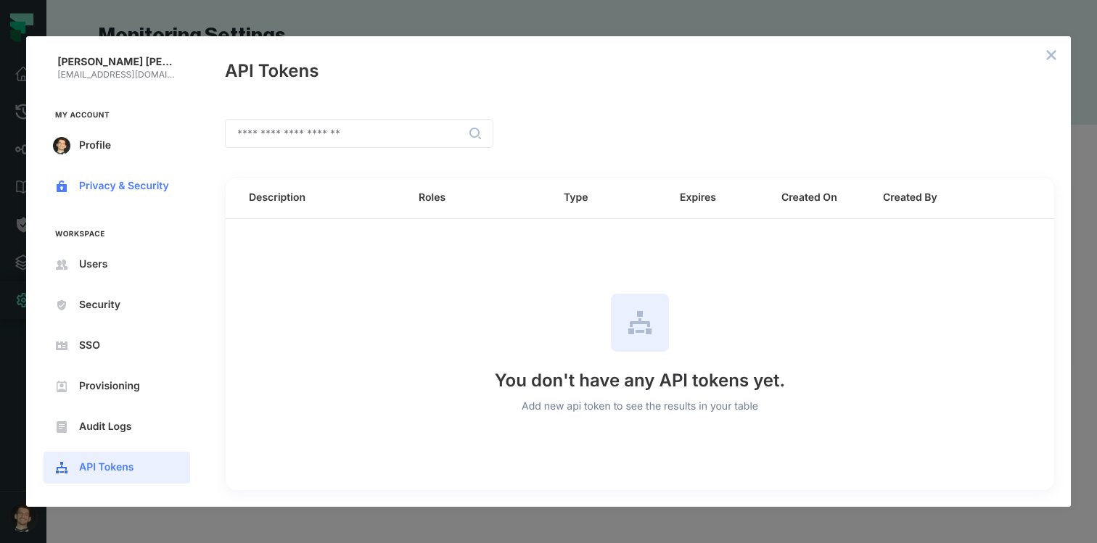
click at [102, 181] on span "Privacy & Security" at bounding box center [128, 187] width 99 height 12
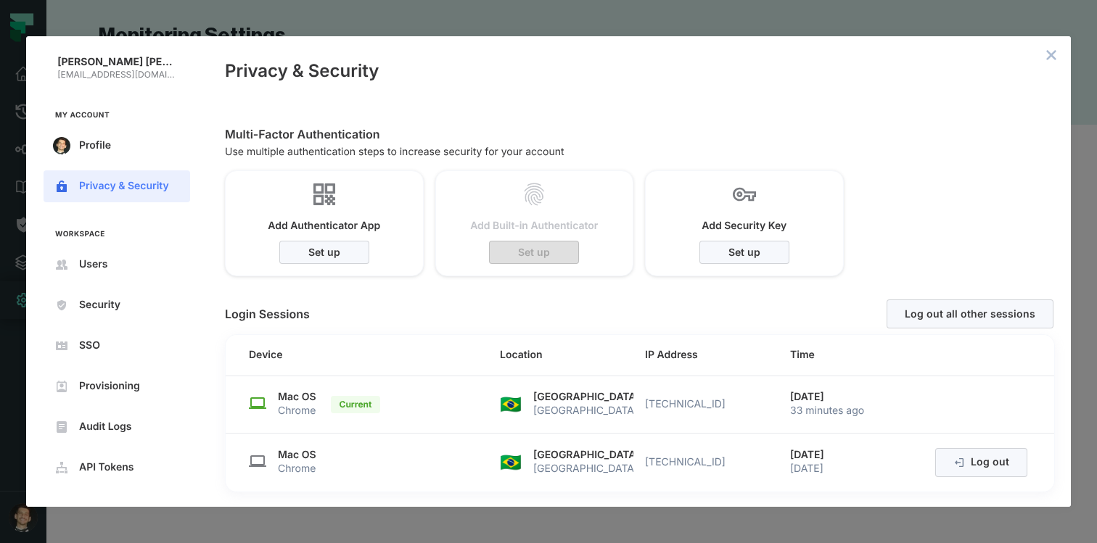
scroll to position [12, 0]
click at [434, 1] on div "[PERSON_NAME] [PERSON_NAME] [PERSON_NAME] [EMAIL_ADDRESS][DOMAIN_NAME] My Accou…" at bounding box center [548, 271] width 1097 height 543
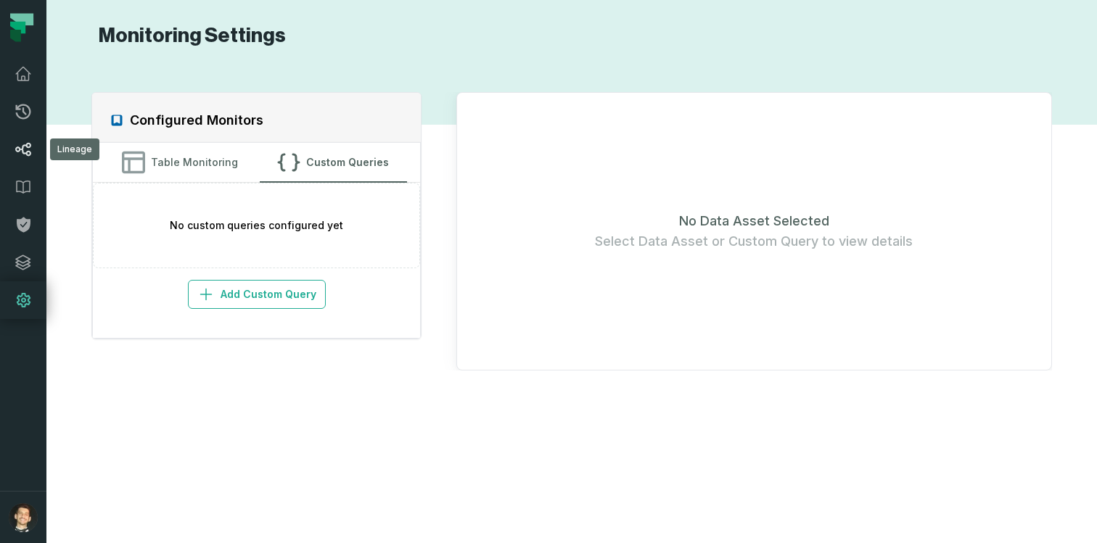
click at [16, 151] on icon at bounding box center [23, 149] width 17 height 17
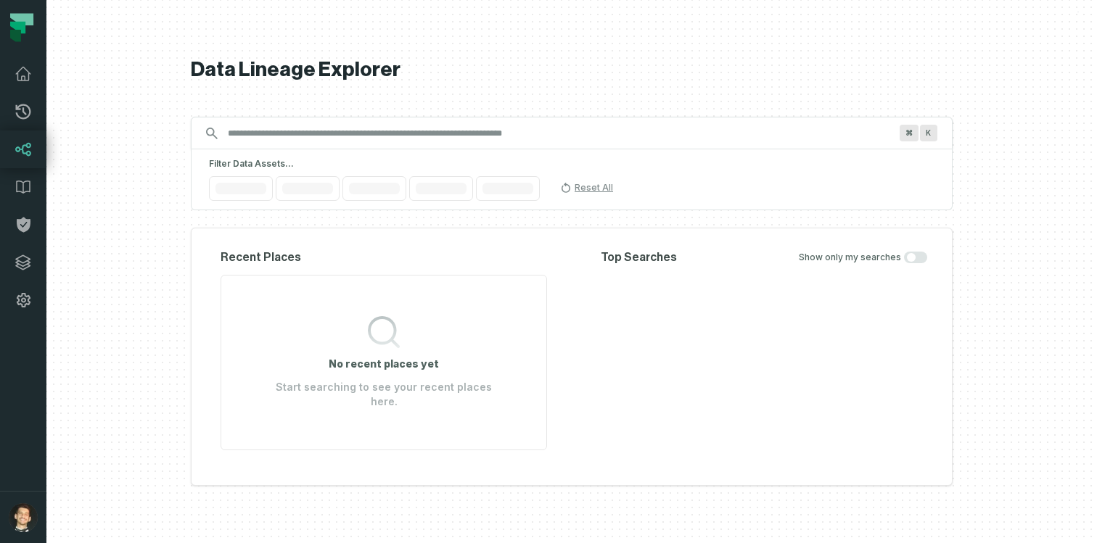
click at [23, 149] on icon at bounding box center [23, 149] width 17 height 17
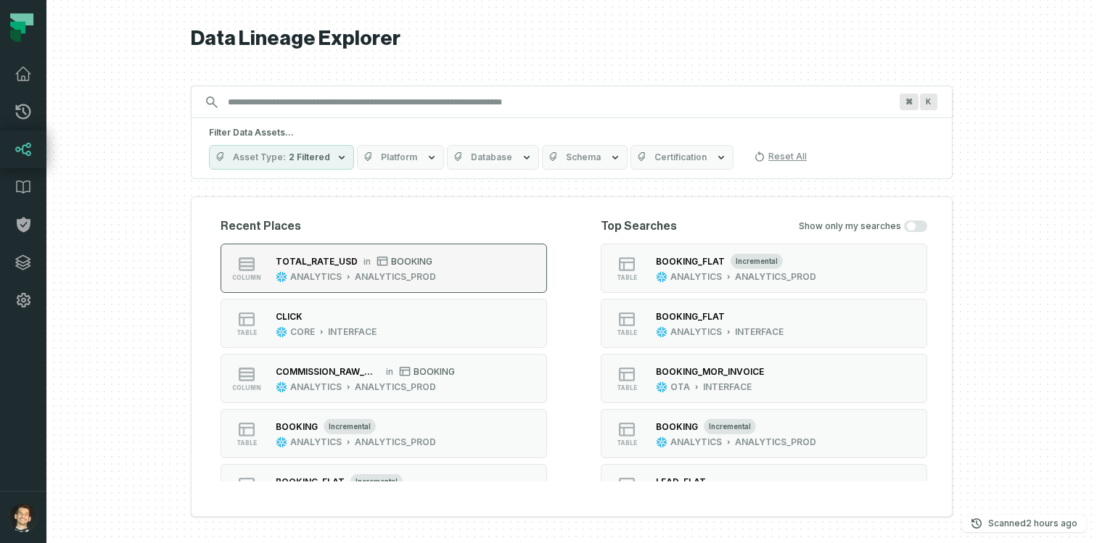
click at [445, 274] on button "column TOTAL_RATE_USD in BOOKING ANALYTICS ANALYTICS_PROD" at bounding box center [384, 268] width 326 height 49
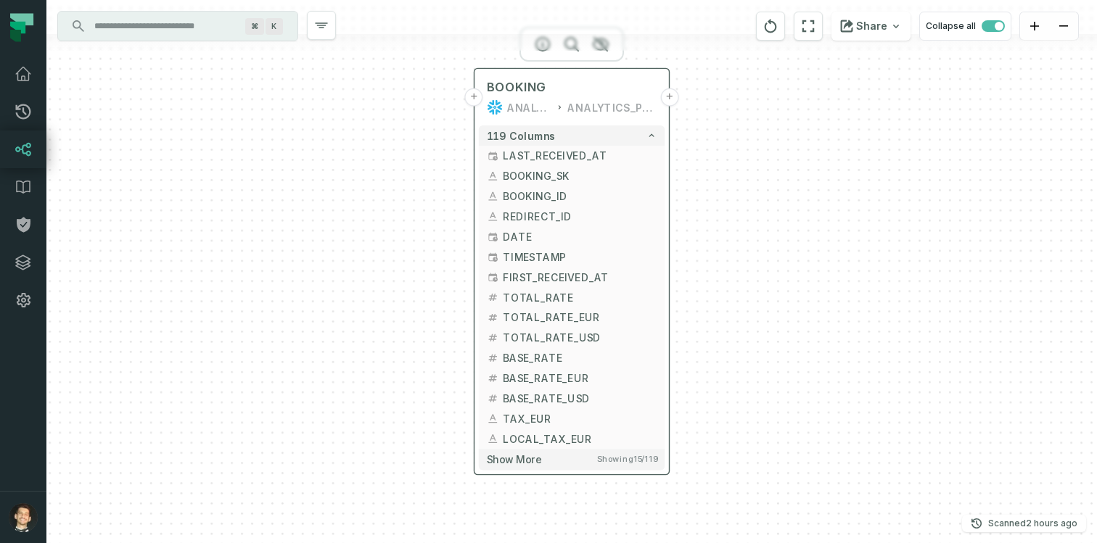
click at [667, 98] on button "+" at bounding box center [669, 97] width 18 height 18
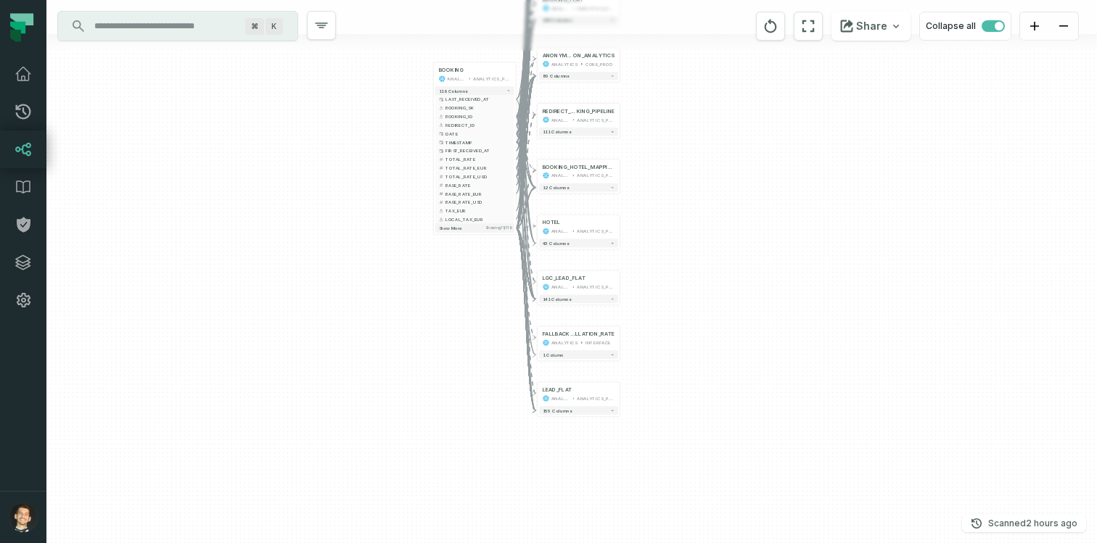
drag, startPoint x: 689, startPoint y: 205, endPoint x: 706, endPoint y: -60, distance: 266.0
click at [706, 0] on html "Pull Requests Dashboard Lineage Data Catalog Policies Integrations Settings [PE…" at bounding box center [548, 271] width 1097 height 543
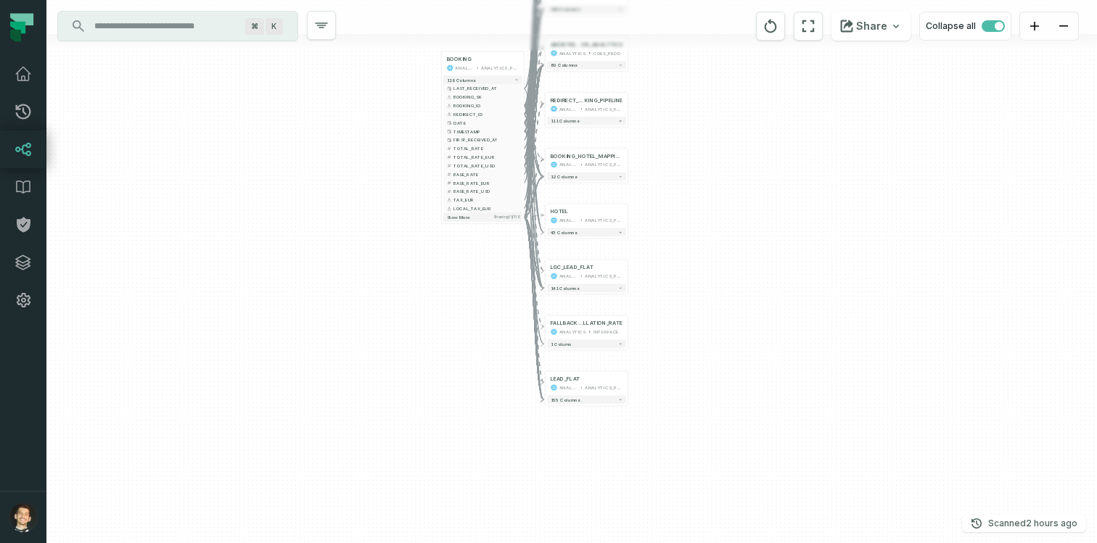
drag, startPoint x: 691, startPoint y: 199, endPoint x: 688, endPoint y: 271, distance: 72.6
click at [688, 271] on div "+ SESSION_ANALYTICS ANALYTICS CORE_PROD 80 columns + LGC_BOOKING_FLAT ANALYTICS…" at bounding box center [571, 271] width 1050 height 543
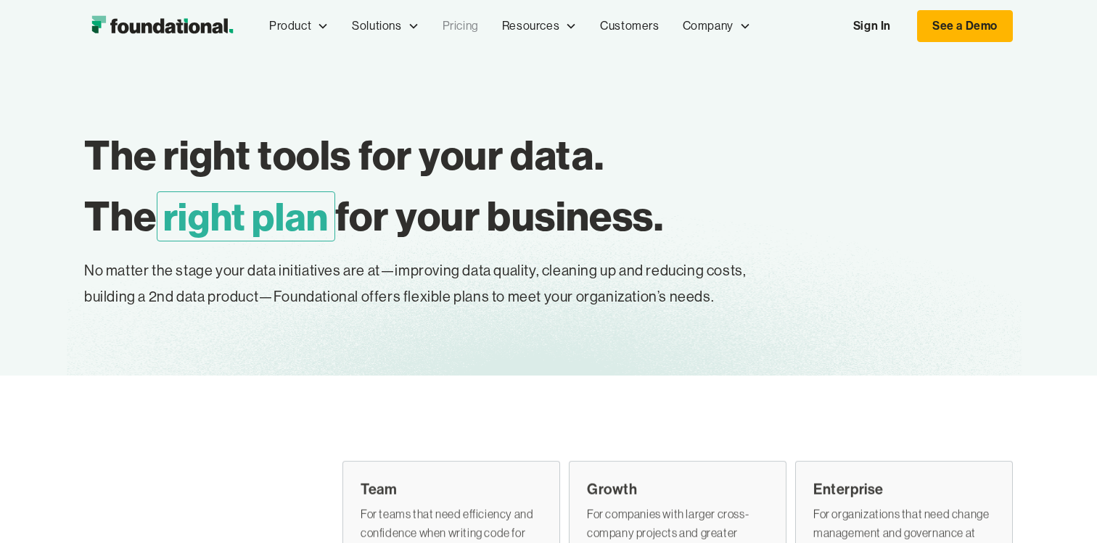
scroll to position [857, 0]
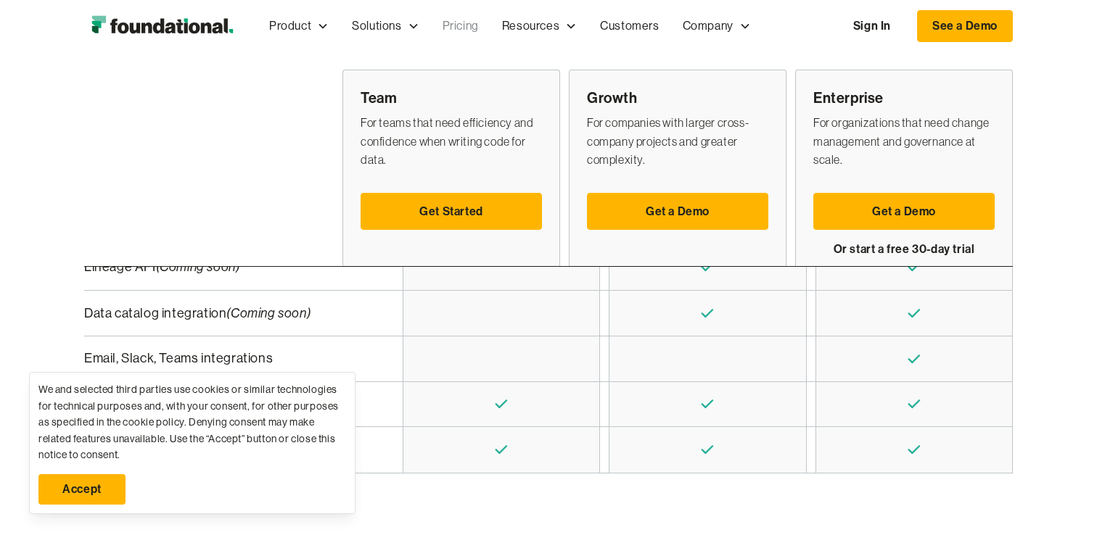
click at [86, 485] on link "Accept" at bounding box center [81, 489] width 87 height 30
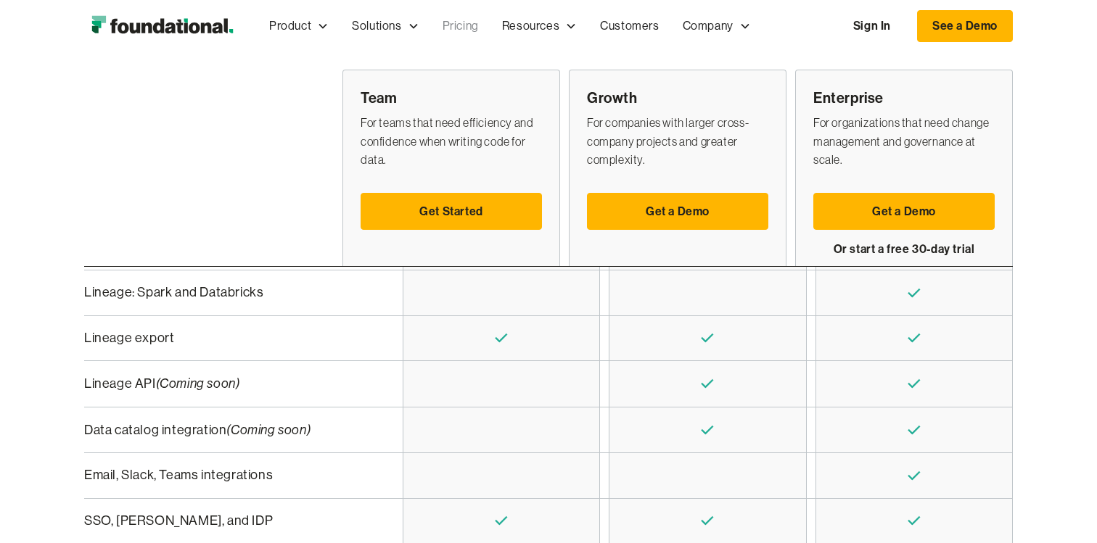
scroll to position [738, 0]
